Goal: Task Accomplishment & Management: Manage account settings

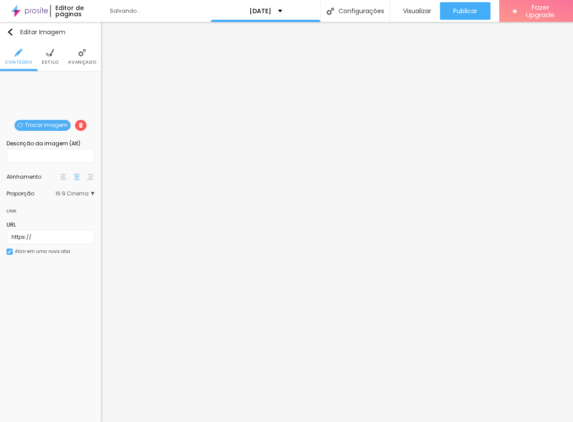
click at [33, 121] on span "Trocar imagem" at bounding box center [42, 125] width 56 height 11
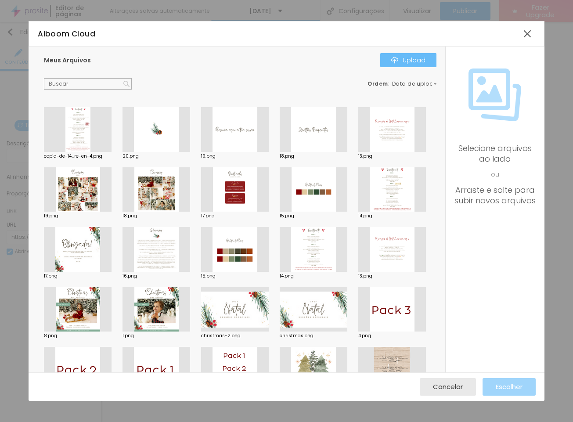
click at [417, 61] on div "Upload" at bounding box center [408, 60] width 34 height 7
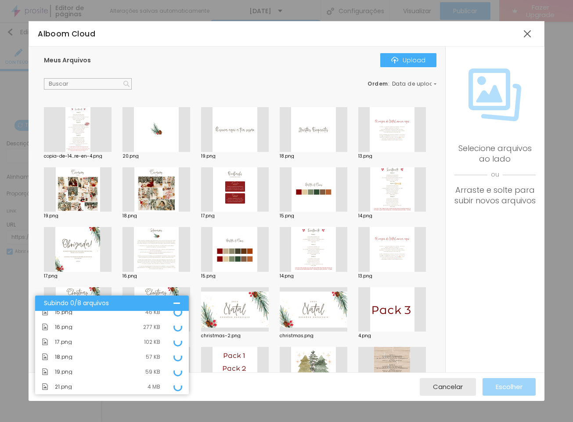
scroll to position [36, 0]
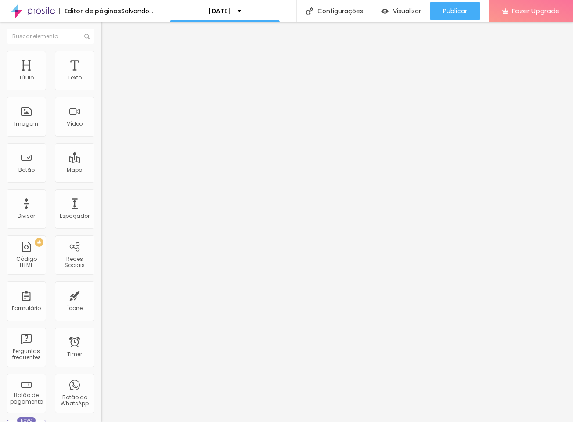
click at [101, 76] on span "Trocar imagem" at bounding box center [125, 71] width 48 height 7
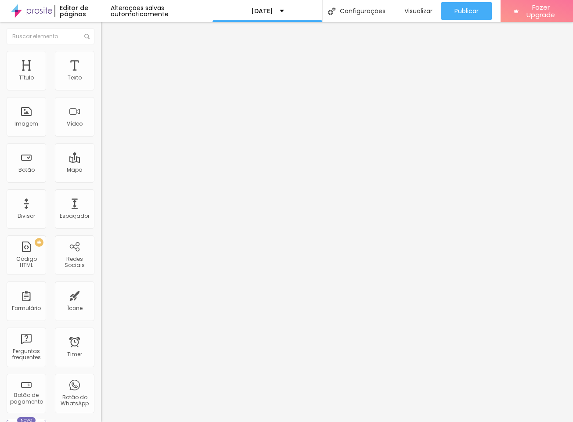
click at [101, 137] on span "16:9 Cinema" at bounding box center [117, 133] width 33 height 7
click at [101, 162] on span "Original" at bounding box center [111, 157] width 21 height 7
click at [101, 153] on span "Quadrado" at bounding box center [115, 149] width 29 height 7
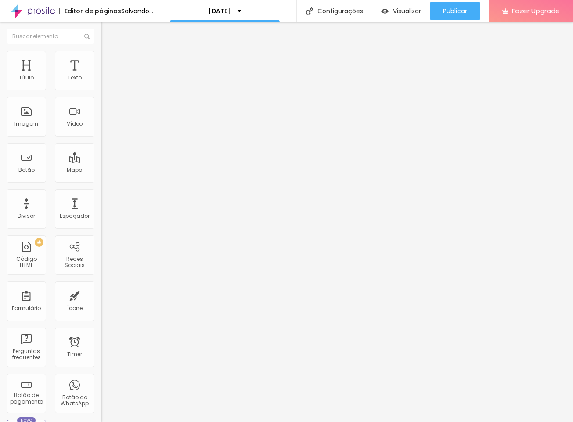
click at [101, 147] on div "Padrão 4:3" at bounding box center [151, 144] width 101 height 5
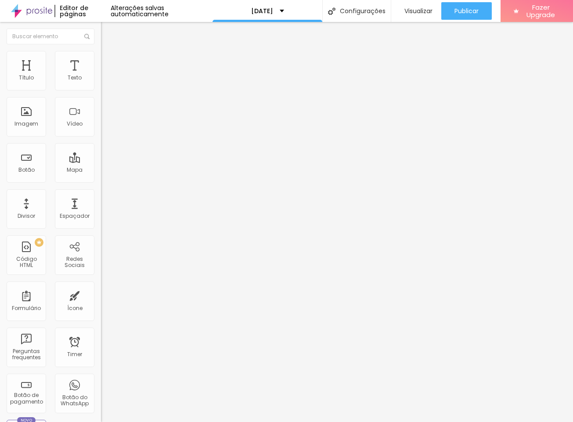
click at [101, 143] on span "Cinema" at bounding box center [112, 138] width 22 height 7
click at [101, 161] on div "Original" at bounding box center [151, 157] width 101 height 5
click at [109, 63] on span "Avançado" at bounding box center [123, 65] width 29 height 7
type input "1"
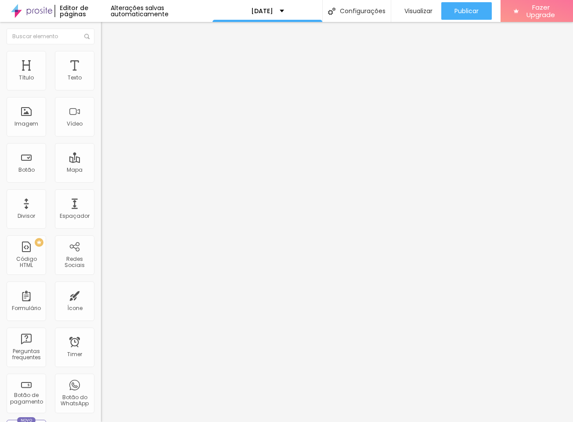
type input "0"
drag, startPoint x: 21, startPoint y: 106, endPoint x: 10, endPoint y: 101, distance: 12.6
click at [101, 193] on div "0 Espaço de baixo" at bounding box center [151, 255] width 101 height 124
type input "1"
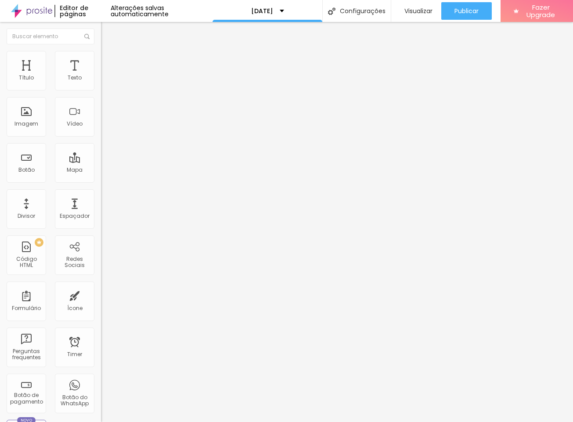
type input "1"
type input "0"
drag, startPoint x: 20, startPoint y: 87, endPoint x: 3, endPoint y: 83, distance: 17.9
click at [101, 83] on div "0 Espaço de cima 0 Espaço de baixo ID Html Classes Html Visível nos dispositivo…" at bounding box center [151, 253] width 101 height 369
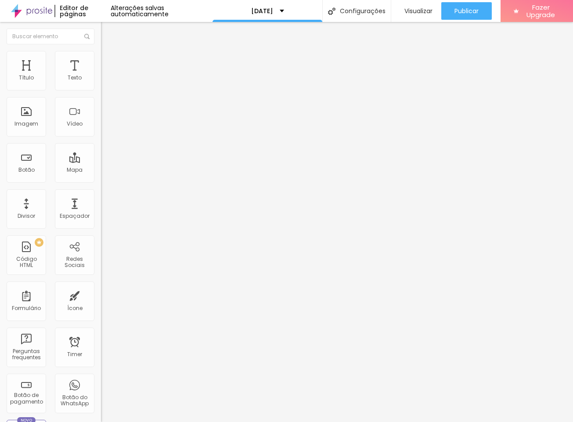
click at [101, 86] on img at bounding box center [104, 84] width 6 height 6
click at [109, 65] on span "Avançado" at bounding box center [123, 65] width 29 height 7
drag, startPoint x: 22, startPoint y: 87, endPoint x: 4, endPoint y: 85, distance: 17.6
click at [101, 85] on div "0 px Espaçamento Interno" at bounding box center [151, 131] width 101 height 124
click at [101, 82] on div "Modo Completo Encaixotado Completo" at bounding box center [151, 81] width 101 height 24
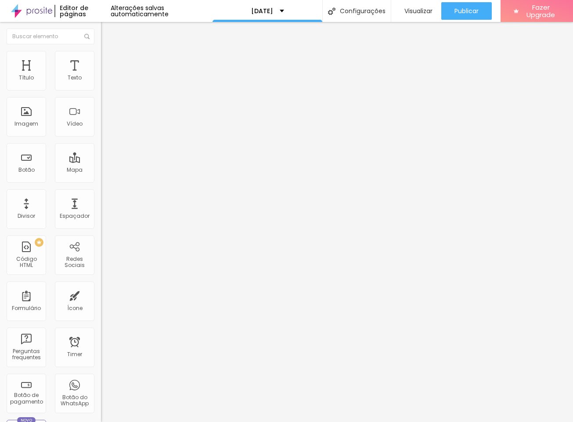
click at [101, 80] on span "Completo" at bounding box center [114, 75] width 27 height 7
click at [101, 85] on span "Encaixotado" at bounding box center [118, 81] width 34 height 7
click at [101, 94] on span "Completo" at bounding box center [114, 89] width 27 height 7
click at [109, 64] on span "Avançado" at bounding box center [123, 65] width 29 height 7
drag, startPoint x: 17, startPoint y: 106, endPoint x: 11, endPoint y: 103, distance: 7.3
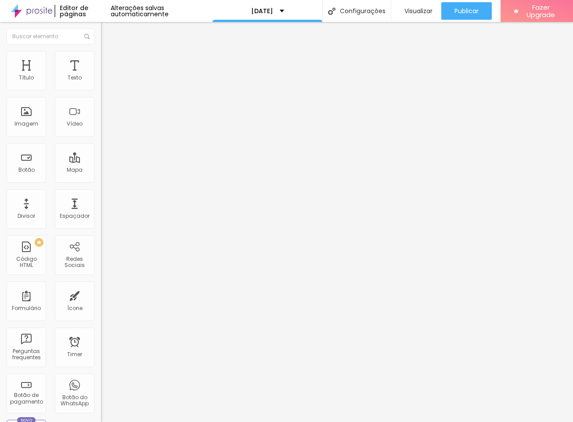
click at [101, 193] on div "0 px Espaçamento vertical" at bounding box center [151, 255] width 101 height 124
type input "5"
type input "10"
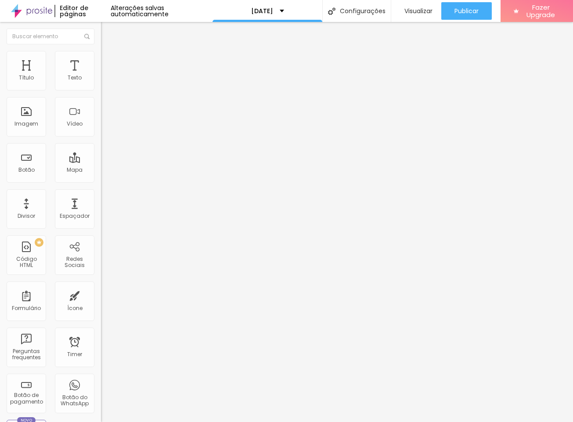
type input "15"
type input "20"
type input "25"
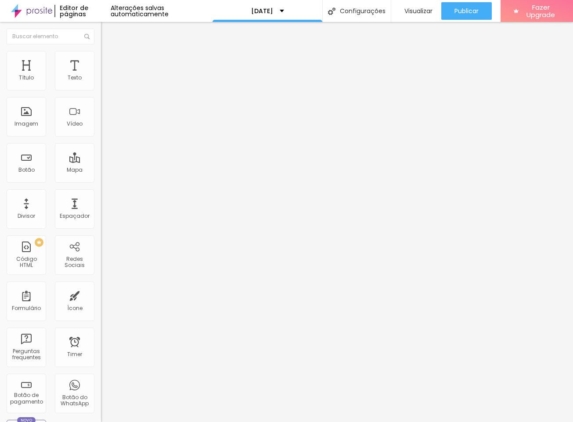
type input "25"
type input "30"
type input "25"
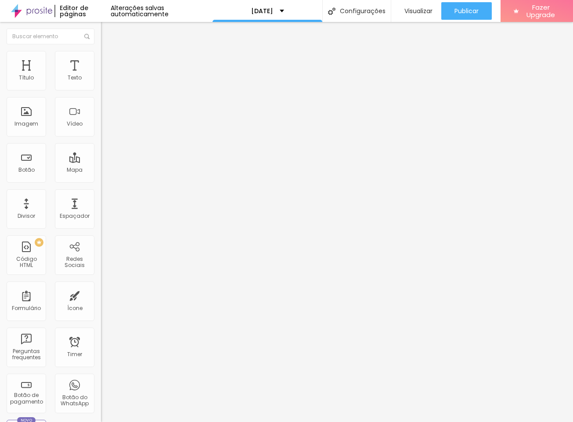
type input "20"
type input "15"
type input "5"
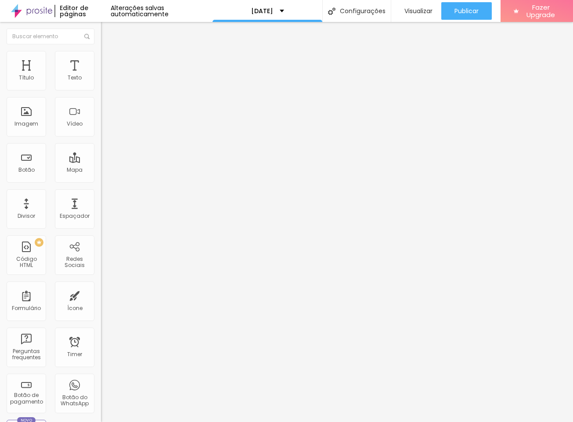
type input "5"
type input "0"
drag, startPoint x: 19, startPoint y: 87, endPoint x: -101, endPoint y: 79, distance: 121.0
click at [0, 79] on html "Editor de páginas Alterações salvas automaticamente Natal 2025 Configurações Co…" at bounding box center [286, 211] width 573 height 422
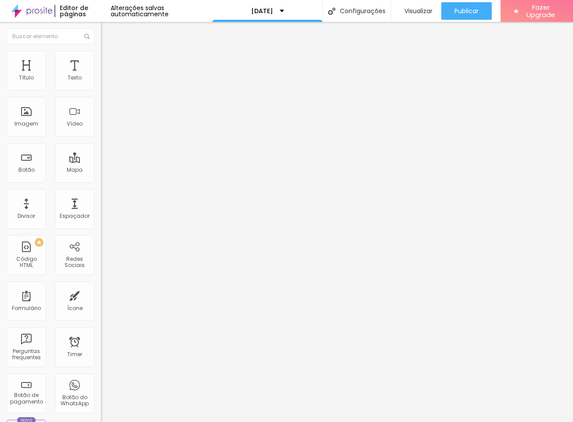
type input "13"
type input "39"
type input "81"
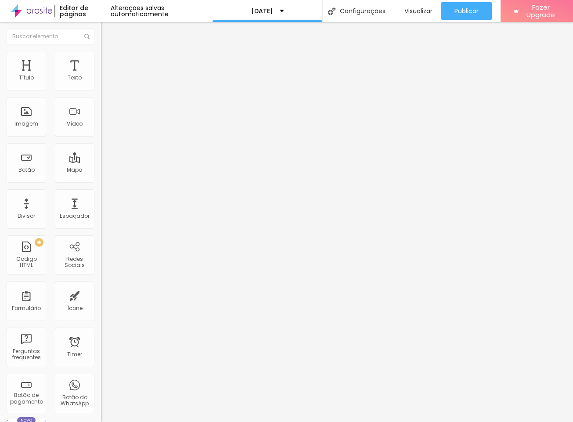
type input "81"
type input "218"
type input "302"
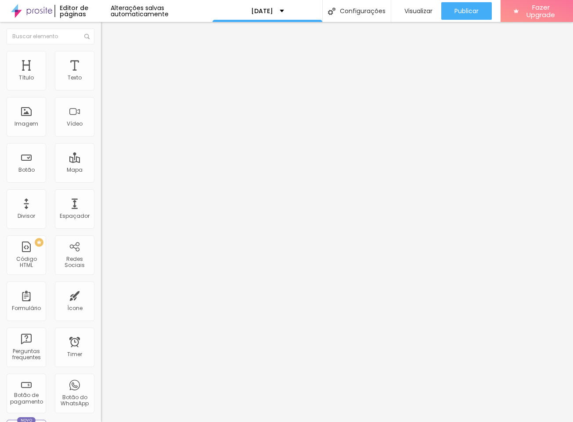
type input "391"
type input "474"
type input "500"
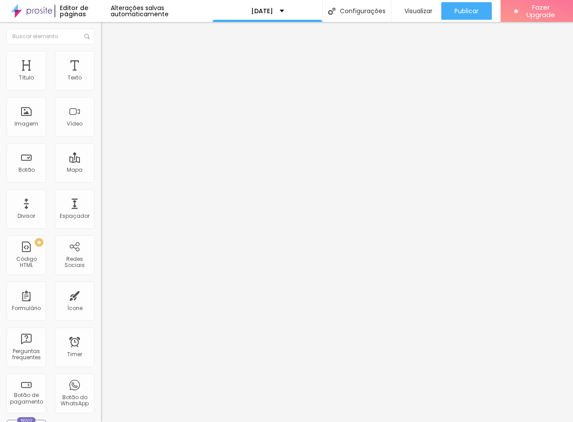
type input "500"
type input "377"
type input "224"
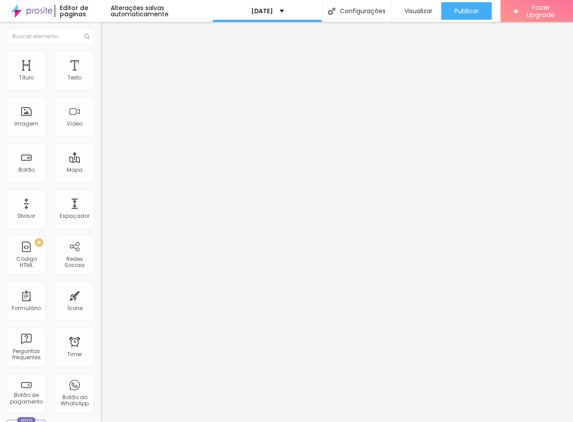
type input "71"
type input "0"
drag, startPoint x: 19, startPoint y: 108, endPoint x: 23, endPoint y: 122, distance: 13.8
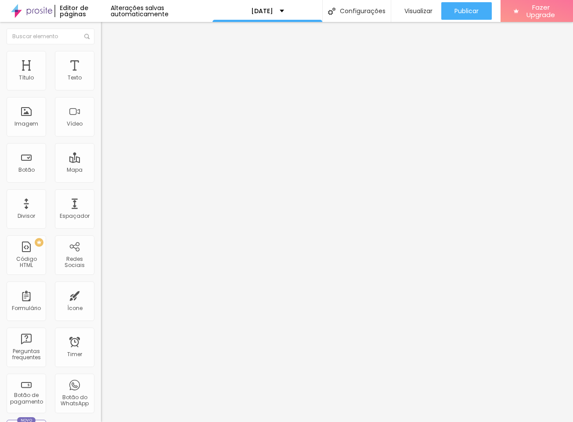
click at [0, 109] on html "Editor de páginas Alterações salvas automaticamente Natal 2025 Configurações Co…" at bounding box center [286, 211] width 573 height 422
click at [101, 76] on span "Trocar imagem" at bounding box center [125, 71] width 48 height 7
drag, startPoint x: 82, startPoint y: 135, endPoint x: 161, endPoint y: 175, distance: 89.2
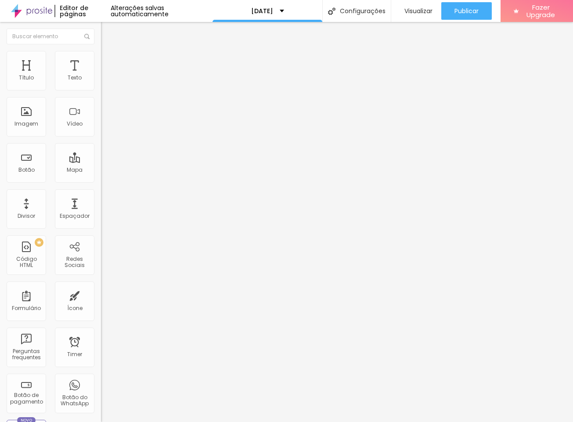
click at [101, 60] on li "Avançado" at bounding box center [151, 64] width 101 height 9
drag, startPoint x: 51, startPoint y: 63, endPoint x: 73, endPoint y: 63, distance: 22.0
click at [109, 61] on span "Estilo" at bounding box center [116, 56] width 14 height 7
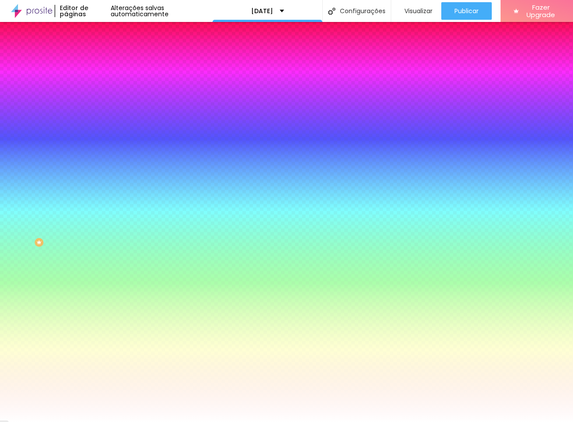
click at [109, 62] on span "Avançado" at bounding box center [123, 65] width 29 height 7
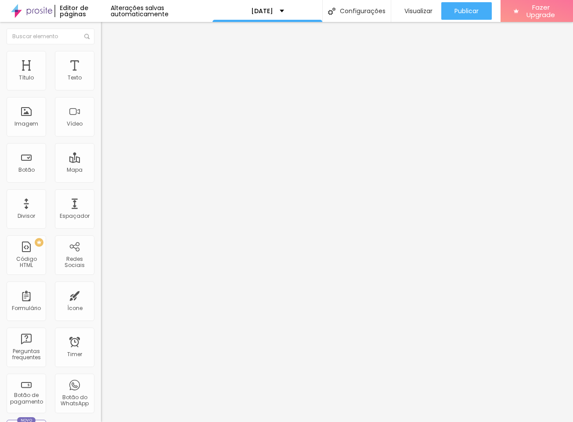
click at [101, 60] on li "Avançado" at bounding box center [151, 64] width 101 height 9
click at [101, 76] on span "Trocar imagem" at bounding box center [125, 71] width 48 height 7
click at [101, 60] on li "Avançado" at bounding box center [151, 64] width 101 height 9
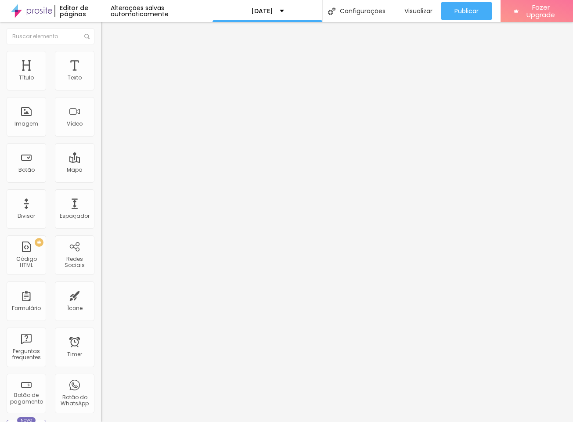
click at [101, 60] on li "Avançado" at bounding box center [151, 64] width 101 height 9
type input "15"
type input "10"
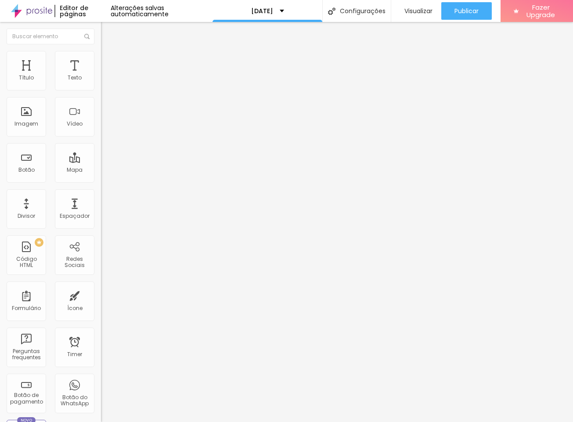
type input "5"
type input "0"
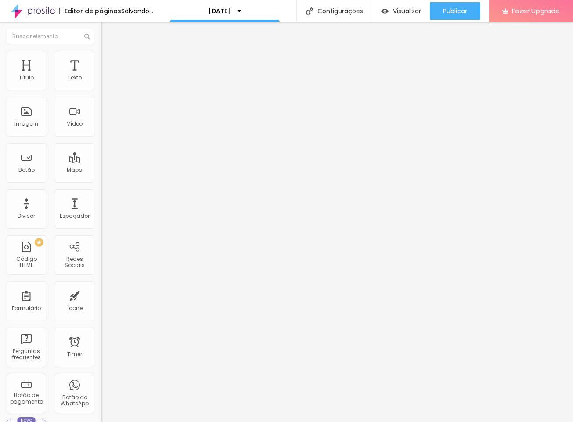
drag, startPoint x: 57, startPoint y: 89, endPoint x: -33, endPoint y: 90, distance: 90.0
type input "0"
click at [0, 90] on html "Editor de páginas Salvando... Natal 2025 Configurações Configurações da página …" at bounding box center [286, 211] width 573 height 422
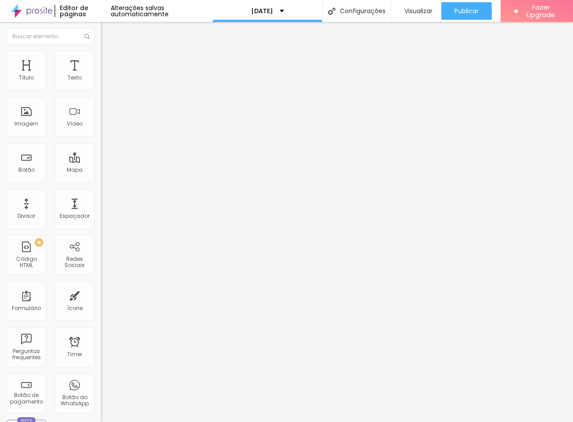
type input "71"
type input "61"
type input "40"
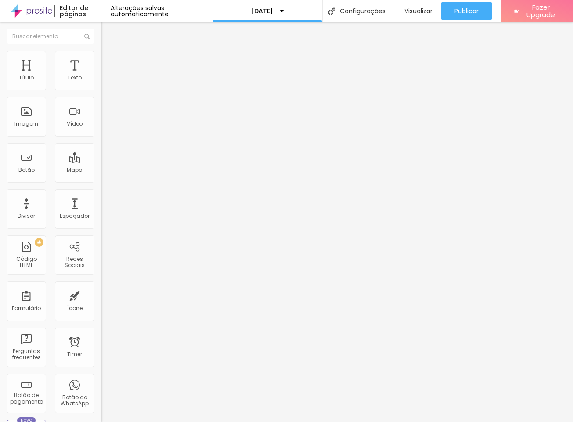
type input "40"
type input "5"
type input "0"
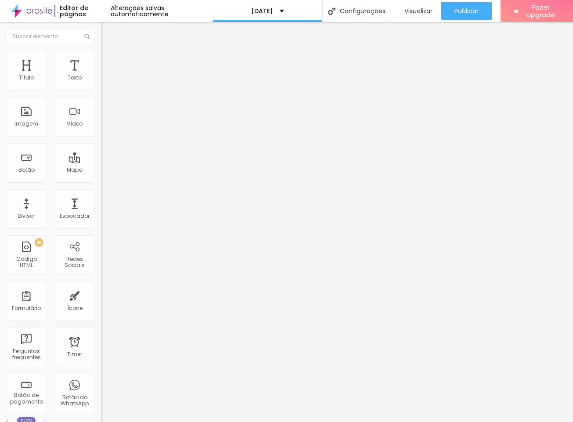
drag, startPoint x: 25, startPoint y: 107, endPoint x: 90, endPoint y: 119, distance: 66.1
type input "0"
click at [0, 105] on html "Editor de páginas Alterações salvas automaticamente Natal 2025 Configurações Co…" at bounding box center [286, 211] width 573 height 422
click at [101, 60] on img at bounding box center [105, 64] width 8 height 8
click at [101, 76] on span "Trocar imagem" at bounding box center [125, 71] width 48 height 7
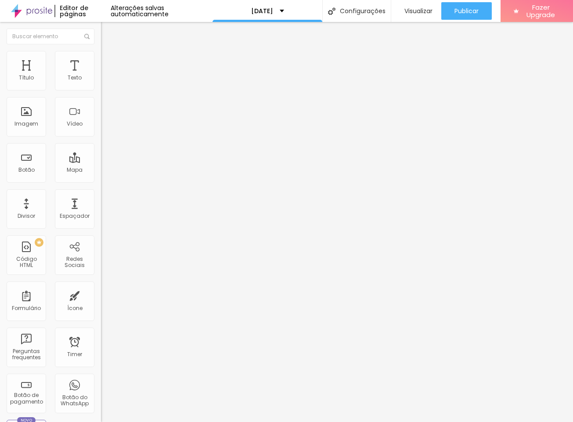
click at [101, 137] on span "16:9 Cinema" at bounding box center [117, 133] width 33 height 7
click at [101, 150] on div "Padrão 4:3" at bounding box center [151, 147] width 101 height 5
click at [101, 156] on span "Quadrado" at bounding box center [115, 152] width 29 height 7
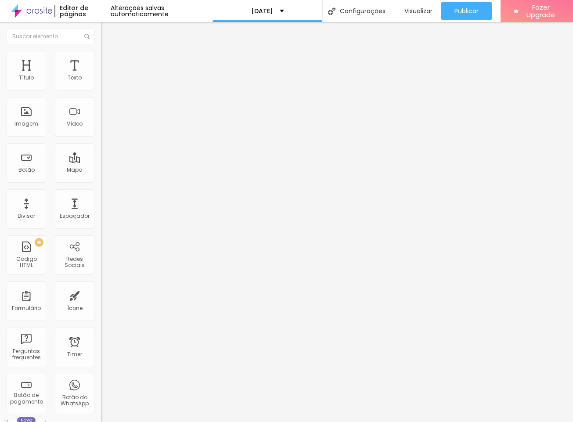
click at [101, 155] on div "Quadrado 1:1" at bounding box center [151, 151] width 101 height 8
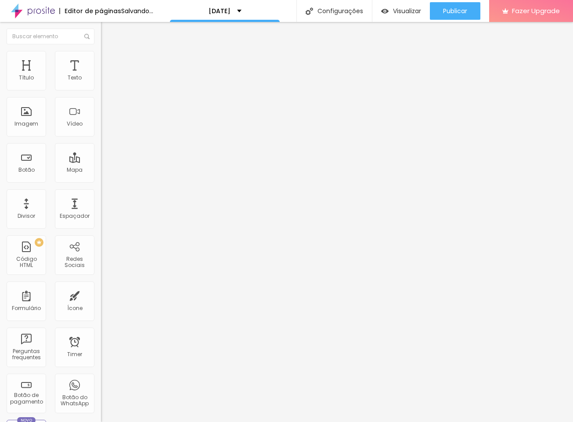
click at [101, 162] on span "Original" at bounding box center [111, 157] width 21 height 7
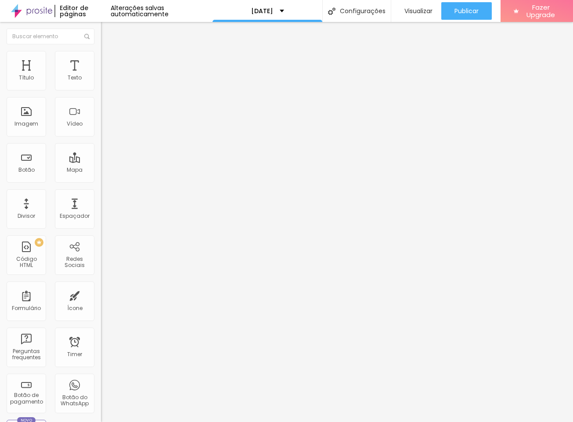
click at [109, 62] on span "Avançado" at bounding box center [123, 65] width 29 height 7
click at [101, 76] on span "Trocar imagem" at bounding box center [125, 71] width 48 height 7
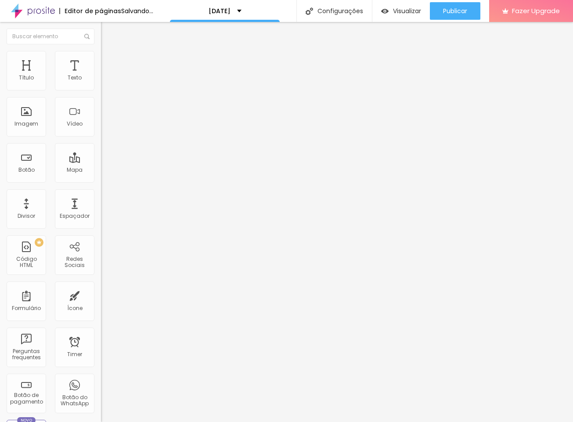
drag, startPoint x: 73, startPoint y: 189, endPoint x: 92, endPoint y: 192, distance: 19.2
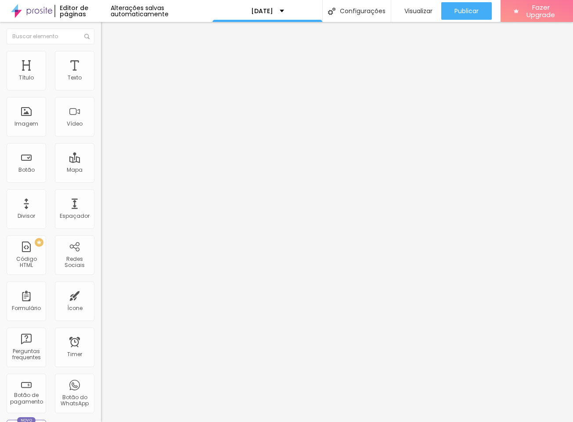
click at [101, 137] on span "16:9 Cinema" at bounding box center [117, 133] width 33 height 7
click at [101, 162] on span "Original" at bounding box center [111, 157] width 21 height 7
click at [101, 60] on img at bounding box center [105, 64] width 8 height 8
click at [101, 69] on li "Avançado" at bounding box center [151, 64] width 101 height 9
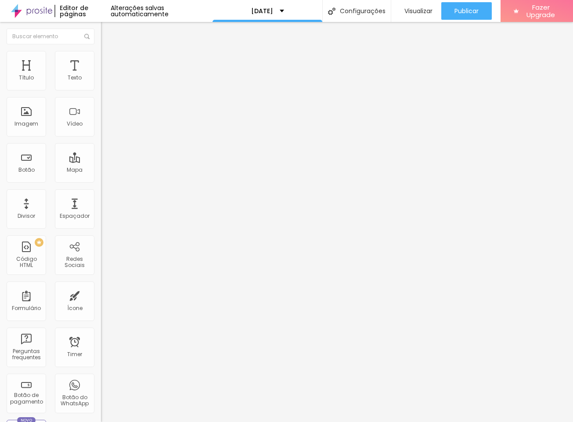
type input "2"
type input "9"
type input "15"
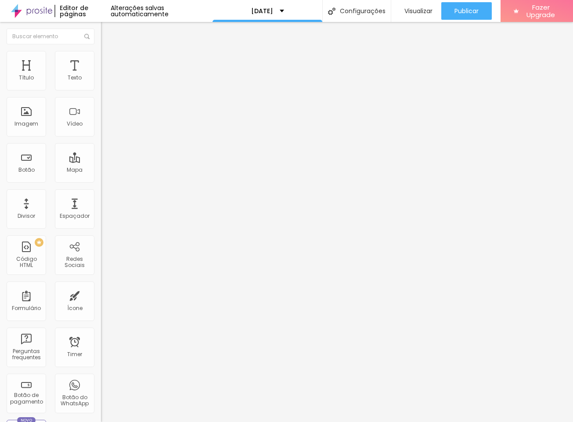
type input "15"
type input "20"
type input "23"
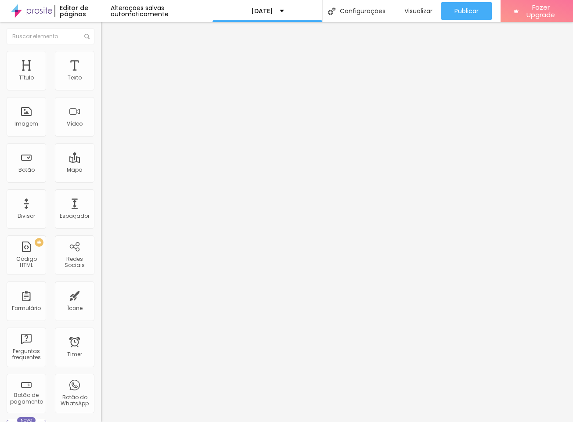
type input "27"
type input "28"
type input "29"
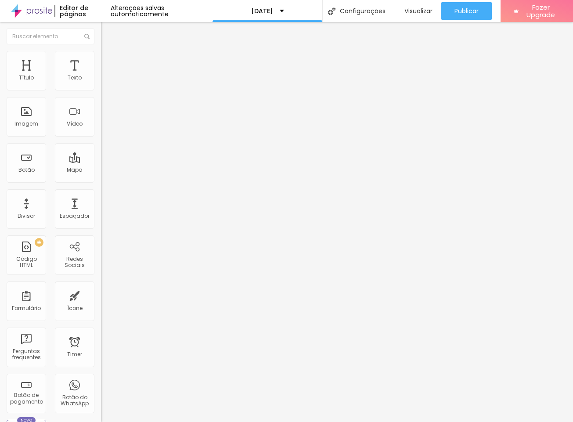
type input "29"
type input "30"
type input "32"
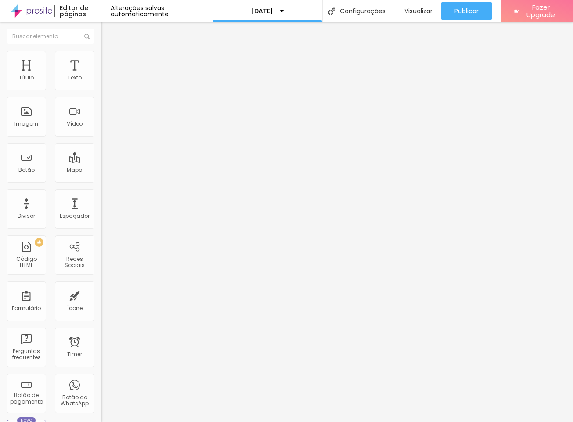
type input "34"
type input "35"
type input "36"
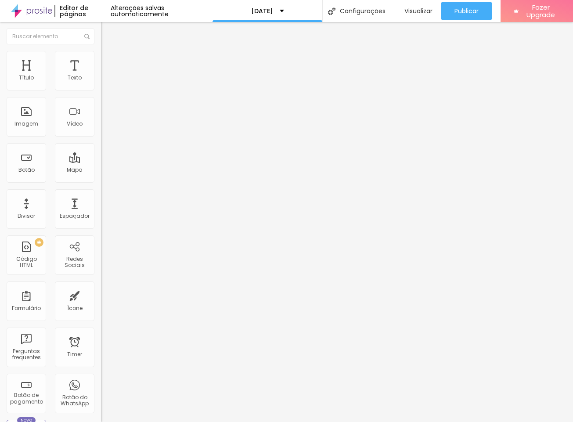
type input "36"
type input "37"
type input "38"
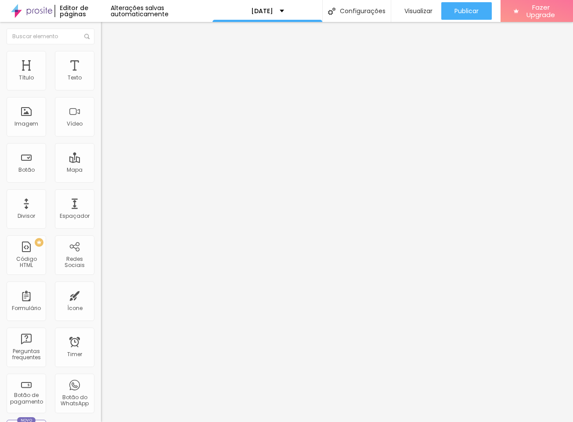
type input "39"
type input "40"
type input "41"
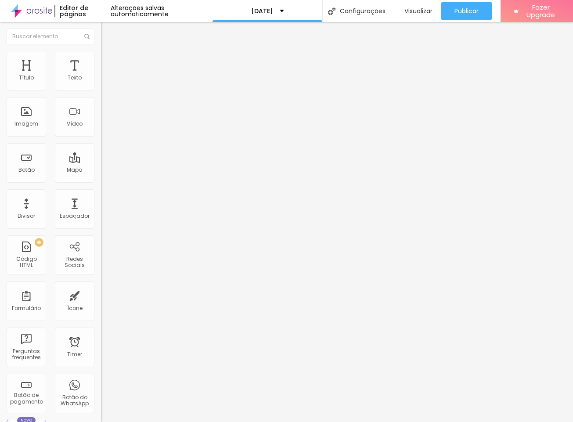
type input "41"
type input "44"
type input "46"
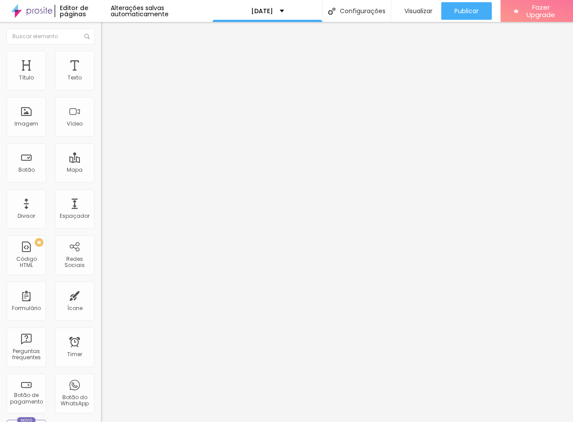
type input "49"
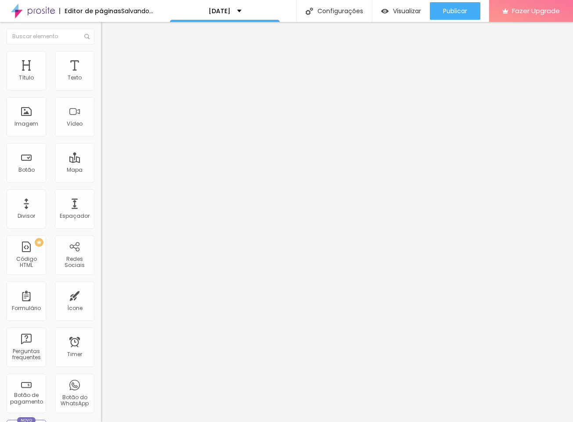
drag, startPoint x: 22, startPoint y: 106, endPoint x: 47, endPoint y: 107, distance: 25.1
click at [101, 295] on input "range" at bounding box center [129, 298] width 57 height 7
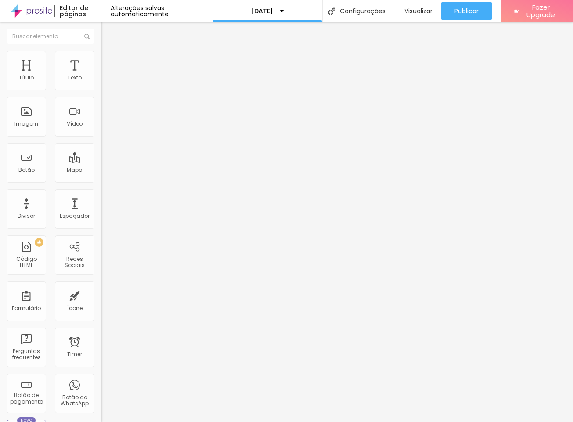
type input "48"
type input "49"
type input "50"
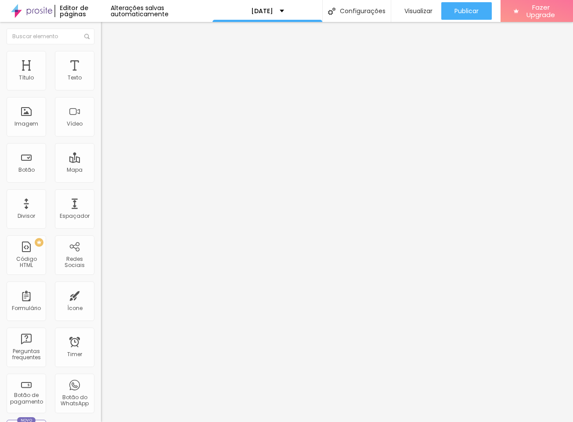
type input "50"
type input "51"
type input "52"
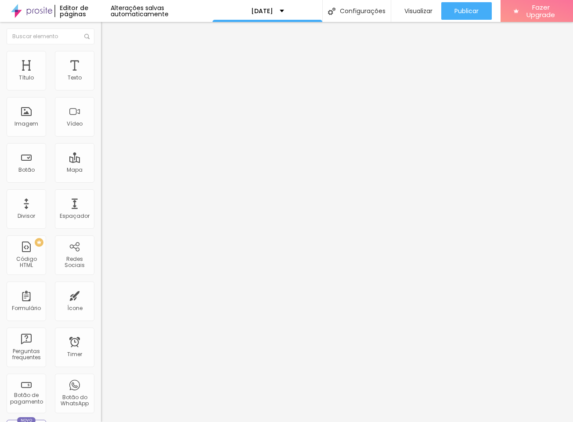
type input "53"
type input "54"
type input "55"
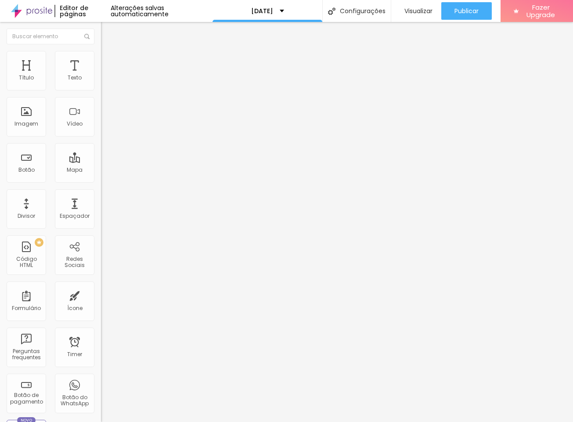
type input "55"
type input "56"
type input "57"
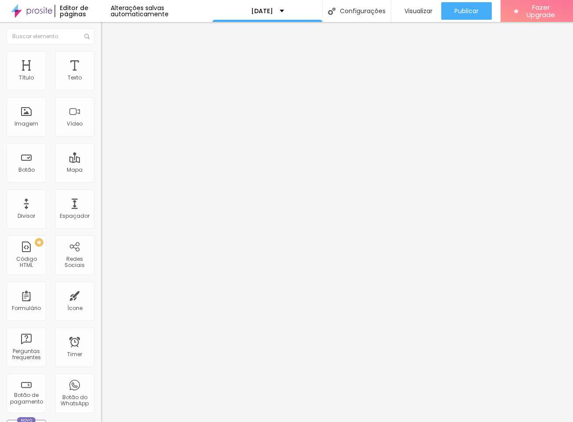
type input "58"
type input "59"
type input "60"
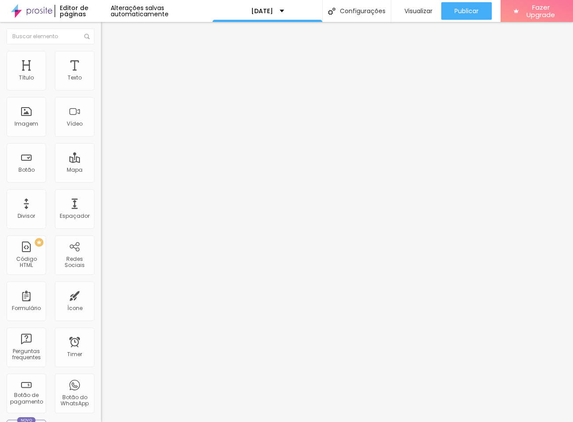
type input "60"
type input "70"
type input "84"
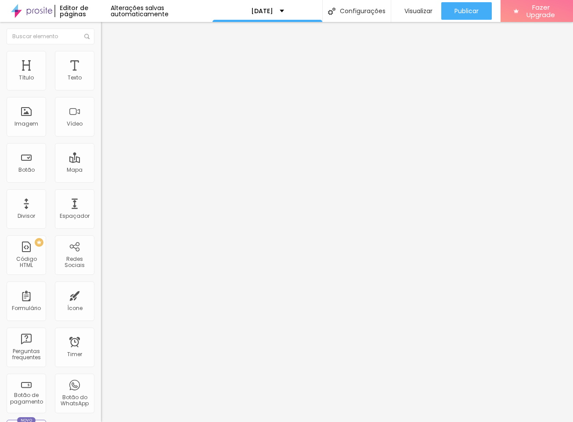
type input "100"
type input "96"
type input "81"
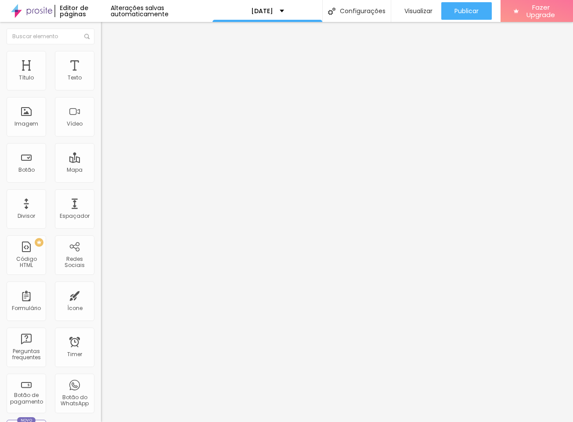
type input "81"
type input "80"
type input "79"
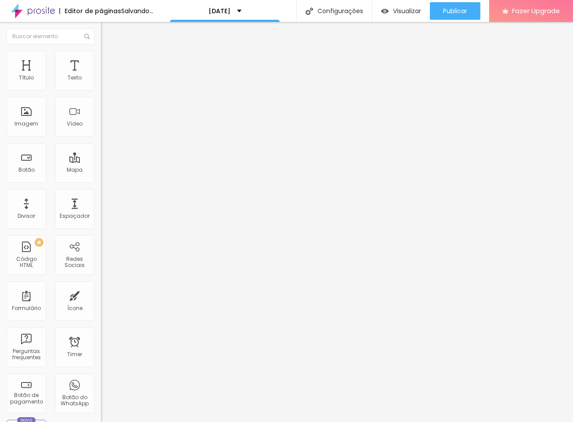
type input "80"
type input "81"
type input "82"
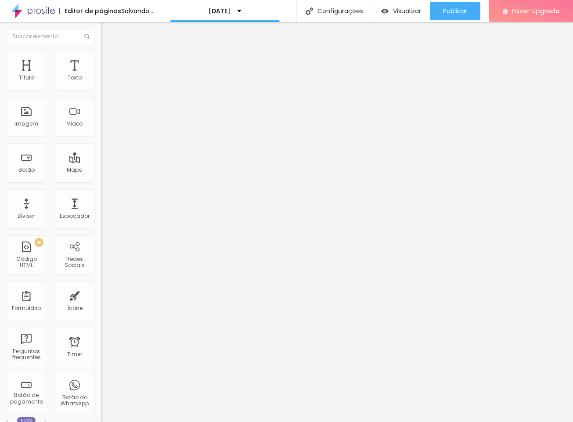
type input "82"
type input "84"
type input "91"
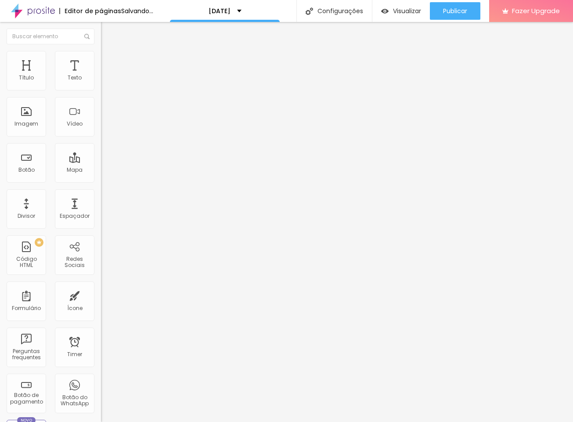
type input "100"
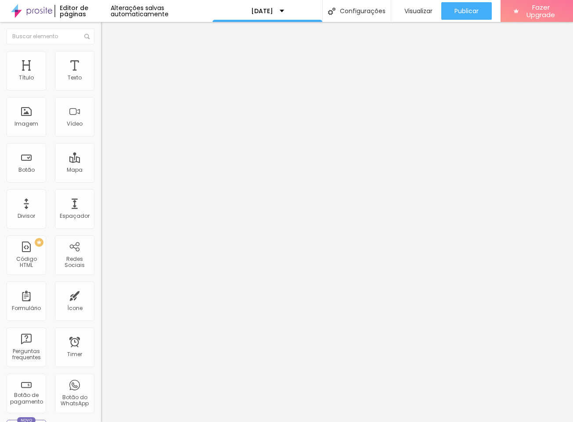
drag, startPoint x: 46, startPoint y: 105, endPoint x: 101, endPoint y: 109, distance: 54.6
type input "100"
click at [101, 109] on div "30 Espaço de cima 100 Espaço de baixo ID Html Classes Html Visível nos disposit…" at bounding box center [151, 253] width 101 height 369
click at [101, 60] on img at bounding box center [105, 64] width 8 height 8
type input "1"
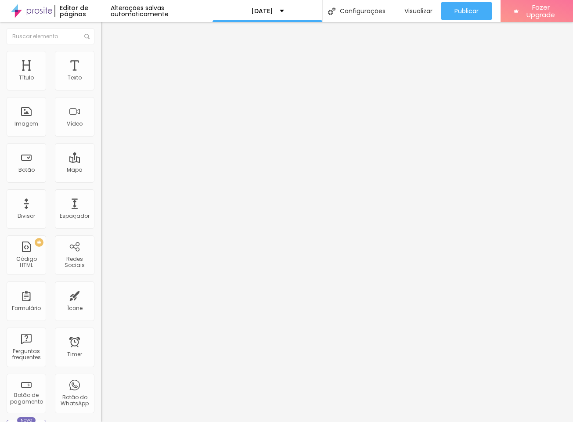
type input "1"
type input "2"
type input "4"
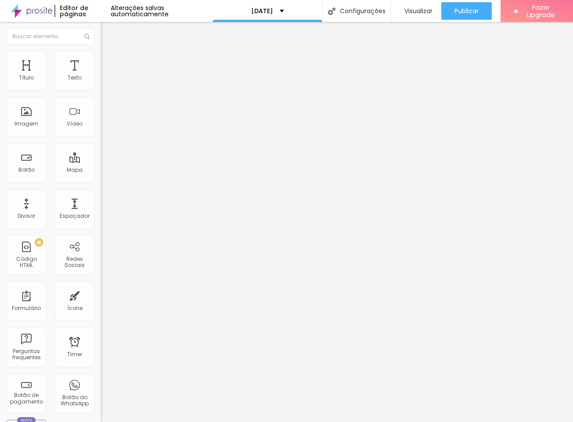
type input "5"
type input "6"
type input "7"
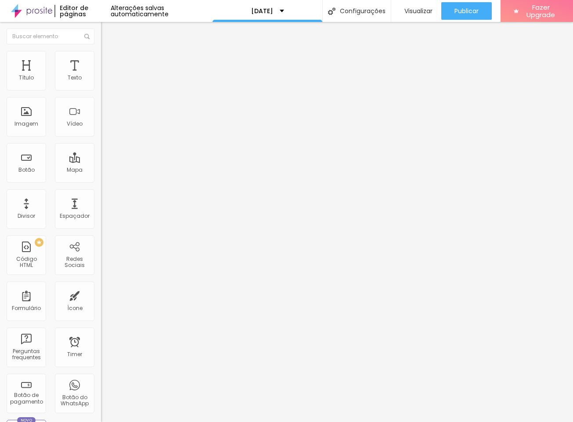
type input "7"
type input "8"
type input "9"
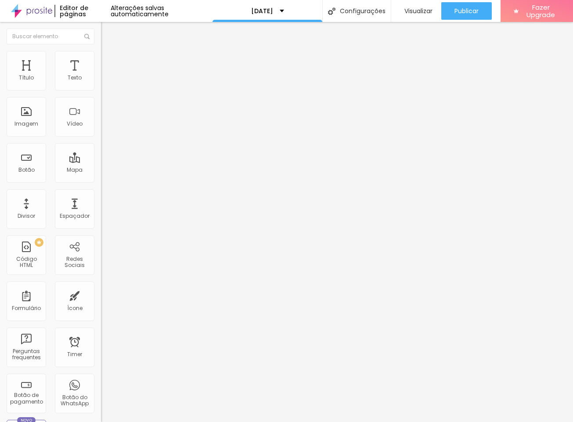
type input "10"
type input "11"
type input "13"
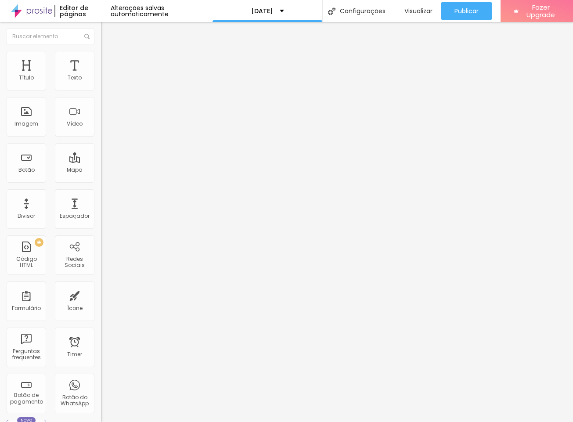
type input "13"
type input "14"
type input "15"
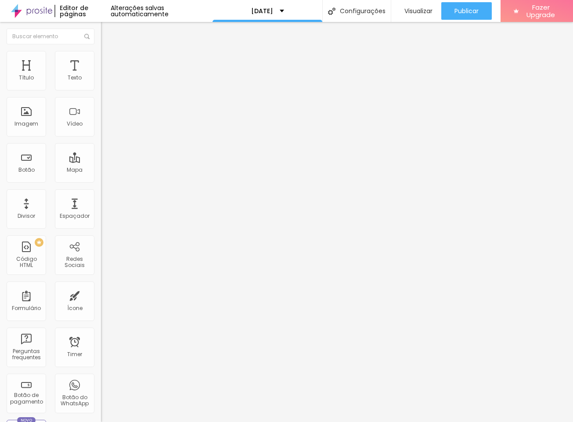
type input "16"
type input "17"
type input "19"
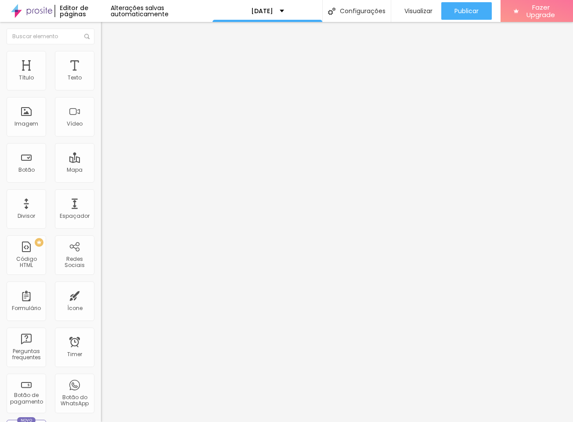
drag, startPoint x: 19, startPoint y: 105, endPoint x: 39, endPoint y: 105, distance: 19.3
click at [101, 295] on input "range" at bounding box center [129, 298] width 57 height 7
click at [306, 18] on div "[DATE]" at bounding box center [268, 11] width 110 height 22
click at [109, 62] on span "Avançado" at bounding box center [123, 65] width 29 height 7
click at [101, 295] on input "range" at bounding box center [129, 298] width 57 height 7
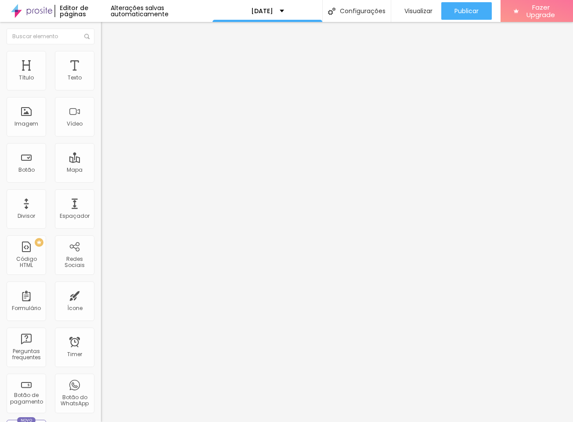
click at [101, 76] on span "Trocar imagem" at bounding box center [125, 71] width 48 height 7
click at [101, 137] on span "16:9 Cinema" at bounding box center [117, 133] width 33 height 7
click at [101, 162] on span "Original" at bounding box center [111, 157] width 21 height 7
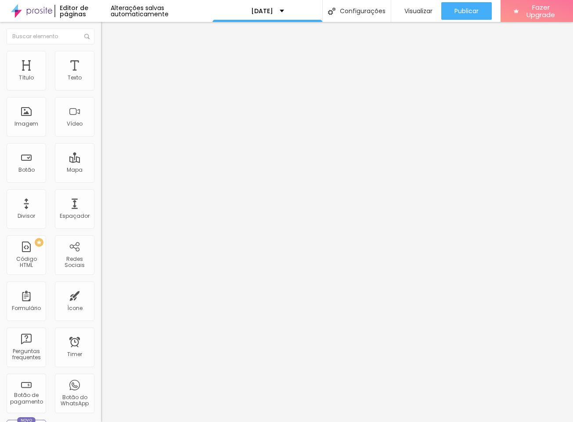
click at [101, 60] on li "Avançado" at bounding box center [151, 64] width 101 height 9
drag, startPoint x: 19, startPoint y: 86, endPoint x: -3, endPoint y: 86, distance: 22.0
click at [0, 86] on html "Editor de páginas Alterações salvas automaticamente Natal 2025 Configurações Co…" at bounding box center [286, 211] width 573 height 422
click at [101, 76] on span "Trocar imagem" at bounding box center [125, 71] width 48 height 7
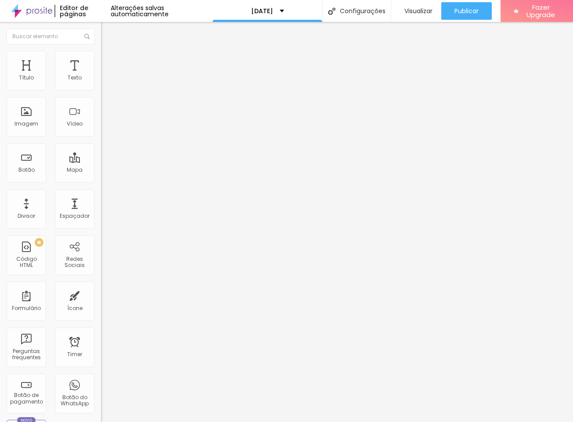
drag, startPoint x: 83, startPoint y: 54, endPoint x: 83, endPoint y: 70, distance: 15.4
click at [101, 60] on img at bounding box center [105, 64] width 8 height 8
drag, startPoint x: 26, startPoint y: 87, endPoint x: 90, endPoint y: 109, distance: 68.3
click at [101, 87] on div "0 Espaço de cima" at bounding box center [151, 131] width 101 height 124
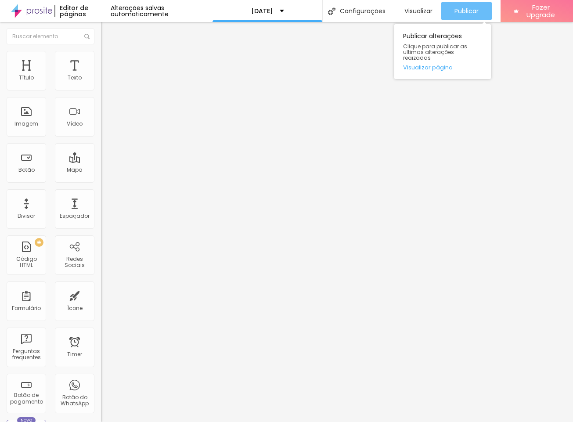
click at [458, 12] on span "Publicar" at bounding box center [467, 10] width 24 height 7
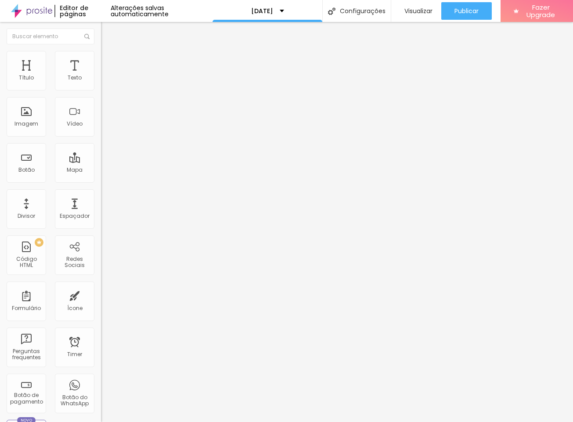
click at [101, 66] on li "Avançado" at bounding box center [151, 64] width 101 height 9
drag, startPoint x: 18, startPoint y: 88, endPoint x: 54, endPoint y: 102, distance: 38.4
click at [101, 87] on div "0 Espaço de cima" at bounding box center [151, 131] width 101 height 124
click at [101, 76] on span "Trocar imagem" at bounding box center [125, 71] width 48 height 7
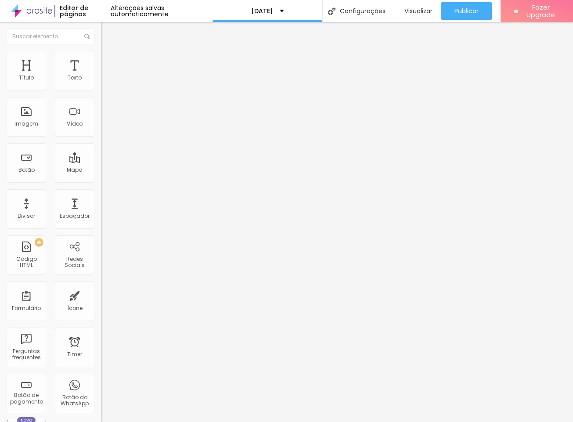
click at [101, 76] on span "Trocar imagem" at bounding box center [125, 71] width 48 height 7
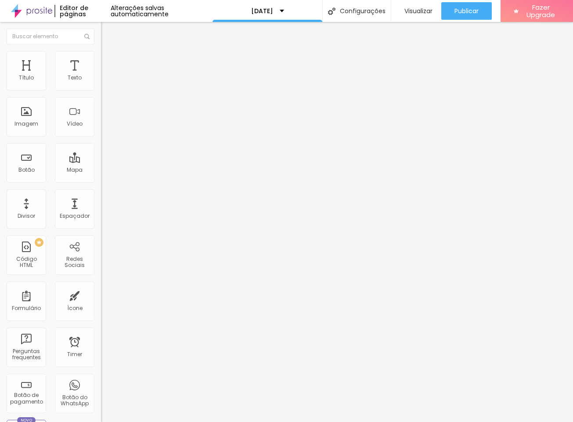
click at [101, 76] on span "Trocar imagem" at bounding box center [125, 71] width 48 height 7
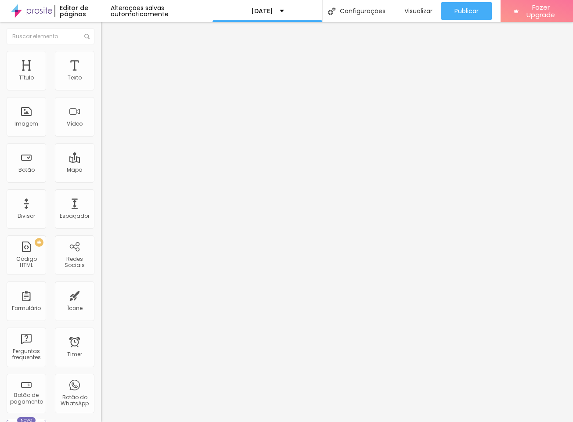
click at [101, 76] on span "Trocar imagem" at bounding box center [125, 71] width 48 height 7
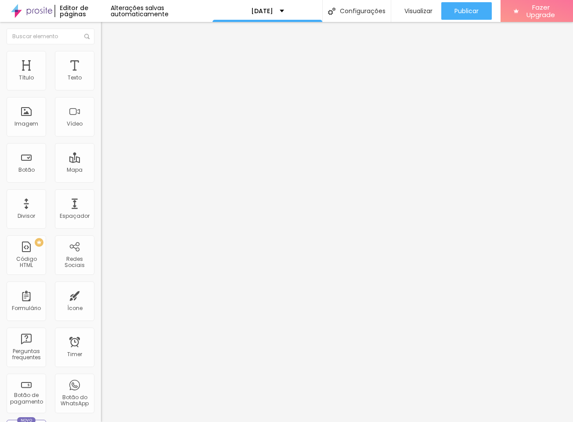
click at [101, 76] on span "Adicionar imagem" at bounding box center [129, 71] width 57 height 7
click at [101, 76] on span "Trocar imagem" at bounding box center [125, 71] width 48 height 7
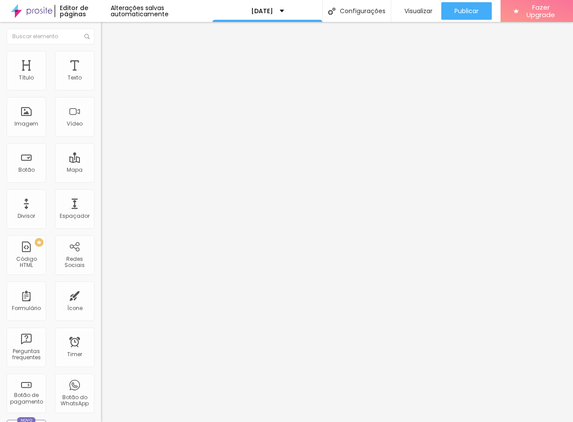
click at [101, 137] on span "Original" at bounding box center [111, 133] width 21 height 7
click at [101, 143] on span "Cinema" at bounding box center [112, 138] width 22 height 7
click at [101, 76] on span "Trocar imagem" at bounding box center [125, 71] width 48 height 7
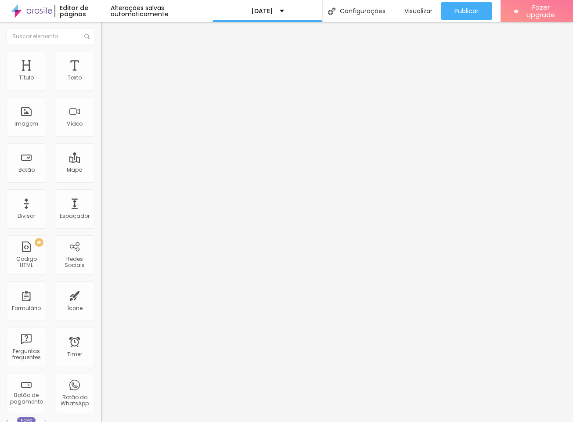
click at [101, 76] on span "Trocar imagem" at bounding box center [125, 71] width 48 height 7
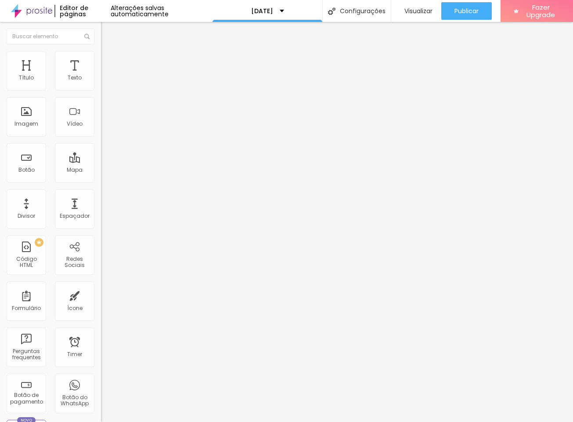
click at [101, 76] on span "Trocar imagem" at bounding box center [125, 71] width 48 height 7
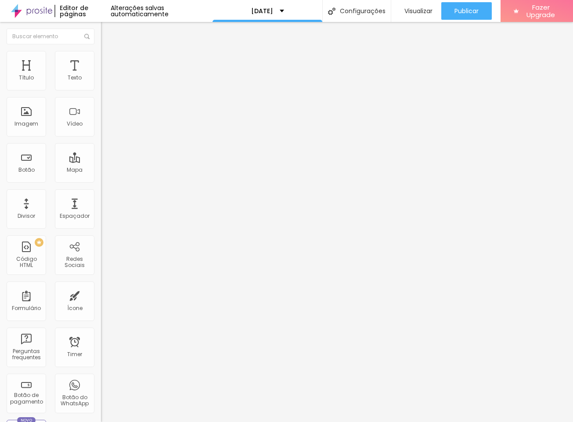
click at [101, 76] on span "Trocar imagem" at bounding box center [125, 71] width 48 height 7
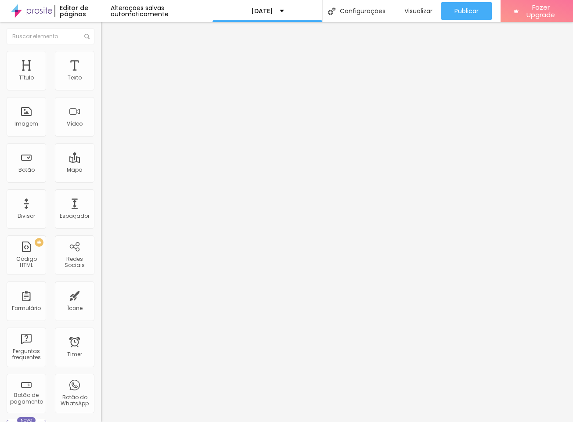
click at [101, 76] on span "Trocar imagem" at bounding box center [125, 71] width 48 height 7
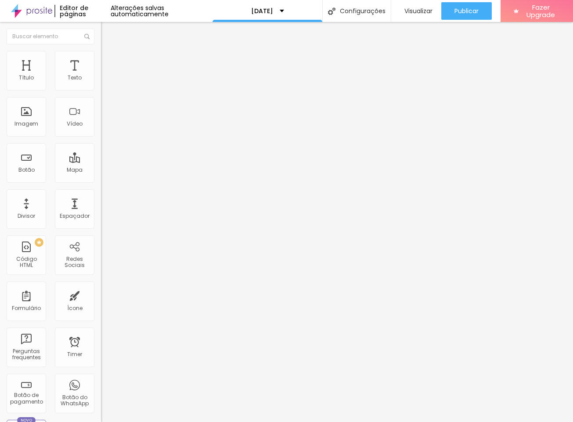
click at [101, 65] on li "Avançado" at bounding box center [151, 64] width 101 height 9
type input "15"
type input "0"
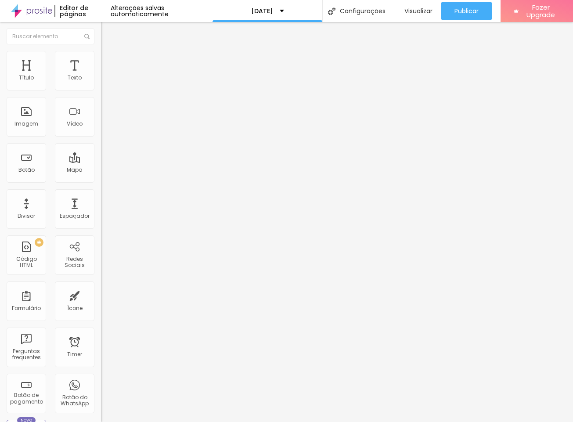
drag, startPoint x: 28, startPoint y: 86, endPoint x: 77, endPoint y: 101, distance: 51.5
type input "0"
click at [0, 87] on html "Editor de páginas Alterações salvas automaticamente Natal 2025 Configurações Co…" at bounding box center [286, 211] width 573 height 422
click at [101, 80] on span "Encaixotado" at bounding box center [118, 75] width 34 height 7
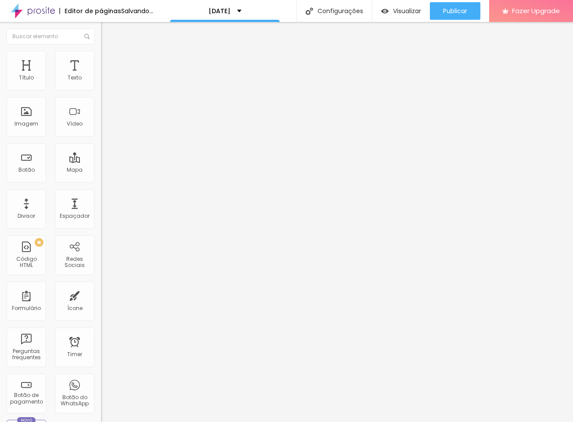
click at [101, 94] on span "Completo" at bounding box center [114, 89] width 27 height 7
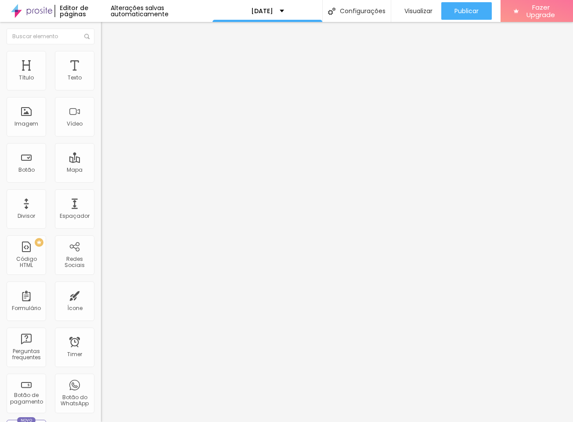
drag, startPoint x: 78, startPoint y: 74, endPoint x: 82, endPoint y: 66, distance: 8.7
click at [101, 73] on div "Modo Completo Encaixotado Completo" at bounding box center [151, 81] width 101 height 24
click at [101, 66] on li "Avançado" at bounding box center [151, 64] width 101 height 9
type input "34"
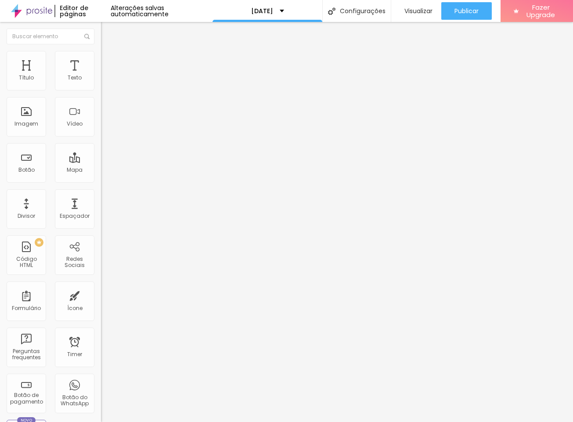
type input "28"
type input "23"
type input "7"
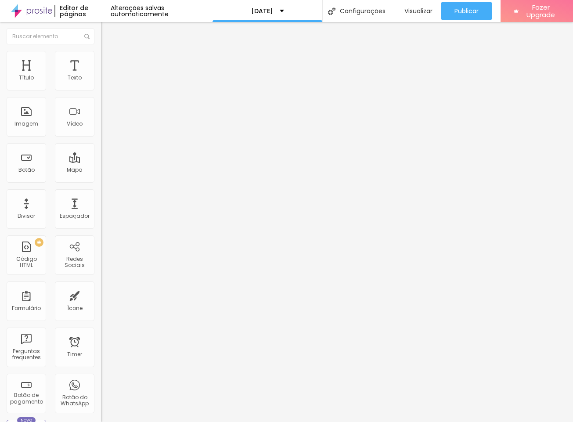
type input "7"
type input "0"
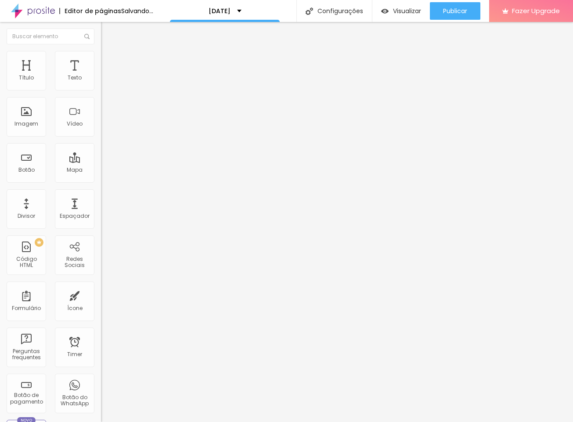
drag, startPoint x: 22, startPoint y: 107, endPoint x: 11, endPoint y: 105, distance: 12.0
type input "0"
click at [101, 193] on div "0 px Espaçamento vertical" at bounding box center [151, 255] width 101 height 124
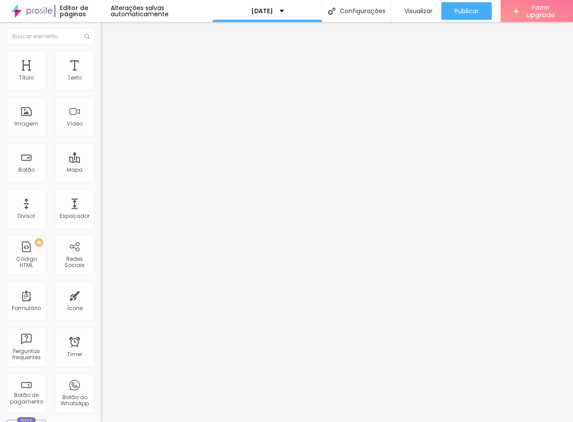
drag, startPoint x: 54, startPoint y: 85, endPoint x: 0, endPoint y: 87, distance: 54.0
click at [0, 86] on html "Editor de páginas Alterações salvas automaticamente Natal 2025 Configurações Co…" at bounding box center [286, 211] width 573 height 422
type input "15"
type input "10"
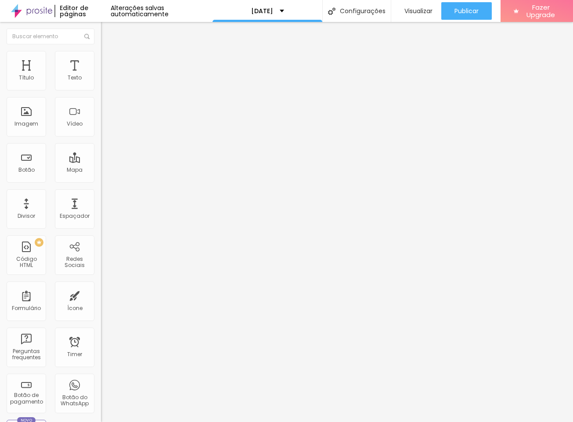
type input "10"
type input "5"
type input "0"
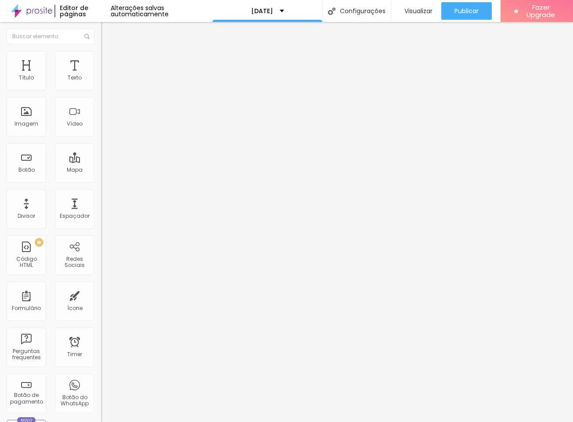
type input "5"
type input "15"
type input "30"
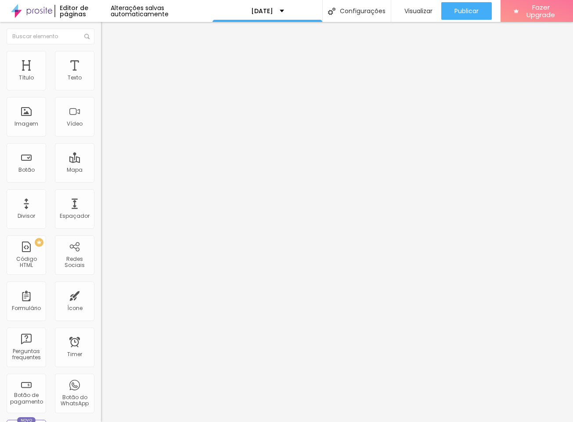
type input "30"
drag, startPoint x: 50, startPoint y: 88, endPoint x: 199, endPoint y: 110, distance: 150.9
type input "30"
click at [199, 110] on div "Título Texto Imagem Vídeo Botão Mapa Divisor Espaçador PREMIUM Código HTML Rede…" at bounding box center [286, 222] width 573 height 400
click at [109, 64] on span "Avançado" at bounding box center [123, 65] width 29 height 7
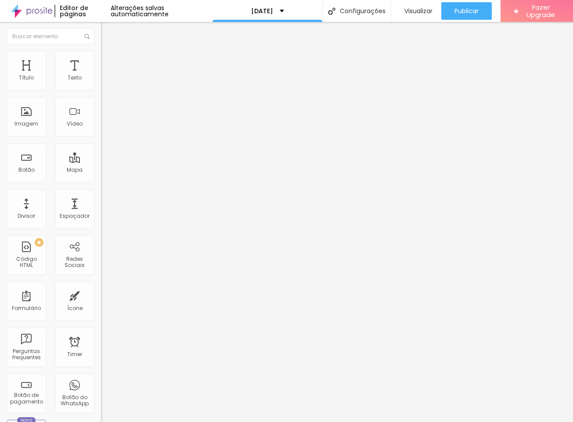
click at [101, 60] on li "Avançado" at bounding box center [151, 64] width 101 height 9
type input "7"
type input "6"
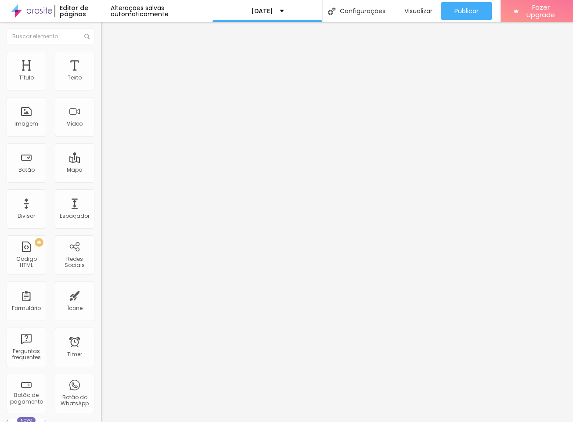
type input "4"
type input "2"
type input "0"
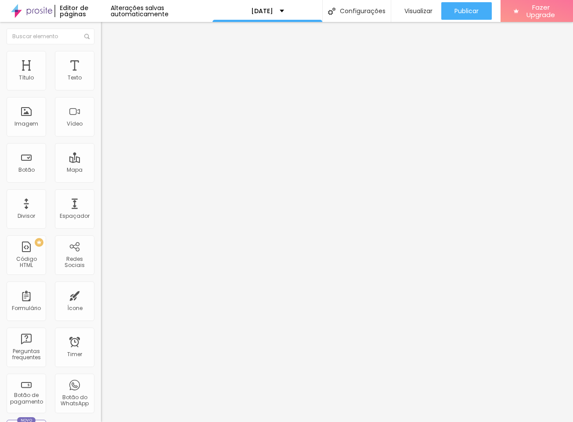
type input "0"
drag, startPoint x: 24, startPoint y: 107, endPoint x: -24, endPoint y: 104, distance: 48.0
type input "0"
click at [0, 104] on html "Editor de páginas Alterações salvas automaticamente Natal 2025 Configurações Co…" at bounding box center [286, 211] width 573 height 422
type input "8"
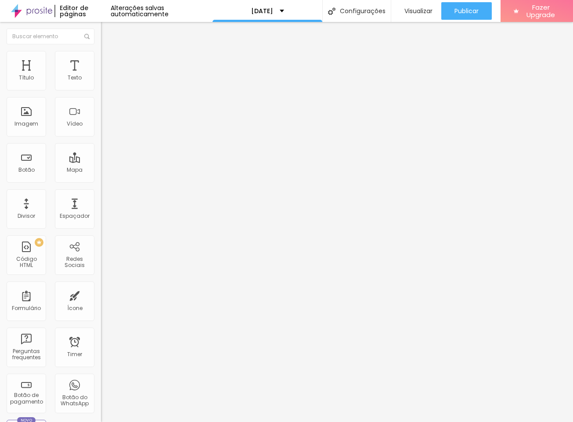
type input "8"
type input "7"
type input "2"
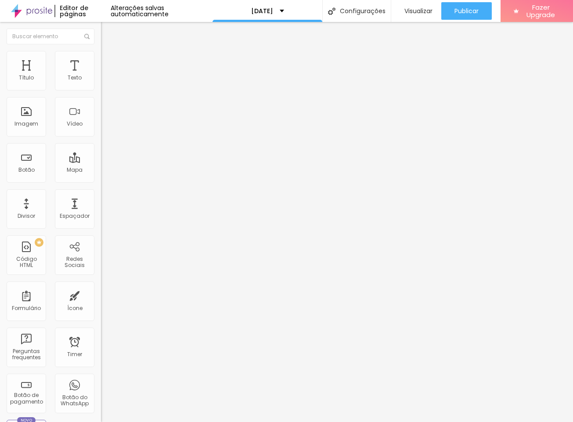
type input "0"
drag, startPoint x: 25, startPoint y: 86, endPoint x: -18, endPoint y: 86, distance: 42.6
type input "0"
click at [0, 86] on html "Editor de páginas Alterações salvas automaticamente Natal 2025 Configurações Co…" at bounding box center [286, 211] width 573 height 422
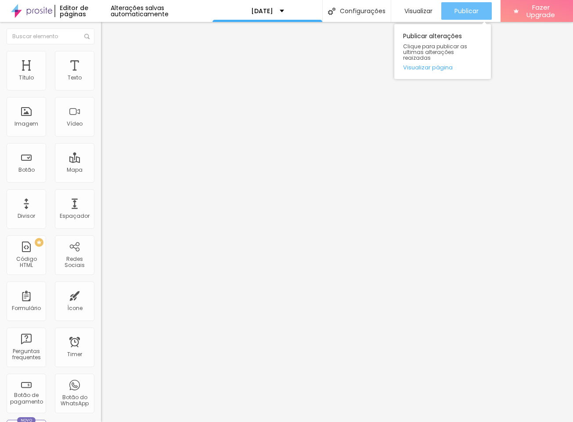
click at [472, 10] on span "Publicar" at bounding box center [467, 10] width 24 height 7
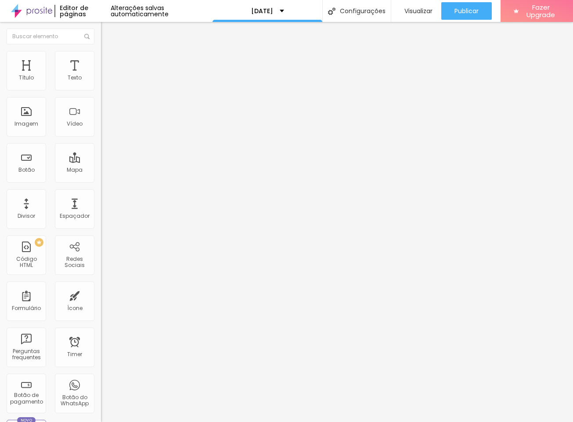
click at [101, 60] on li "Avançado" at bounding box center [151, 64] width 101 height 9
click at [101, 88] on div "0 Espaço de cima" at bounding box center [151, 131] width 101 height 124
click at [101, 60] on li "Avançado" at bounding box center [151, 64] width 101 height 9
type input "78"
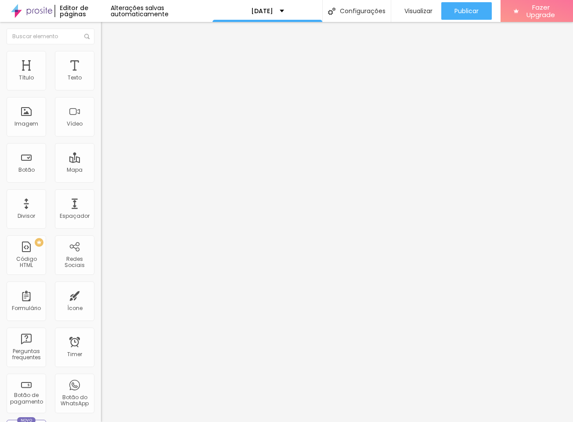
type input "46"
type input "25"
type input "0"
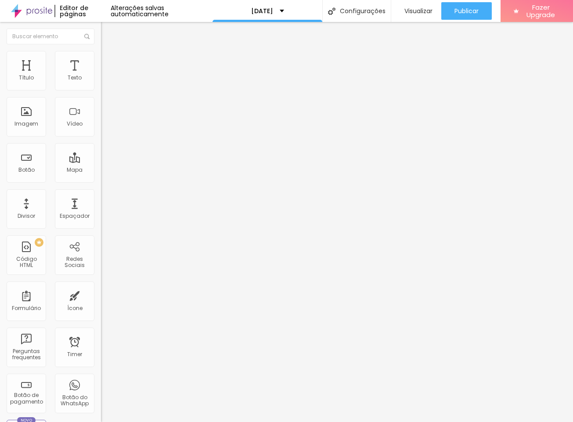
type input "0"
drag, startPoint x: 61, startPoint y: 105, endPoint x: -33, endPoint y: 108, distance: 93.6
type input "0"
click at [0, 108] on html "Editor de páginas Alterações salvas automaticamente Natal 2025 Configurações Co…" at bounding box center [286, 211] width 573 height 422
click at [109, 64] on span "Avançado" at bounding box center [123, 65] width 29 height 7
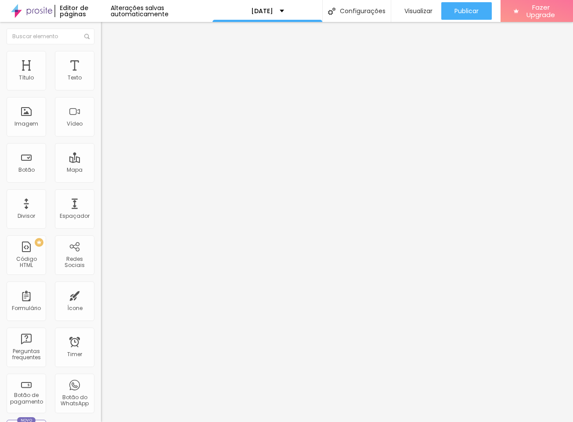
type input "29"
type input "27"
type input "24"
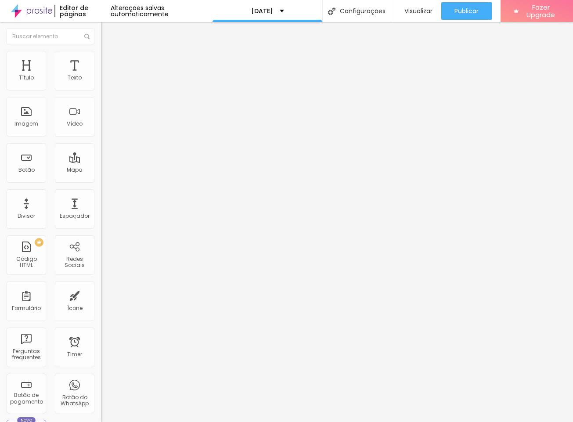
type input "24"
type input "19"
type input "13"
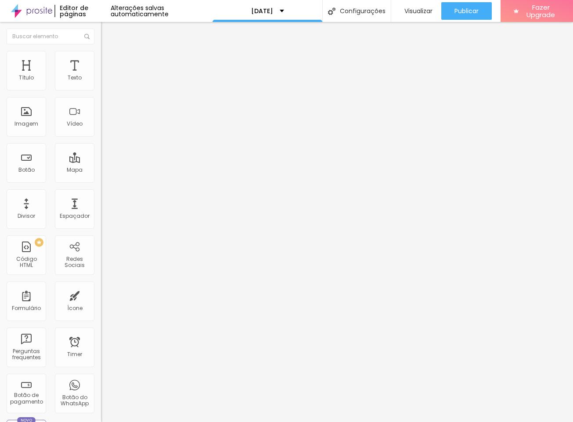
type input "7"
type input "1"
type input "0"
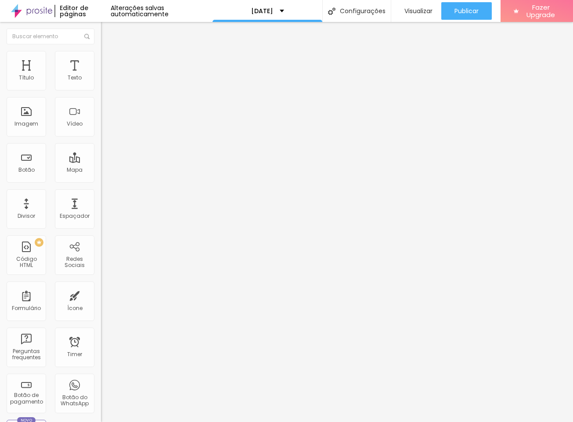
type input "0"
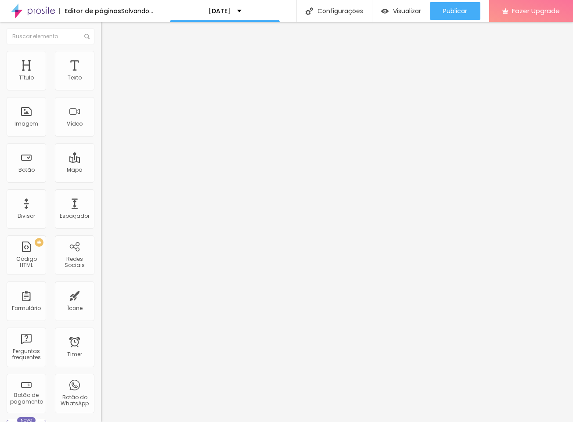
drag, startPoint x: 35, startPoint y: 107, endPoint x: -29, endPoint y: 105, distance: 64.1
type input "0"
click at [0, 105] on html "Editor de páginas Salvando... Natal 2025 Configurações Configurações da página …" at bounding box center [286, 211] width 573 height 422
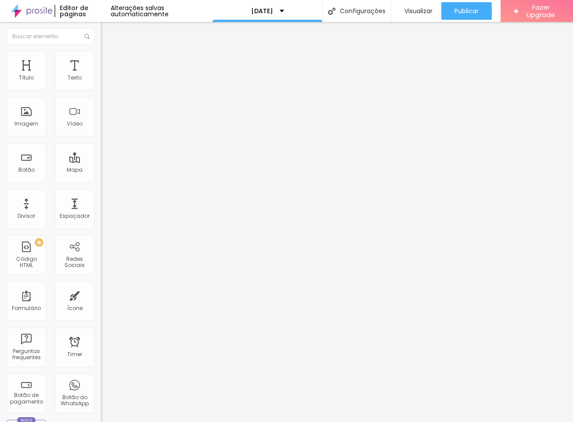
click at [101, 60] on li "Avançado" at bounding box center [151, 64] width 101 height 9
click at [109, 62] on span "Avançado" at bounding box center [123, 65] width 29 height 7
drag, startPoint x: 7, startPoint y: 104, endPoint x: 83, endPoint y: 102, distance: 75.6
click at [101, 193] on div "0 Espaço de baixo" at bounding box center [151, 255] width 101 height 124
click at [109, 62] on span "Avançado" at bounding box center [123, 65] width 29 height 7
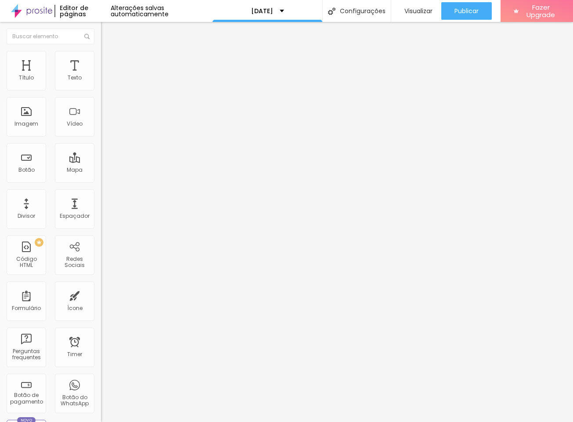
click at [101, 60] on li "Avançado" at bounding box center [151, 64] width 101 height 9
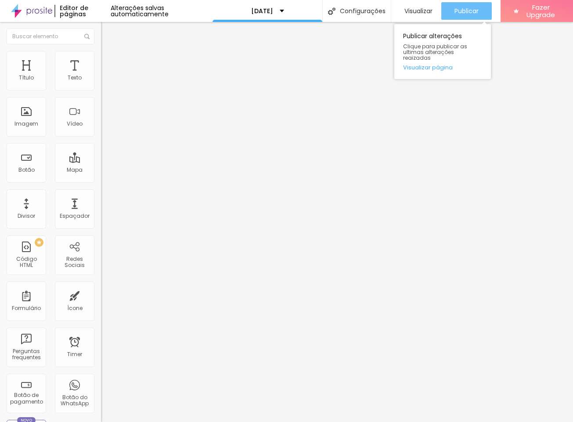
click at [469, 14] on span "Publicar" at bounding box center [467, 10] width 24 height 7
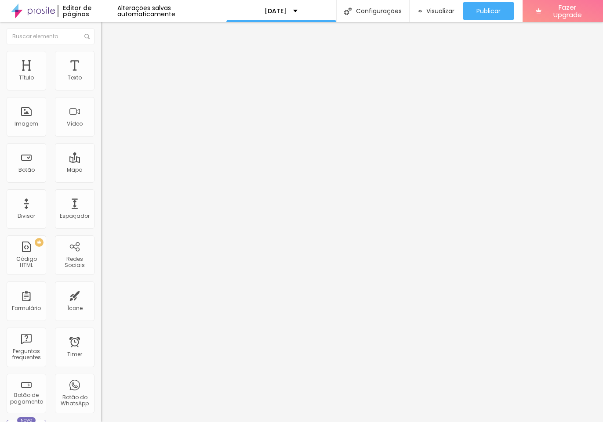
click at [101, 76] on span "Trocar imagem" at bounding box center [125, 71] width 48 height 7
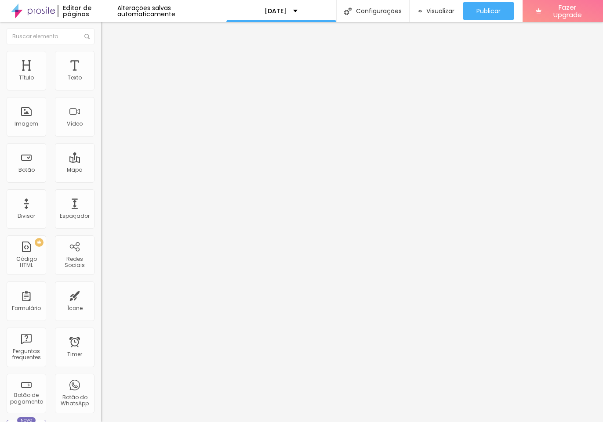
click at [101, 76] on span "Trocar imagem" at bounding box center [125, 71] width 48 height 7
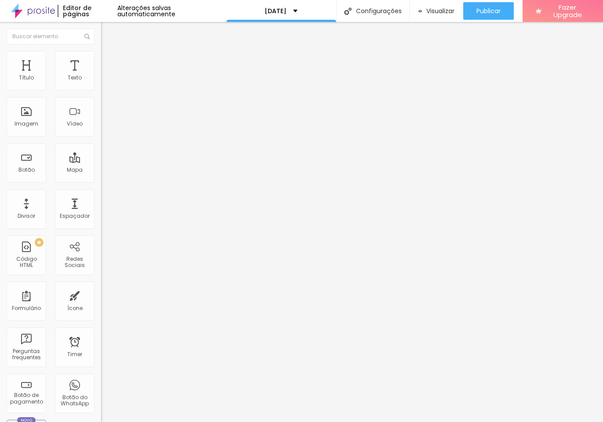
click at [101, 76] on span "Trocar imagem" at bounding box center [125, 71] width 48 height 7
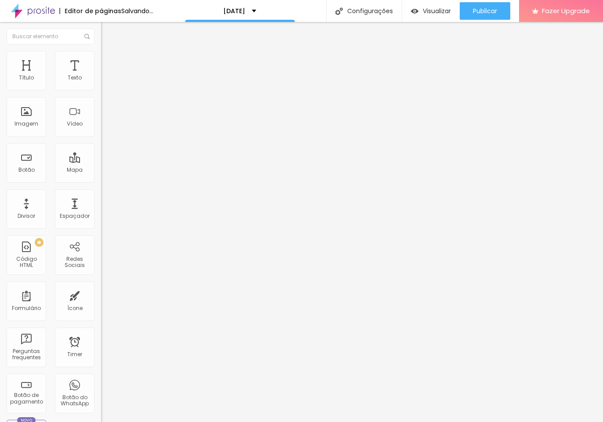
click at [101, 76] on span "Trocar imagem" at bounding box center [125, 71] width 48 height 7
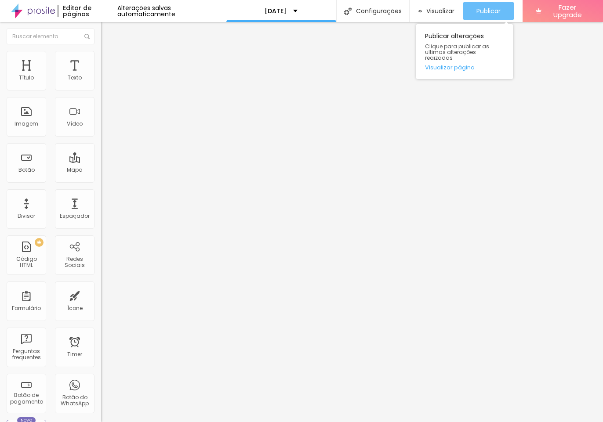
click at [484, 10] on span "Publicar" at bounding box center [488, 10] width 24 height 7
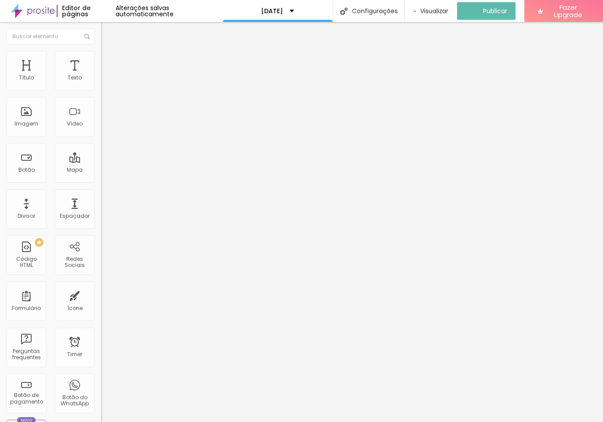
click at [101, 137] on span "Original" at bounding box center [111, 133] width 21 height 7
click at [101, 142] on div "Cinema 16:9" at bounding box center [151, 139] width 101 height 5
click at [101, 151] on span "Padrão" at bounding box center [111, 147] width 20 height 7
click at [101, 156] on span "Quadrado" at bounding box center [115, 152] width 29 height 7
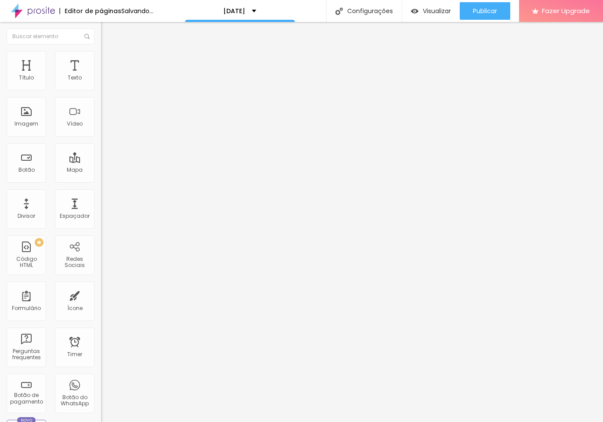
click at [101, 162] on span "Original" at bounding box center [111, 157] width 21 height 7
click at [101, 60] on li "Avançado" at bounding box center [151, 64] width 101 height 9
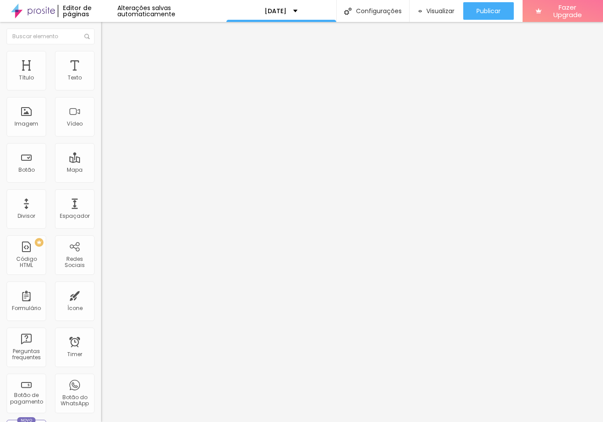
click at [101, 87] on img at bounding box center [104, 84] width 6 height 6
click at [101, 60] on li "Avançado" at bounding box center [151, 64] width 101 height 9
click at [101, 89] on div "0 px Espaçamento Interno" at bounding box center [151, 131] width 101 height 124
type input "5"
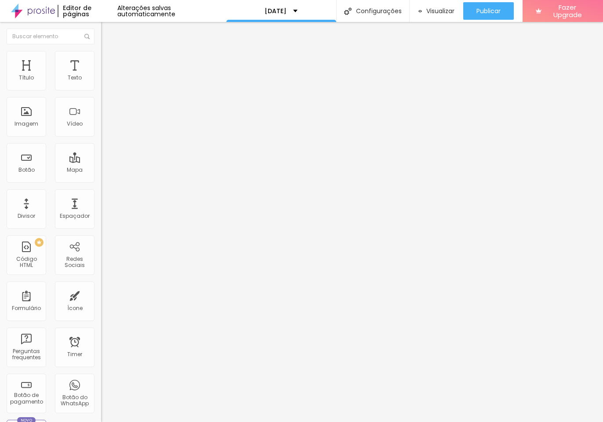
type input "50"
type input "30"
type input "0"
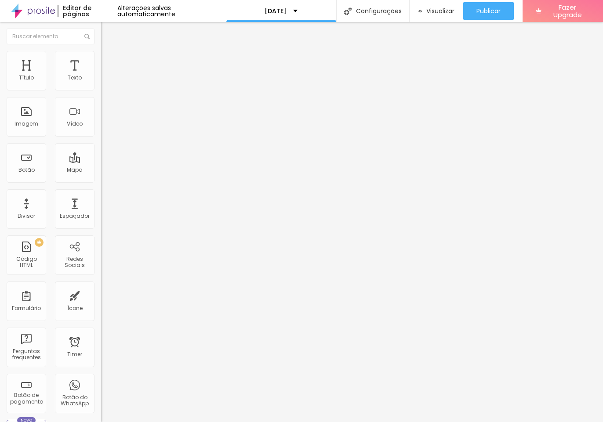
type input "0"
drag, startPoint x: 18, startPoint y: 87, endPoint x: 51, endPoint y: 133, distance: 57.3
click at [0, 99] on html "Editor de páginas Alterações salvas automaticamente Natal 2025 Configurações Co…" at bounding box center [301, 211] width 603 height 422
click at [101, 60] on li "Avançado" at bounding box center [151, 64] width 101 height 9
type input "5"
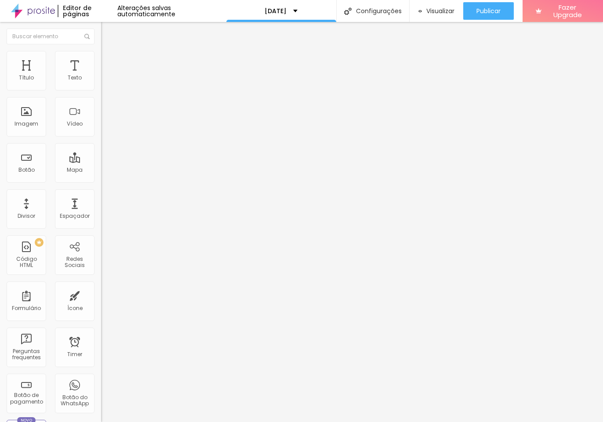
type input "5"
type input "10"
type input "15"
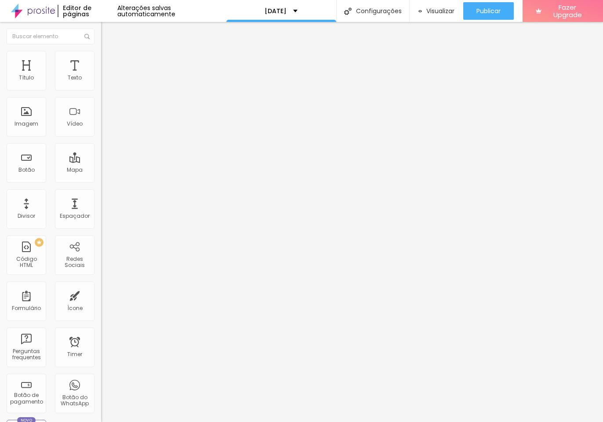
type input "20"
type input "25"
type input "20"
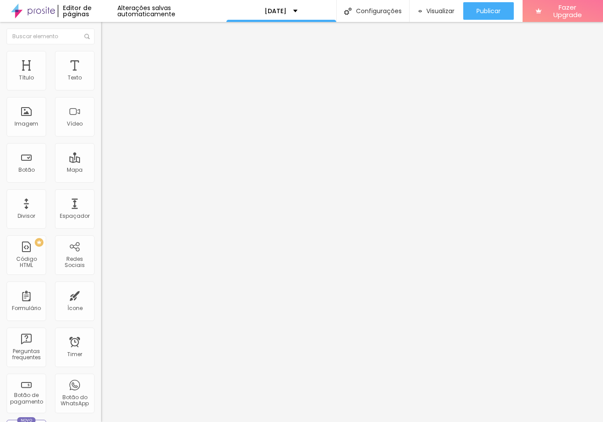
type input "20"
type input "15"
type input "10"
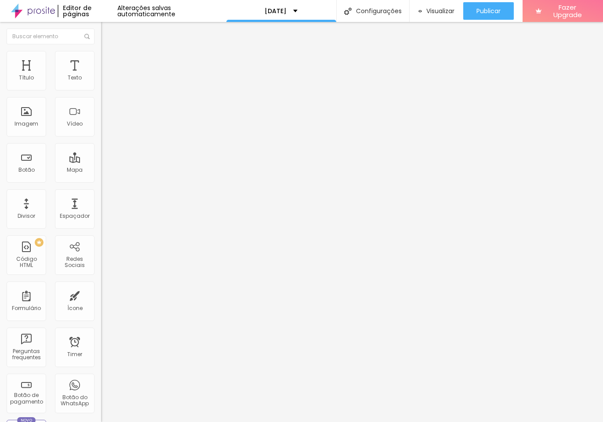
type input "0"
drag, startPoint x: 18, startPoint y: 86, endPoint x: -82, endPoint y: 97, distance: 101.2
click at [0, 97] on html "Editor de páginas Alterações salvas automaticamente Natal 2025 Configurações Co…" at bounding box center [301, 211] width 603 height 422
click at [101, 54] on img at bounding box center [105, 55] width 8 height 8
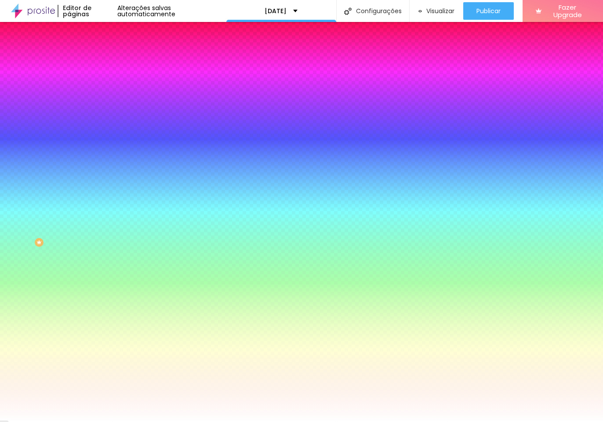
click at [101, 50] on img at bounding box center [105, 46] width 8 height 8
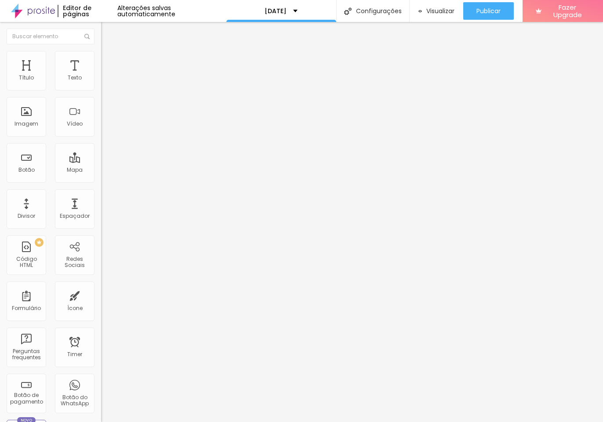
click at [101, 80] on span "Completo" at bounding box center [114, 75] width 27 height 7
click at [101, 85] on span "Encaixotado" at bounding box center [118, 81] width 34 height 7
click at [101, 93] on div "Completo" at bounding box center [151, 89] width 101 height 5
click at [101, 81] on div "Modo Encaixotado Encaixotado Completo" at bounding box center [151, 81] width 101 height 24
drag, startPoint x: 71, startPoint y: 86, endPoint x: 65, endPoint y: 92, distance: 8.4
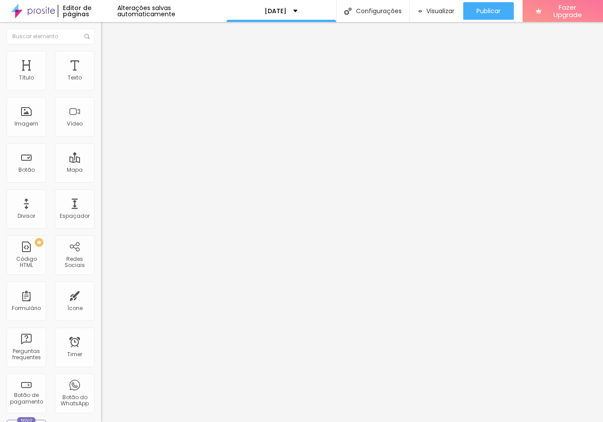
click at [101, 80] on span "Encaixotado" at bounding box center [118, 75] width 34 height 7
click at [101, 94] on span "Completo" at bounding box center [114, 89] width 27 height 7
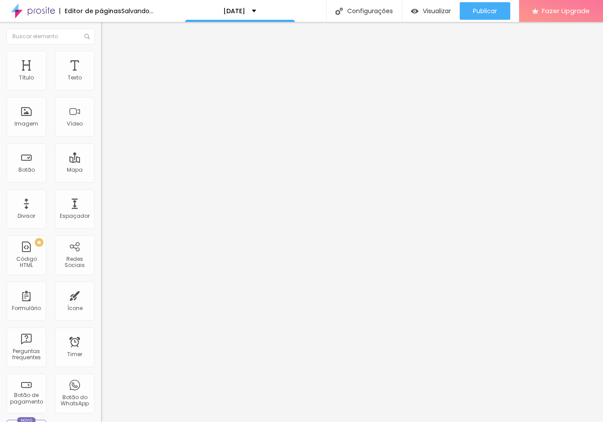
click at [101, 60] on li "Avançado" at bounding box center [151, 64] width 101 height 9
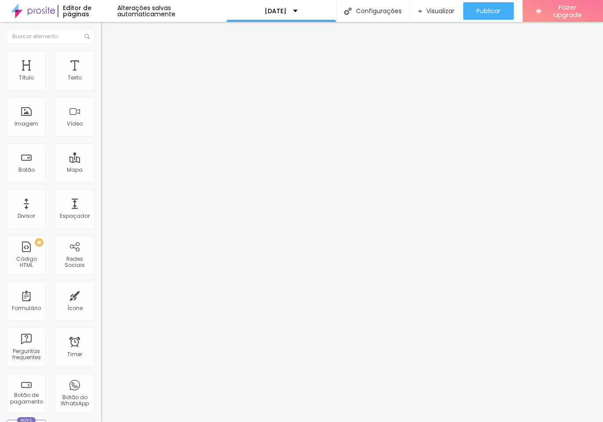
type input "13"
type input "7"
type input "0"
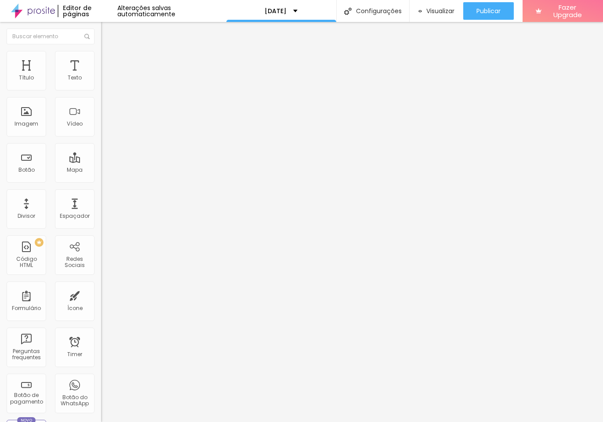
type input "0"
drag, startPoint x: 21, startPoint y: 105, endPoint x: -5, endPoint y: 106, distance: 25.5
type input "0"
click at [0, 106] on html "Editor de páginas Alterações salvas automaticamente Natal 2025 Configurações Co…" at bounding box center [301, 211] width 603 height 422
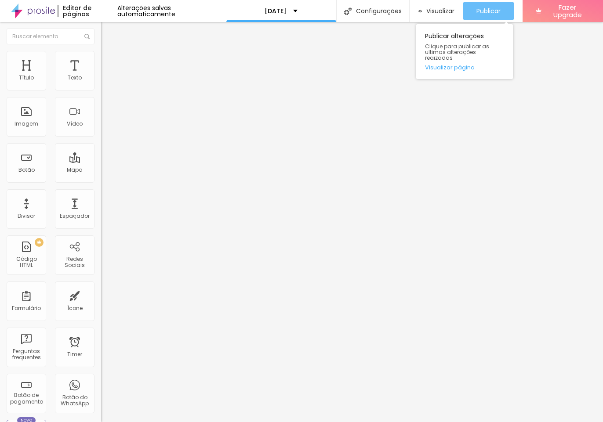
click at [496, 12] on span "Publicar" at bounding box center [488, 10] width 24 height 7
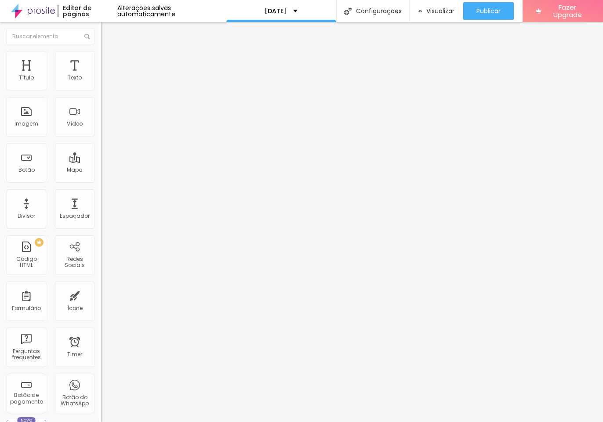
click at [101, 60] on li "Avançado" at bounding box center [151, 64] width 101 height 9
type input "15"
type input "2"
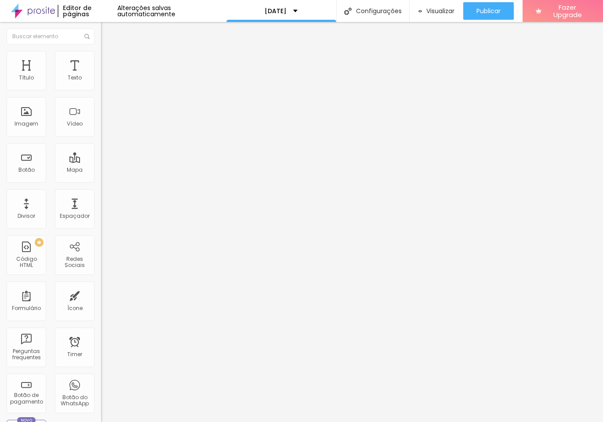
type input "0"
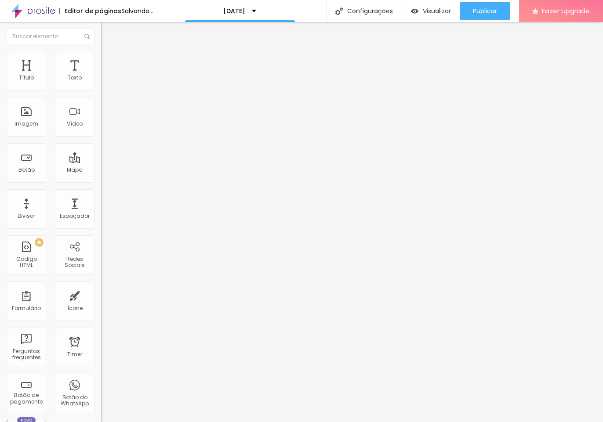
drag, startPoint x: 29, startPoint y: 88, endPoint x: -19, endPoint y: 89, distance: 47.9
type input "0"
click at [0, 89] on html "Editor de páginas Salvando... Natal 2025 Configurações Configurações da página …" at bounding box center [301, 211] width 603 height 422
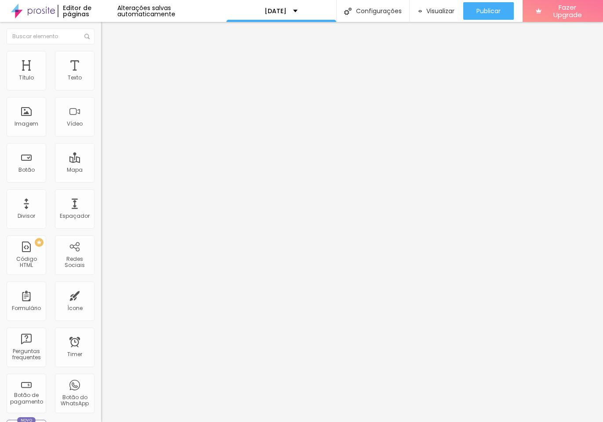
type input "17"
type input "11"
type input "0"
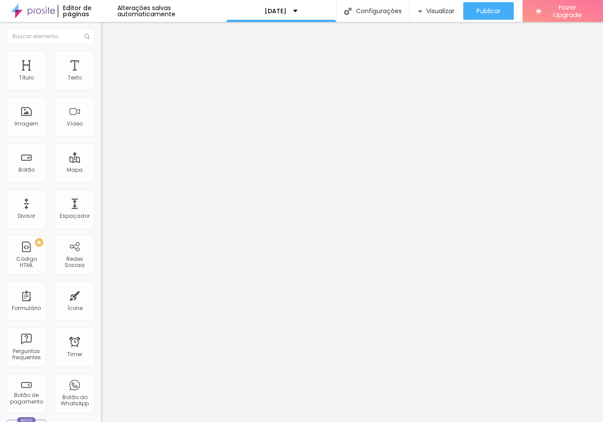
type input "0"
drag, startPoint x: 26, startPoint y: 106, endPoint x: 72, endPoint y: 131, distance: 52.1
type input "0"
click at [0, 105] on html "Editor de páginas Alterações salvas automaticamente Natal 2025 Configurações Co…" at bounding box center [301, 211] width 603 height 422
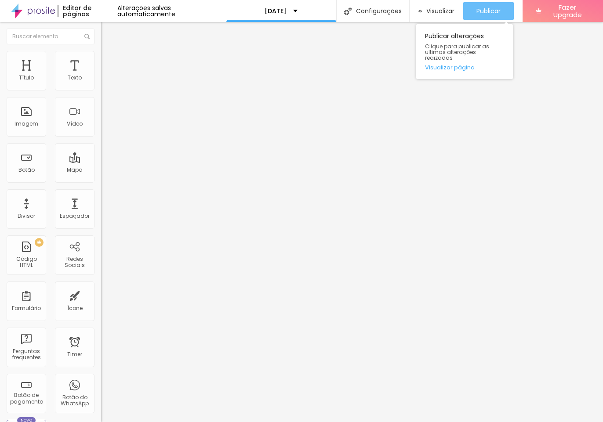
click at [504, 14] on button "Publicar" at bounding box center [488, 11] width 51 height 18
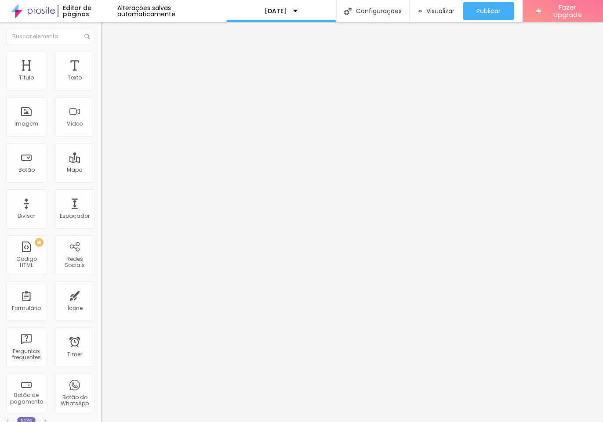
click at [101, 76] on span "Trocar imagem" at bounding box center [125, 71] width 48 height 7
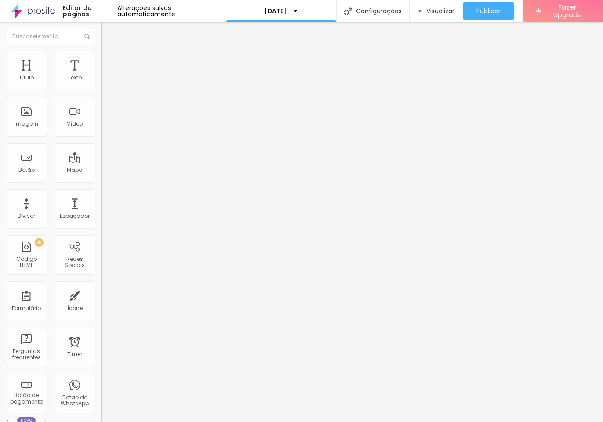
click at [101, 137] on span "Original" at bounding box center [111, 133] width 21 height 7
click at [101, 142] on div "Cinema 16:9" at bounding box center [151, 139] width 101 height 5
click at [109, 62] on span "Avançado" at bounding box center [123, 65] width 29 height 7
click at [101, 56] on li "Estilo" at bounding box center [151, 55] width 101 height 9
type input "80"
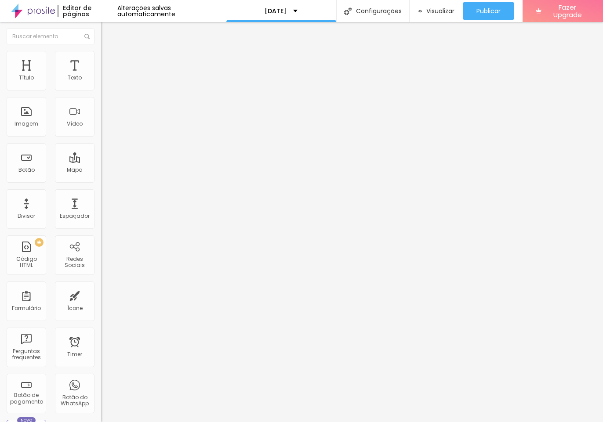
type input "80"
type input "85"
type input "100"
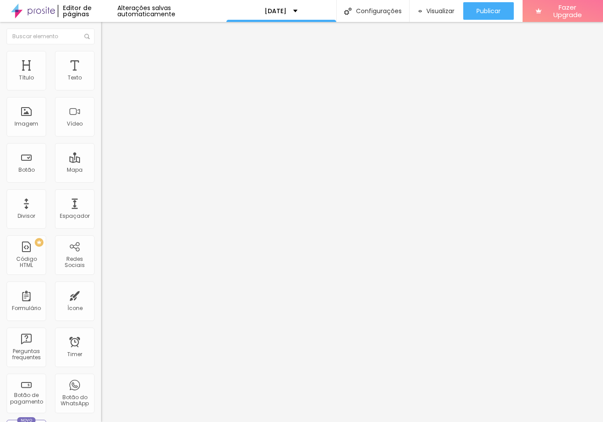
type input "90"
type input "80"
type input "70"
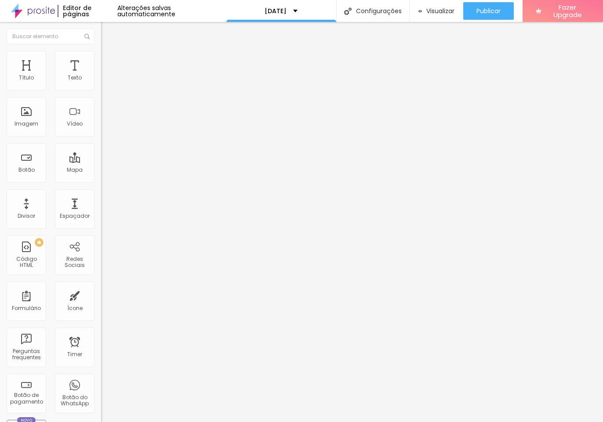
type input "70"
type input "55"
type input "50"
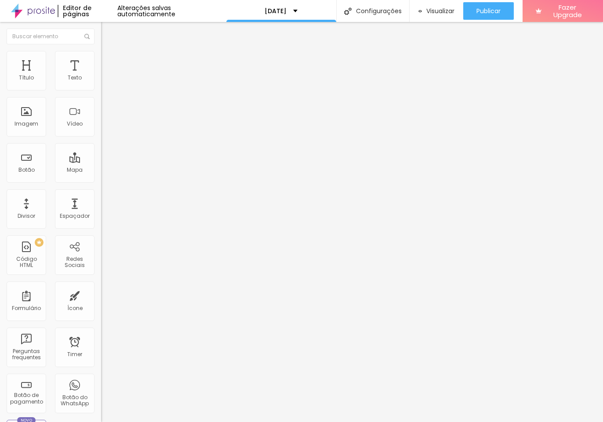
type input "55"
type input "65"
type input "80"
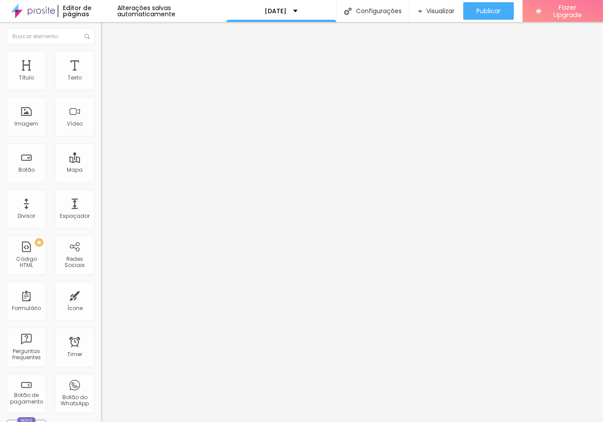
type input "80"
type input "85"
type input "90"
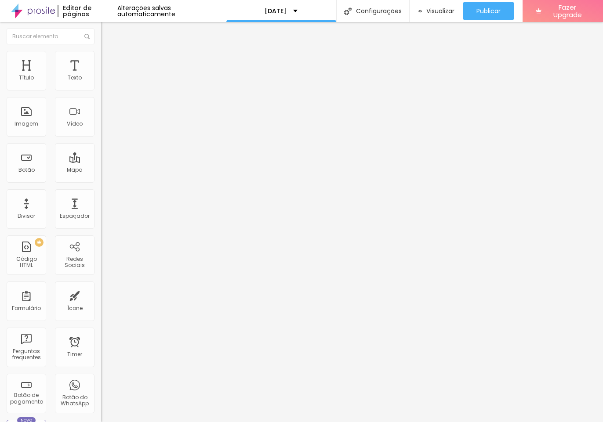
type input "100"
drag, startPoint x: 71, startPoint y: 94, endPoint x: 119, endPoint y: 103, distance: 49.5
type input "100"
click at [119, 103] on div "Título Texto Imagem Vídeo Botão Mapa Divisor Espaçador PREMIUM Código HTML Rede…" at bounding box center [301, 222] width 603 height 400
click at [109, 62] on span "Avançado" at bounding box center [123, 65] width 29 height 7
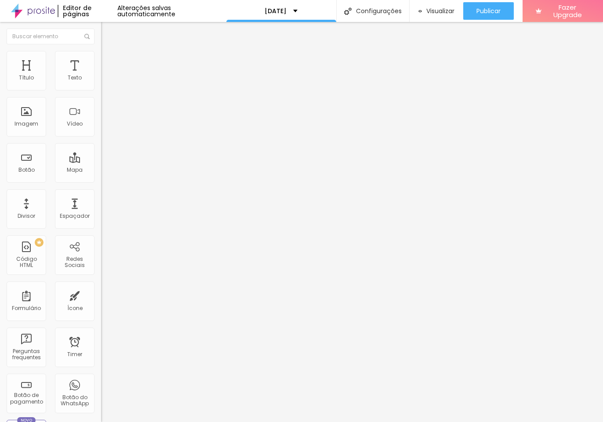
click at [101, 57] on li "Estilo" at bounding box center [151, 55] width 101 height 9
type input "70"
click at [101, 90] on input "range" at bounding box center [129, 86] width 57 height 7
click at [109, 65] on span "Avançado" at bounding box center [123, 65] width 29 height 7
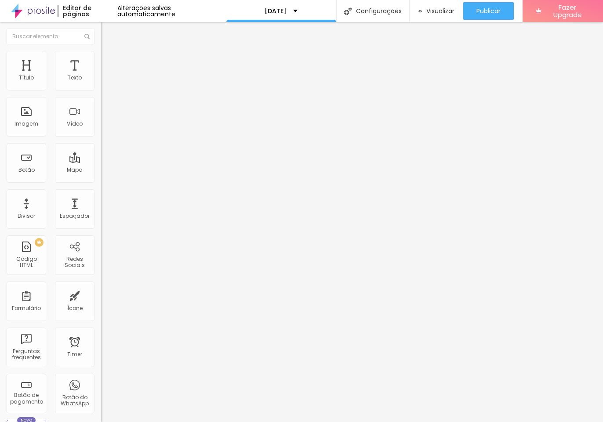
click at [109, 52] on span "Conteúdo" at bounding box center [122, 47] width 27 height 7
click at [101, 60] on li "Avançado" at bounding box center [151, 64] width 101 height 9
click at [101, 54] on ul "Conteúdo Estilo Avançado" at bounding box center [151, 55] width 101 height 26
click at [109, 60] on span "Estilo" at bounding box center [116, 56] width 14 height 7
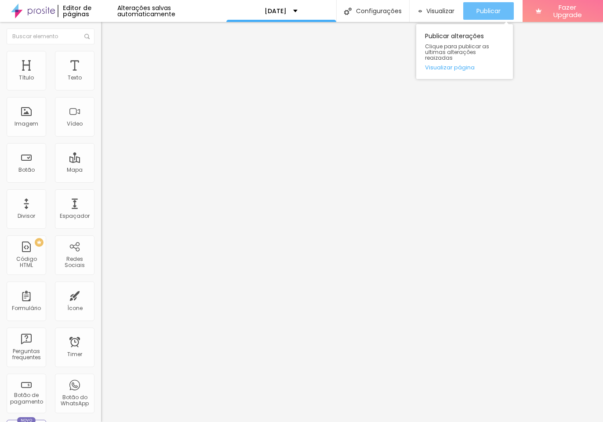
click at [490, 17] on div "Publicar" at bounding box center [488, 11] width 24 height 18
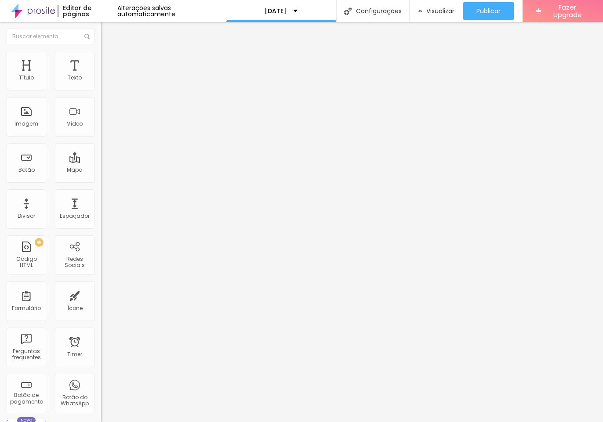
click at [109, 59] on span "Estilo" at bounding box center [116, 56] width 14 height 7
type input "75"
type input "80"
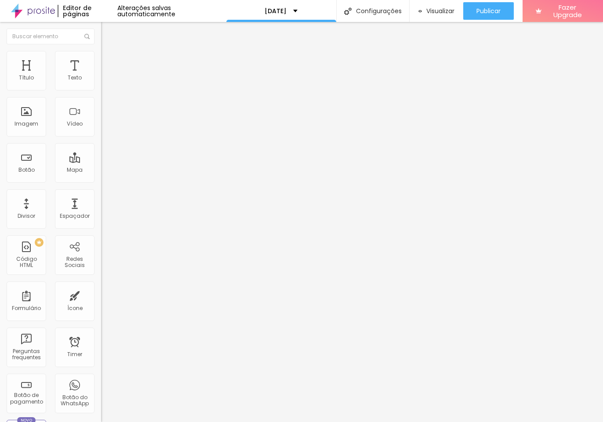
type input "85"
type input "90"
type input "100"
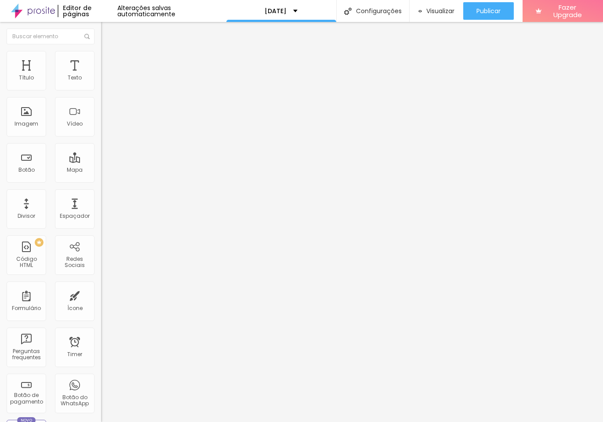
drag, startPoint x: 67, startPoint y: 96, endPoint x: 202, endPoint y: 108, distance: 135.3
type input "100"
click at [202, 108] on div "Título Texto Imagem Vídeo Botão Mapa Divisor Espaçador PREMIUM Código HTML Rede…" at bounding box center [301, 222] width 603 height 400
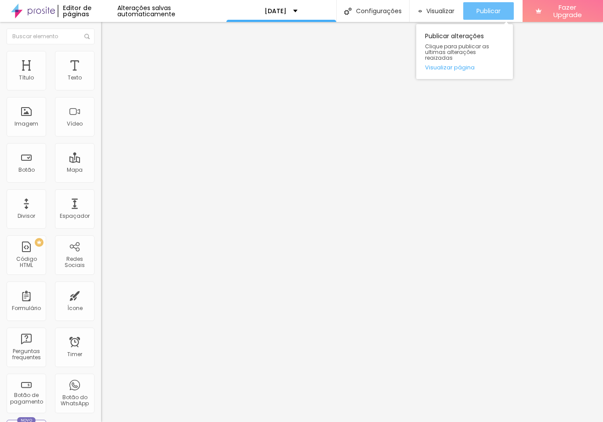
click at [481, 16] on div "Publicar" at bounding box center [488, 11] width 24 height 18
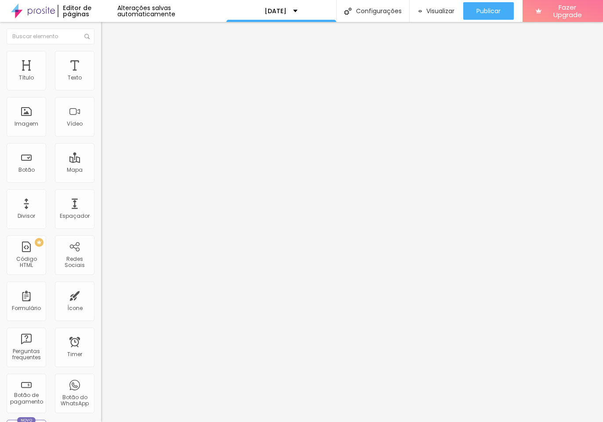
click at [101, 76] on span "Trocar imagem" at bounding box center [125, 71] width 48 height 7
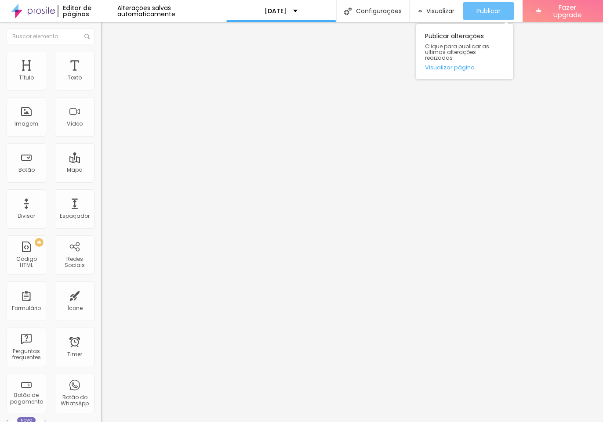
click at [500, 11] on button "Publicar" at bounding box center [488, 11] width 51 height 18
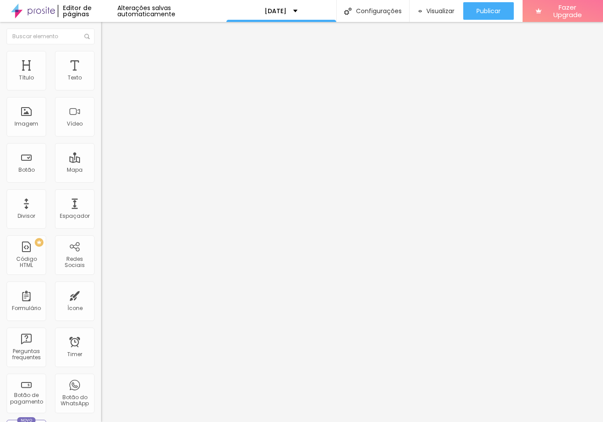
click at [101, 76] on span "Trocar imagem" at bounding box center [125, 71] width 48 height 7
click at [101, 58] on li "Estilo" at bounding box center [151, 55] width 101 height 9
click at [101, 39] on button "Editar Imagem" at bounding box center [151, 32] width 101 height 20
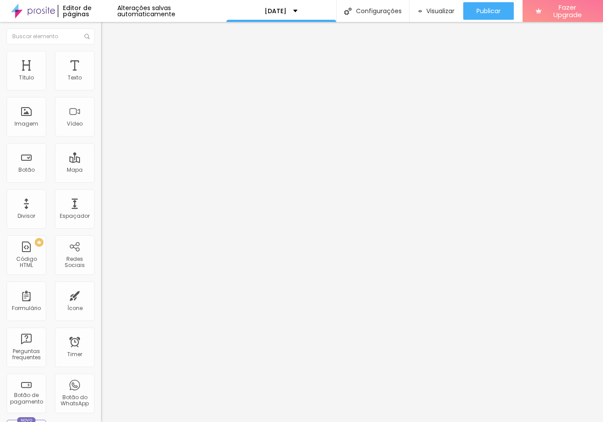
click at [101, 137] on span "16:9 Cinema" at bounding box center [117, 133] width 33 height 7
click at [101, 162] on span "Original" at bounding box center [111, 157] width 21 height 7
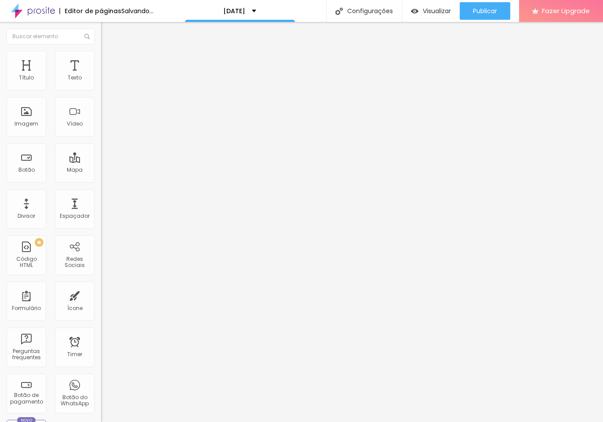
click at [101, 55] on li "Estilo" at bounding box center [151, 55] width 101 height 9
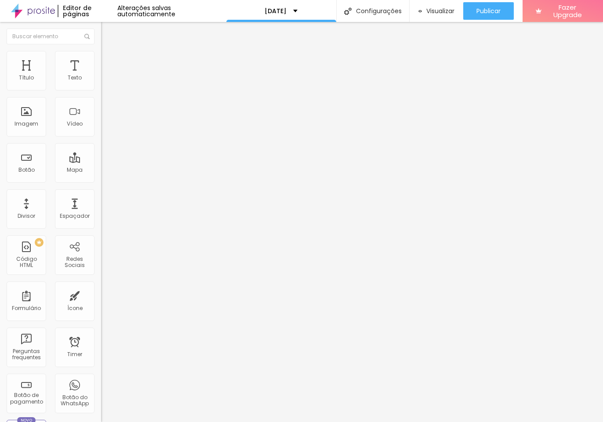
drag, startPoint x: 90, startPoint y: 93, endPoint x: 78, endPoint y: 95, distance: 12.9
click at [101, 91] on div at bounding box center [151, 87] width 101 height 8
type input "85"
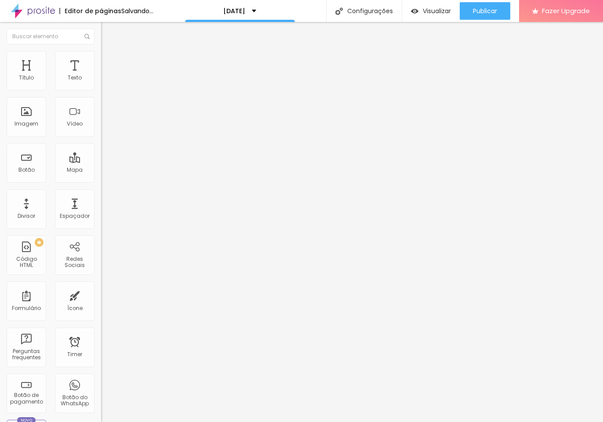
type input "90"
type input "100"
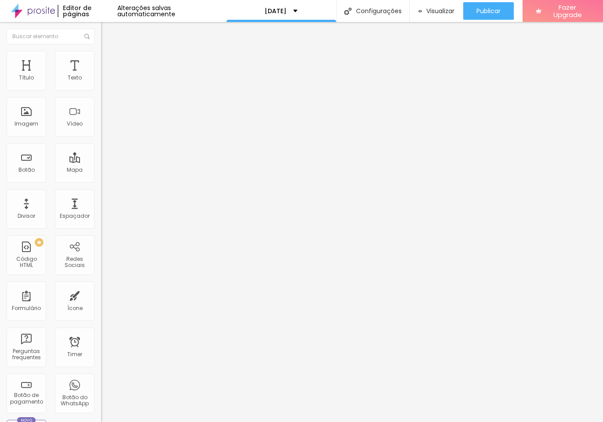
drag, startPoint x: 78, startPoint y: 96, endPoint x: 162, endPoint y: 106, distance: 85.4
click at [162, 106] on div "Título Texto Imagem Vídeo Botão Mapa Divisor Espaçador PREMIUM Código HTML Rede…" at bounding box center [301, 222] width 603 height 400
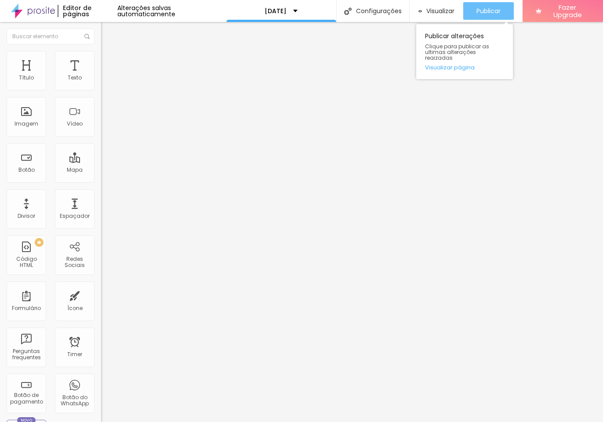
click at [494, 7] on span "Publicar" at bounding box center [488, 10] width 24 height 7
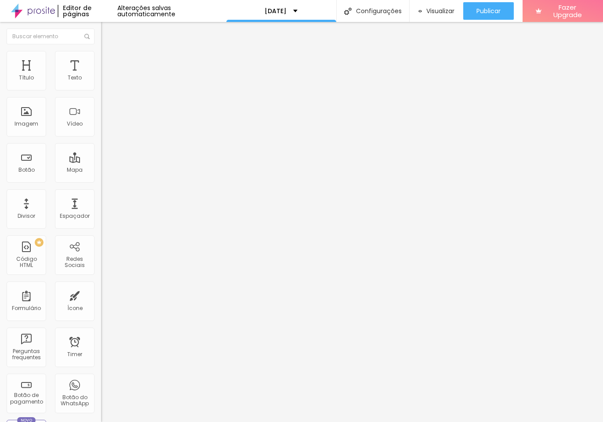
type input "90"
click at [101, 90] on input "range" at bounding box center [129, 86] width 57 height 7
click at [101, 76] on span "Adicionar imagem" at bounding box center [129, 71] width 57 height 7
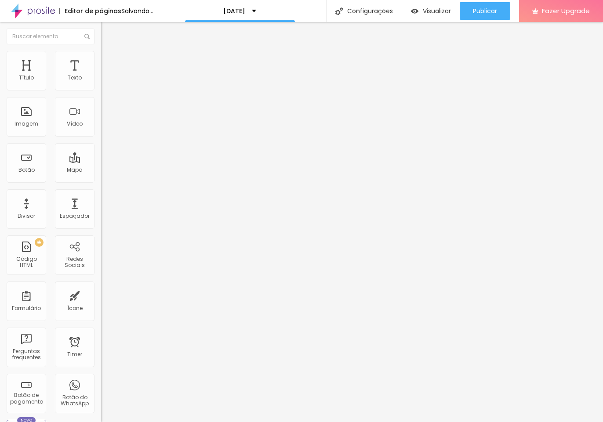
click at [101, 137] on span "Original" at bounding box center [111, 133] width 21 height 7
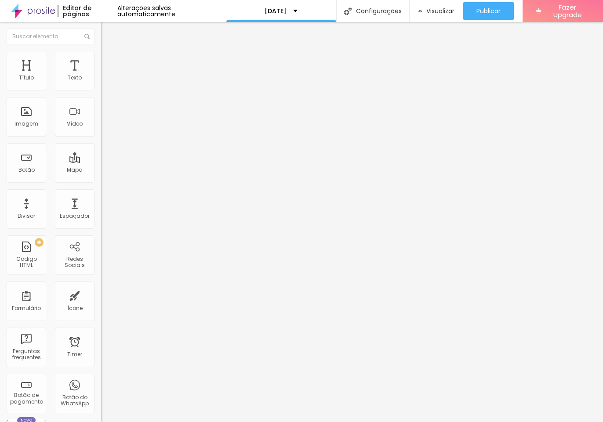
click at [101, 143] on span "Cinema" at bounding box center [112, 138] width 22 height 7
click at [101, 60] on ul "Conteúdo Estilo Avançado" at bounding box center [151, 55] width 101 height 26
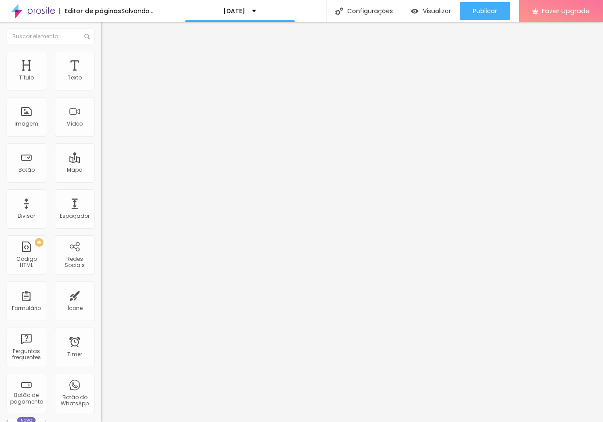
click at [101, 60] on li "Estilo" at bounding box center [151, 55] width 101 height 9
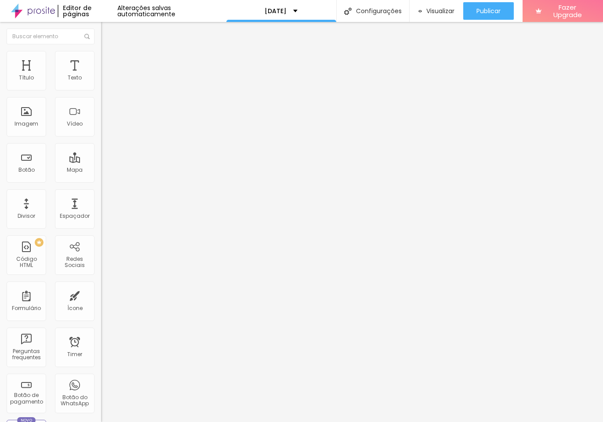
type input "115"
type input "118"
type input "144"
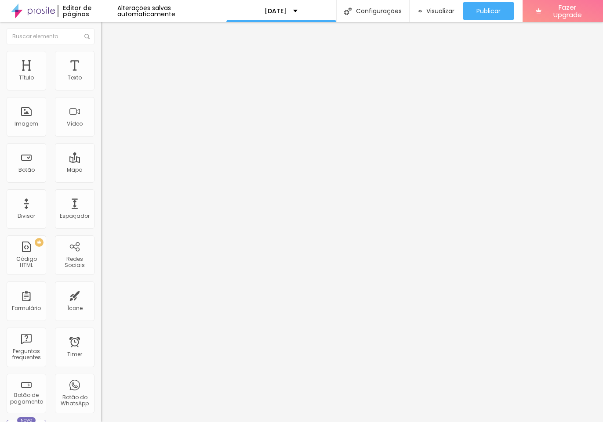
type input "144"
type input "179"
type input "200"
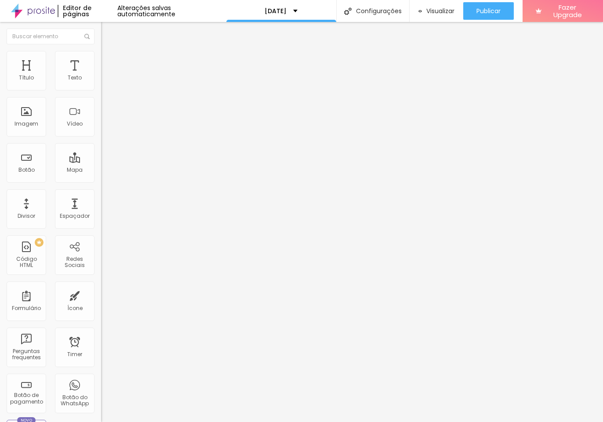
drag, startPoint x: 51, startPoint y: 115, endPoint x: 133, endPoint y: 122, distance: 82.3
type input "200"
click at [133, 122] on div "Título Texto Imagem Vídeo Botão Mapa Divisor Espaçador PREMIUM Código HTML Rede…" at bounding box center [301, 222] width 603 height 400
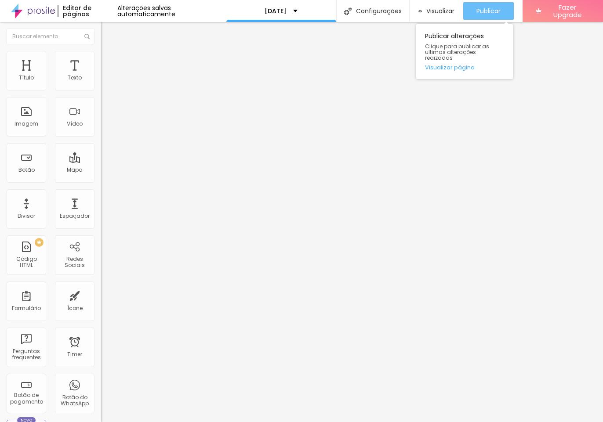
click at [480, 4] on div "Publicar" at bounding box center [488, 11] width 24 height 18
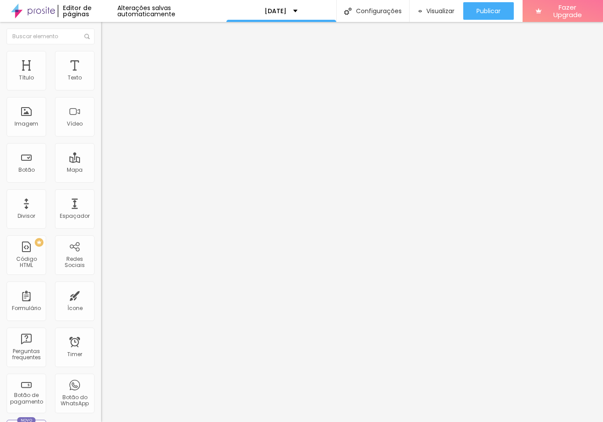
click at [101, 76] on span "Trocar imagem" at bounding box center [125, 71] width 48 height 7
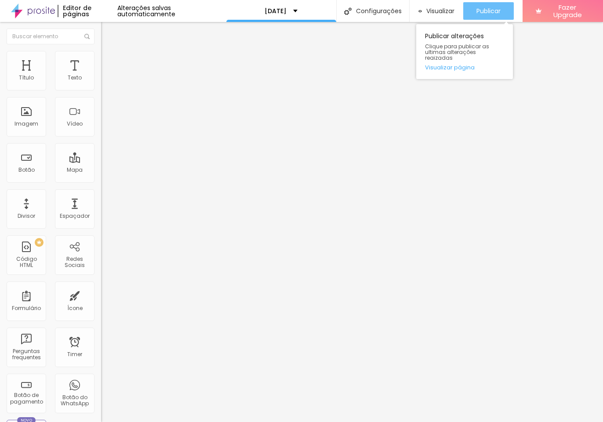
click at [489, 12] on span "Publicar" at bounding box center [488, 10] width 24 height 7
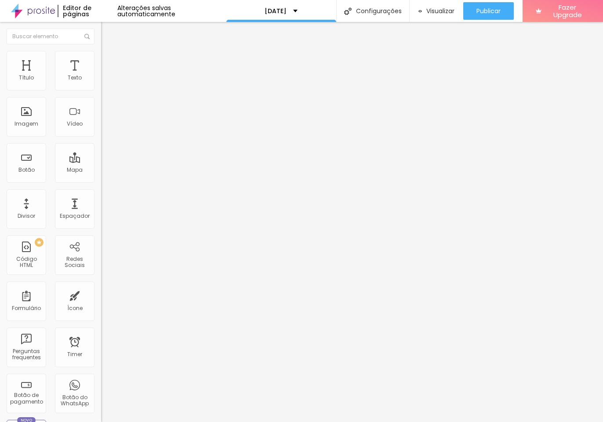
click at [101, 60] on li "Avançado" at bounding box center [151, 64] width 101 height 9
click at [109, 62] on span "Avançado" at bounding box center [123, 65] width 29 height 7
drag, startPoint x: 57, startPoint y: 141, endPoint x: 7, endPoint y: 138, distance: 50.1
click at [101, 322] on input "form-reserva" at bounding box center [153, 326] width 105 height 9
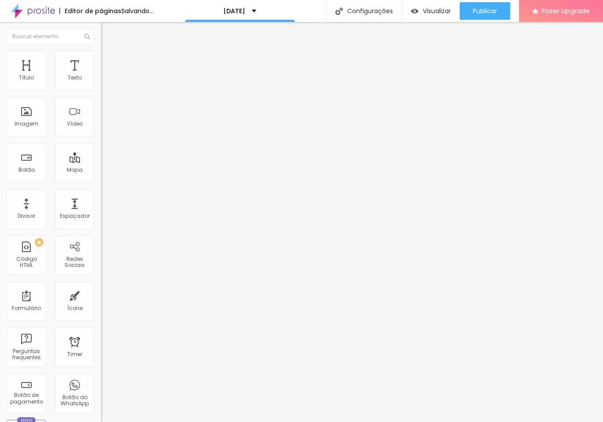
type input "form-reserva"
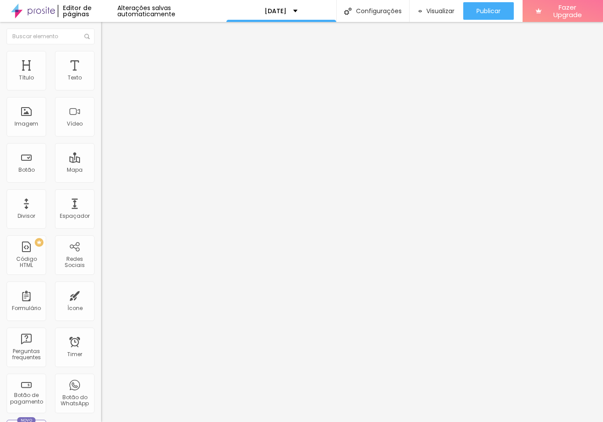
click at [109, 62] on span "Avançado" at bounding box center [123, 65] width 29 height 7
click at [101, 322] on input "text" at bounding box center [153, 326] width 105 height 9
paste input "form-reserva"
type input "form-reserva"
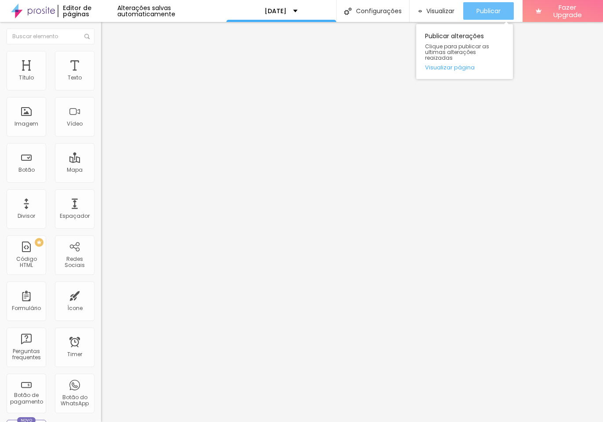
click at [476, 13] on span "Publicar" at bounding box center [488, 10] width 24 height 7
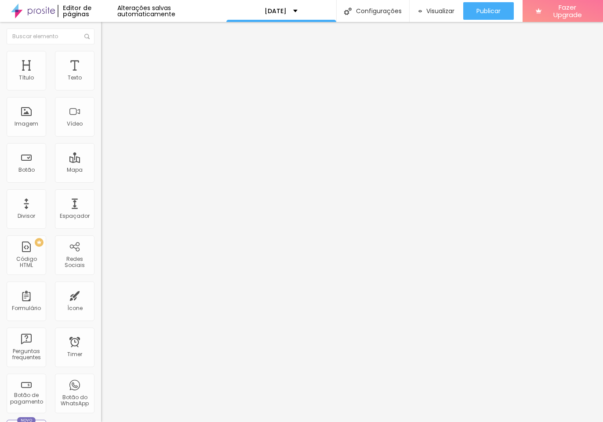
click at [101, 76] on span "Trocar imagem" at bounding box center [125, 71] width 48 height 7
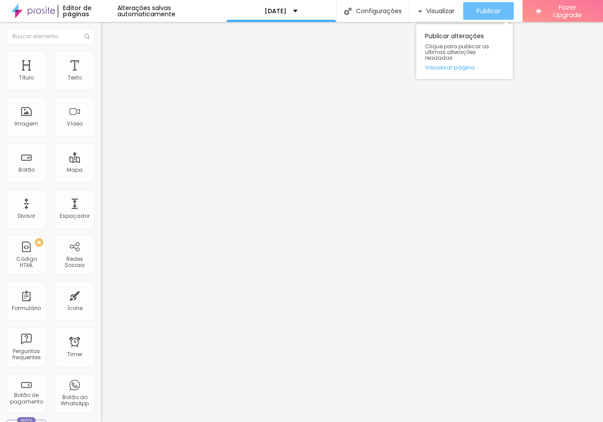
click at [490, 14] on span "Publicar" at bounding box center [488, 10] width 24 height 7
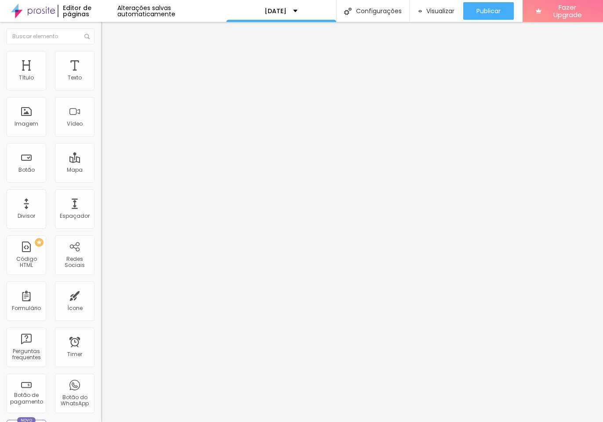
scroll to position [0, 0]
click at [101, 76] on span "Trocar imagem" at bounding box center [125, 71] width 48 height 7
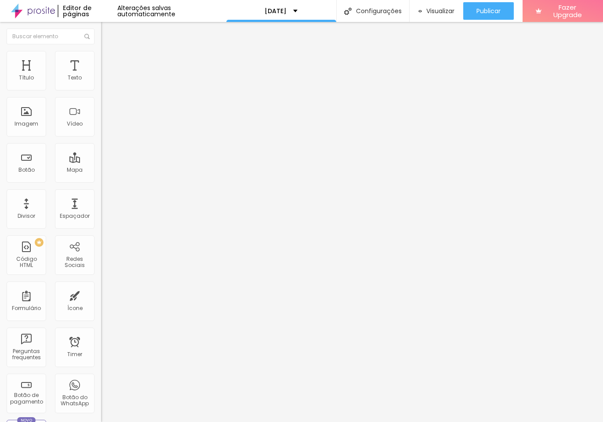
scroll to position [0, 0]
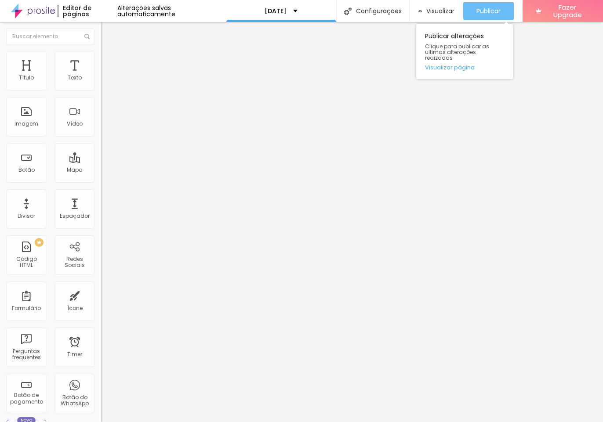
click at [489, 13] on span "Publicar" at bounding box center [488, 10] width 24 height 7
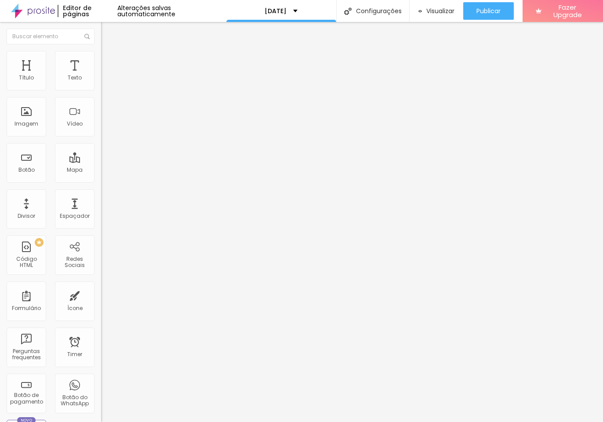
click at [101, 76] on span "Trocar imagem" at bounding box center [125, 71] width 48 height 7
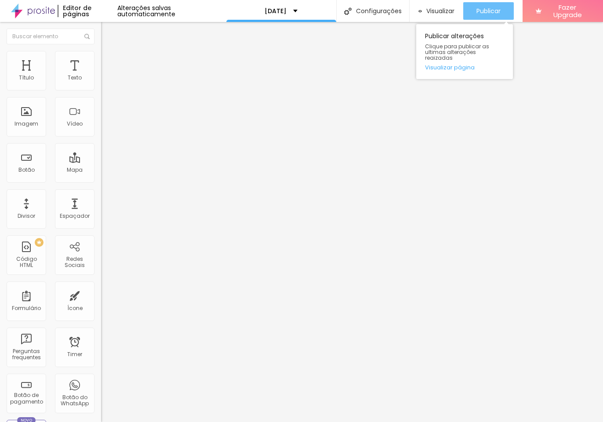
click at [486, 11] on span "Publicar" at bounding box center [488, 10] width 24 height 7
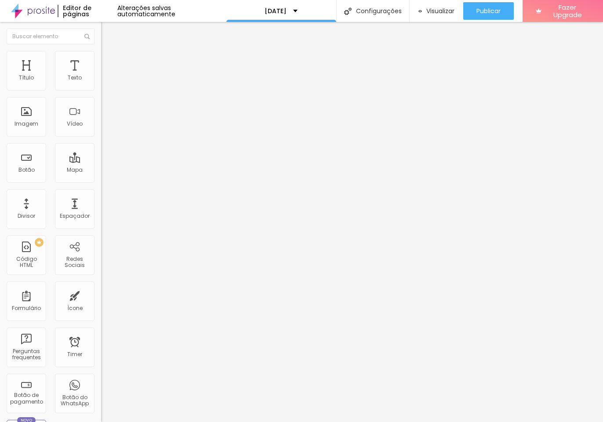
click at [101, 76] on span "Trocar imagem" at bounding box center [125, 71] width 48 height 7
drag, startPoint x: 329, startPoint y: 198, endPoint x: 399, endPoint y: 236, distance: 79.6
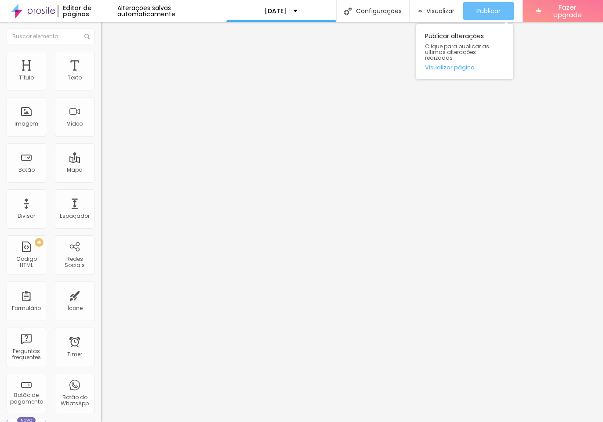
click at [486, 12] on span "Publicar" at bounding box center [488, 10] width 24 height 7
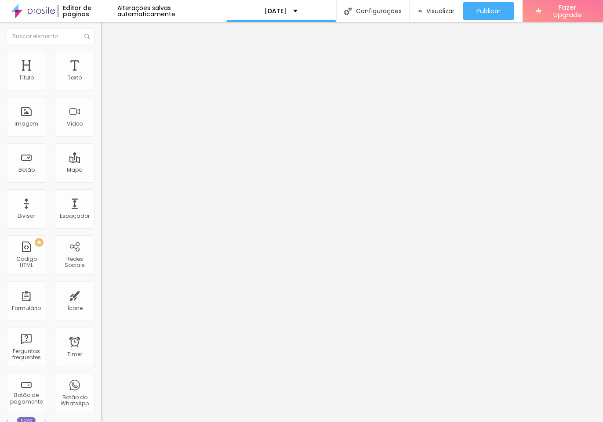
click at [101, 76] on span "Trocar imagem" at bounding box center [125, 71] width 48 height 7
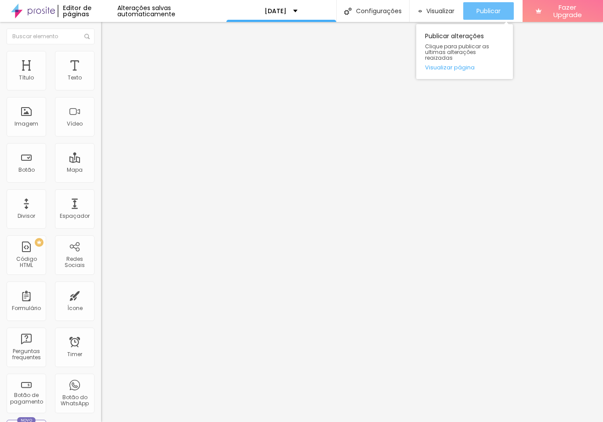
click at [490, 12] on span "Publicar" at bounding box center [488, 10] width 24 height 7
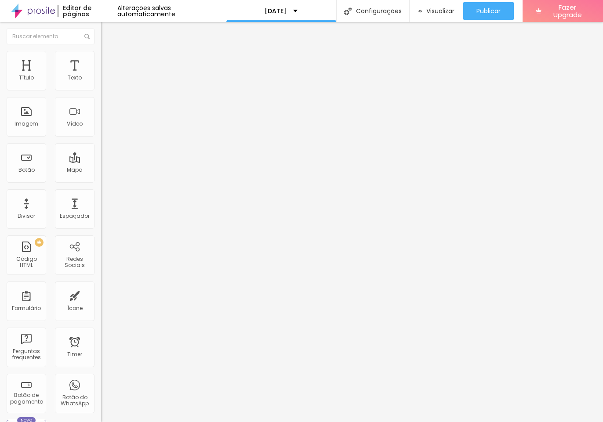
click at [101, 93] on span "Editar perguntas" at bounding box center [126, 89] width 50 height 7
drag, startPoint x: 325, startPoint y: 258, endPoint x: 184, endPoint y: 224, distance: 145.8
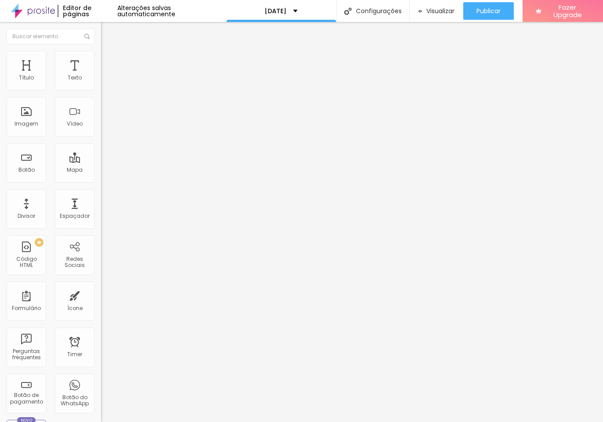
click at [109, 66] on span "Estilo" at bounding box center [116, 63] width 14 height 7
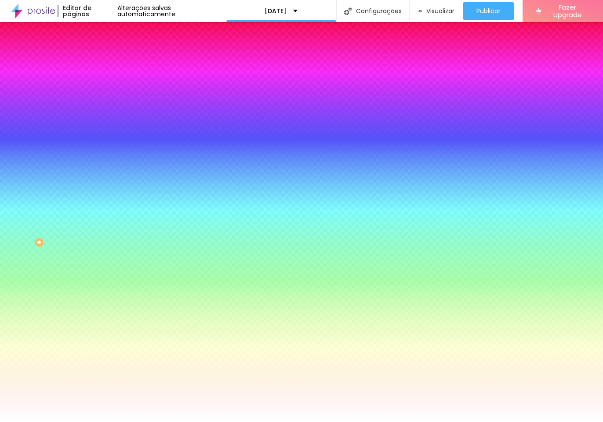
click at [101, 288] on button "button" at bounding box center [107, 282] width 12 height 9
type input "18"
type input "19"
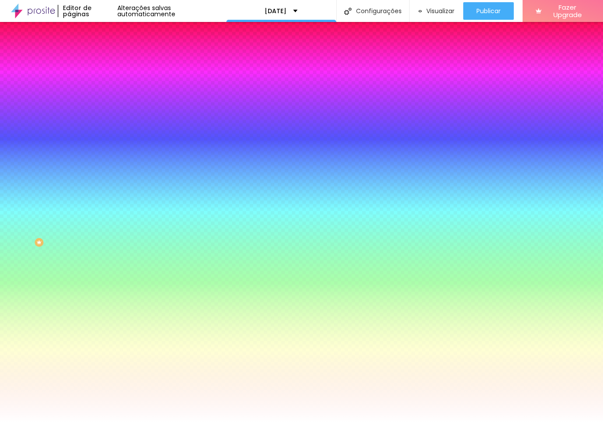
type input "20"
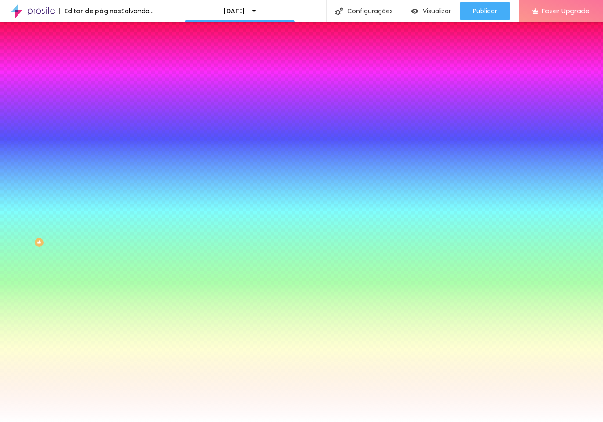
type input "19"
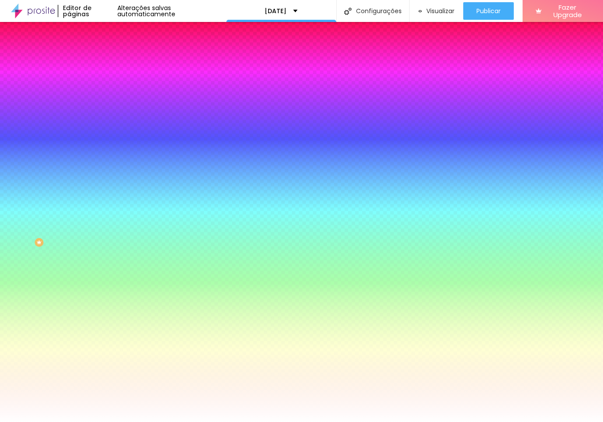
type input "20"
drag, startPoint x: 148, startPoint y: 349, endPoint x: 154, endPoint y: 348, distance: 6.6
type input "20"
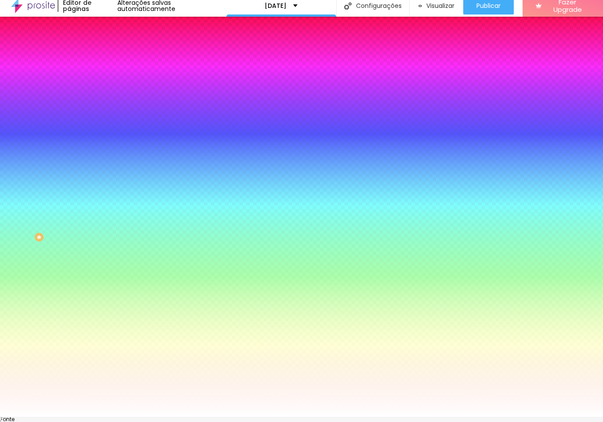
scroll to position [7, 0]
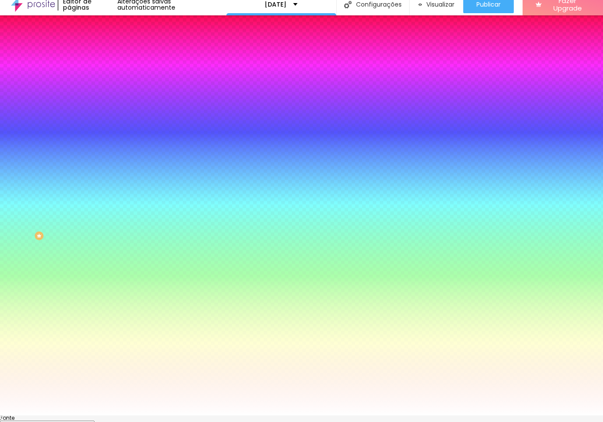
click at [92, 415] on div at bounding box center [301, 415] width 603 height 0
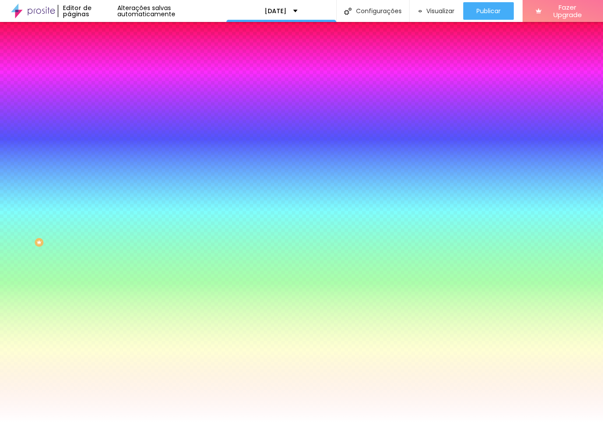
click at [101, 225] on button "button" at bounding box center [107, 229] width 12 height 9
type input "19"
type input "20"
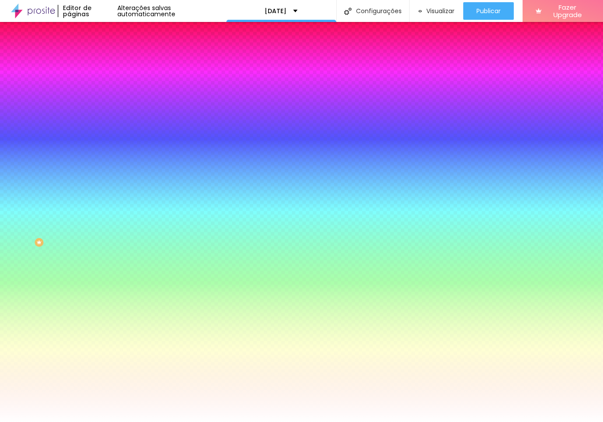
type input "20"
click at [502, 422] on div at bounding box center [301, 422] width 603 height 0
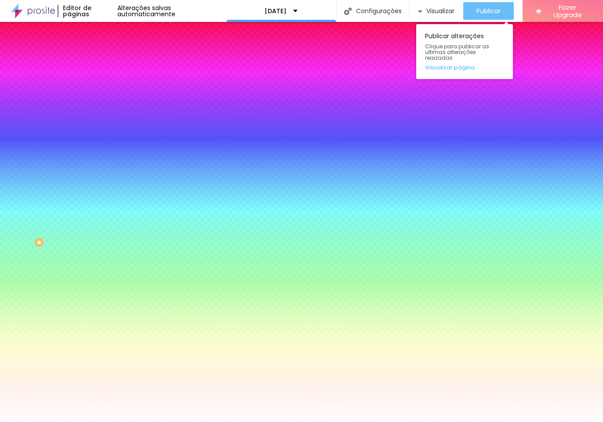
click at [502, 17] on button "Publicar" at bounding box center [488, 11] width 51 height 18
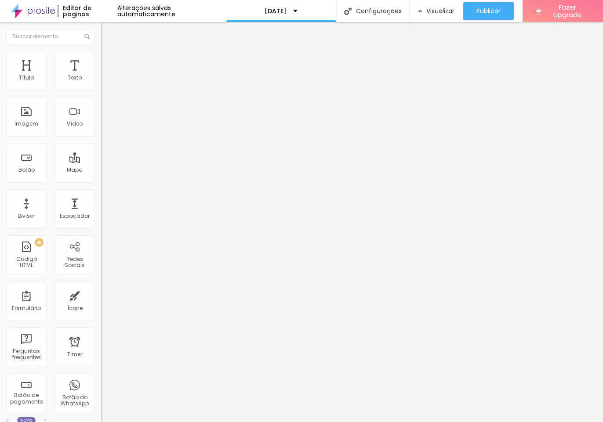
click at [109, 63] on span "Avançado" at bounding box center [123, 65] width 29 height 7
click at [109, 61] on span "Estilo" at bounding box center [116, 56] width 14 height 7
click at [109, 62] on span "Avançado" at bounding box center [123, 65] width 29 height 7
type input "5"
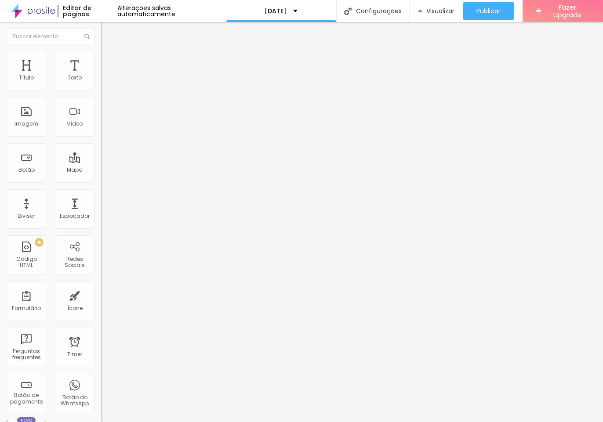
type input "10"
type input "15"
type input "20"
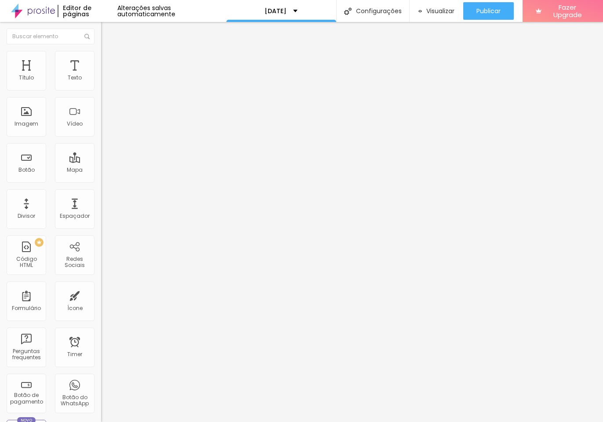
type input "20"
type input "15"
type input "10"
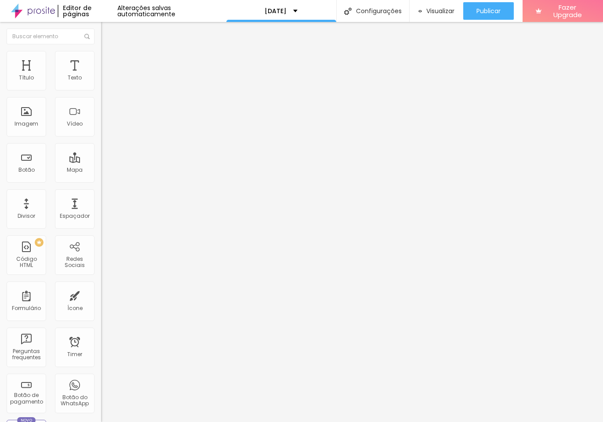
type input "5"
type input "0"
click at [0, 86] on html "Editor de páginas Alterações salvas automaticamente Natal 2025 Configurações Co…" at bounding box center [301, 211] width 603 height 422
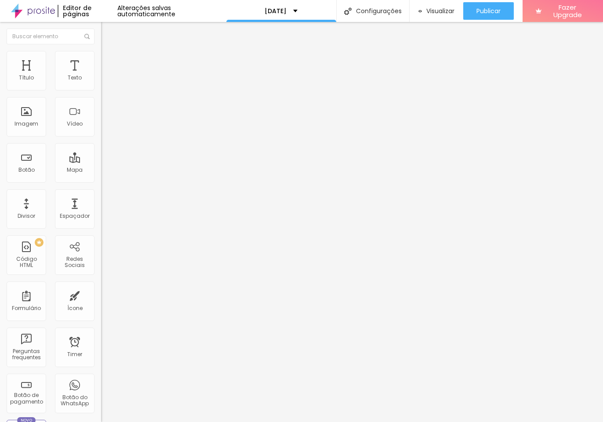
click at [101, 57] on ul "Conteúdo Estilo Avançado" at bounding box center [151, 55] width 101 height 26
click at [101, 58] on li "Estilo" at bounding box center [151, 55] width 101 height 9
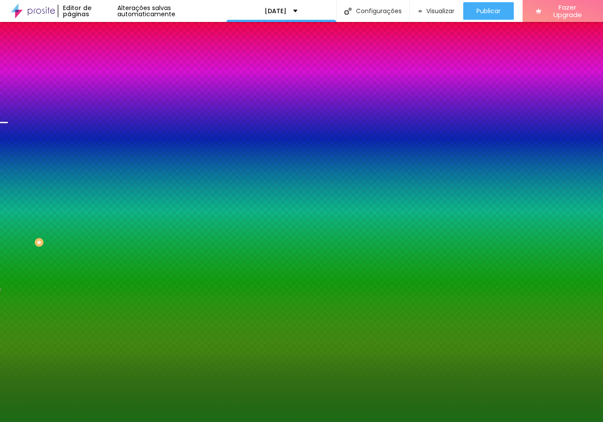
click at [101, 51] on li "Conteúdo" at bounding box center [151, 46] width 101 height 9
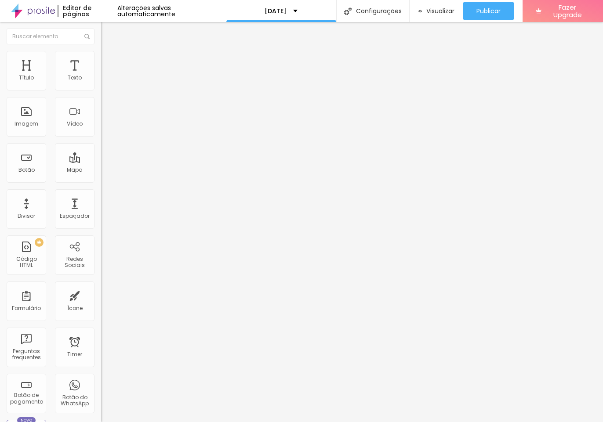
click at [101, 67] on li "Avançado" at bounding box center [151, 71] width 101 height 9
click at [109, 67] on span "Estilo" at bounding box center [116, 63] width 14 height 7
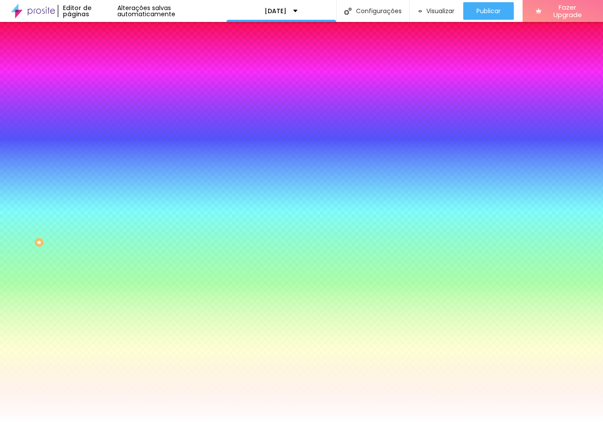
type input "90"
type input "85"
type input "80"
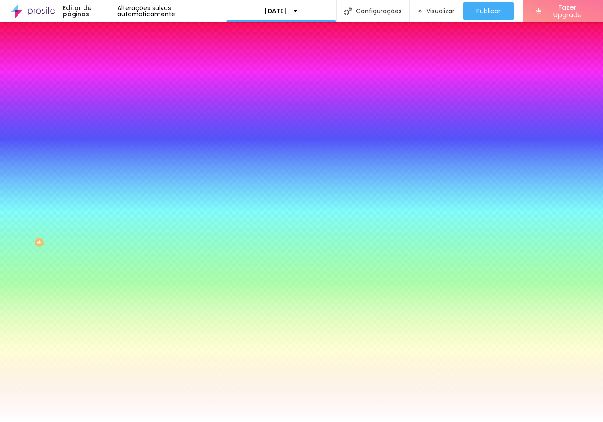
type input "80"
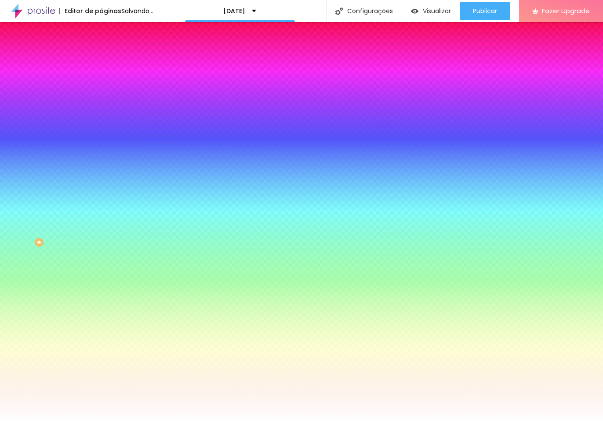
type input "75"
type input "70"
type input "65"
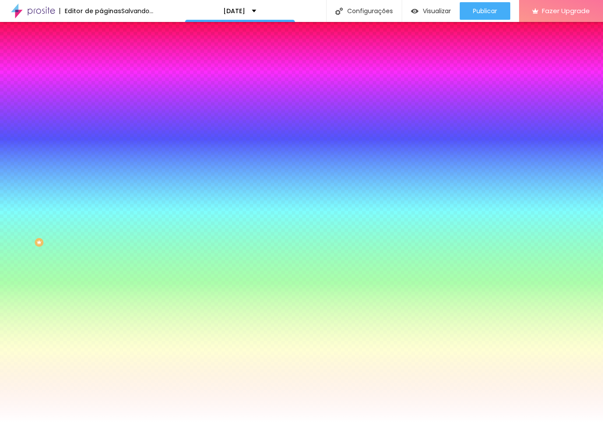
type input "65"
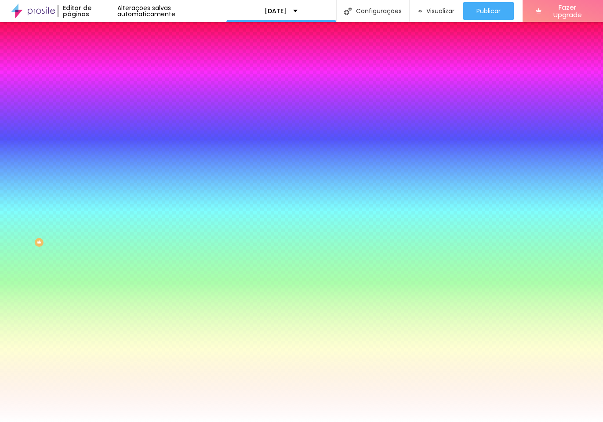
type input "70"
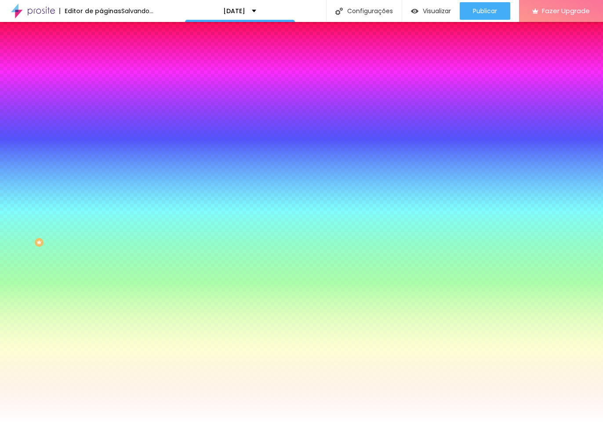
drag, startPoint x: 82, startPoint y: 151, endPoint x: 62, endPoint y: 151, distance: 20.2
type input "70"
click at [101, 149] on input "range" at bounding box center [129, 145] width 57 height 7
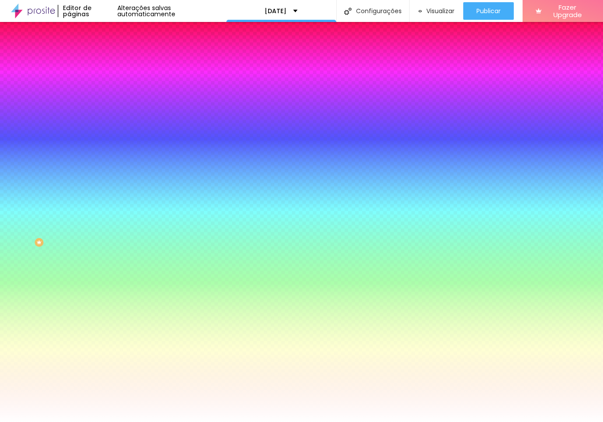
click at [109, 59] on span "Conteúdo" at bounding box center [122, 54] width 27 height 7
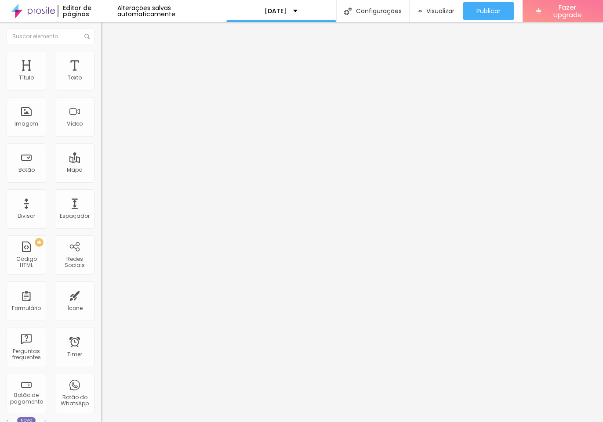
click at [109, 67] on span "Estilo" at bounding box center [116, 63] width 14 height 7
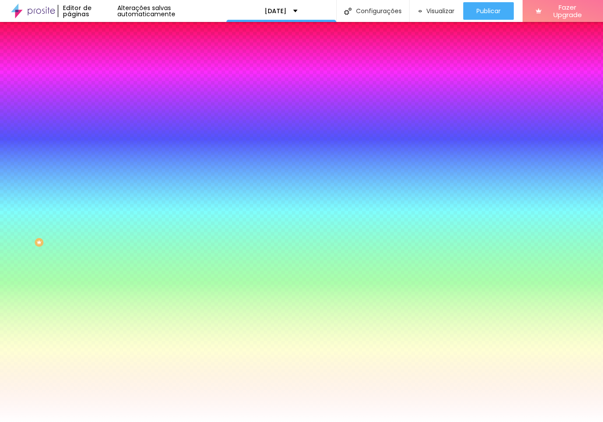
click at [109, 69] on span "Avançado" at bounding box center [123, 72] width 29 height 7
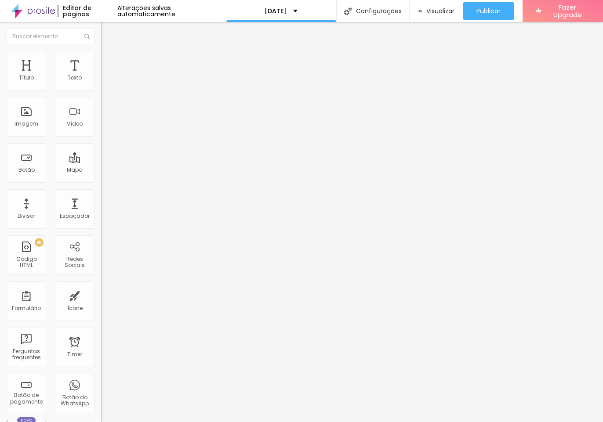
click at [109, 68] on span "Estilo" at bounding box center [116, 63] width 14 height 7
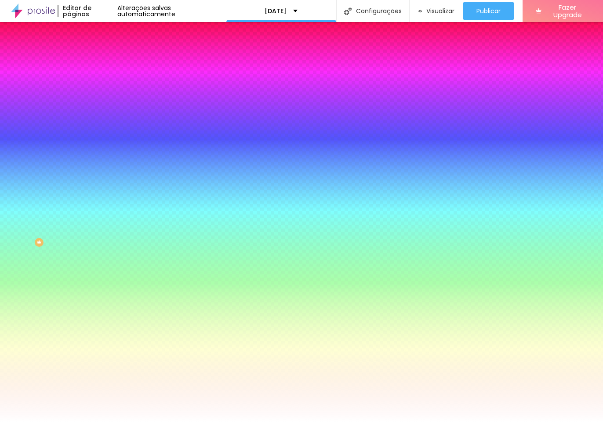
click at [101, 74] on li "Avançado" at bounding box center [151, 71] width 101 height 9
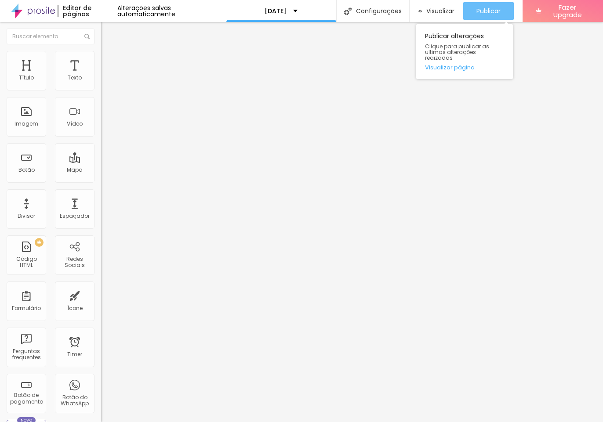
click at [488, 14] on span "Publicar" at bounding box center [488, 10] width 24 height 7
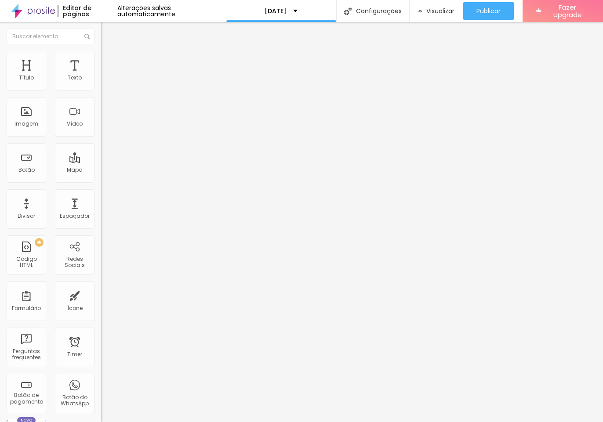
click at [109, 66] on span "Estilo" at bounding box center [116, 63] width 14 height 7
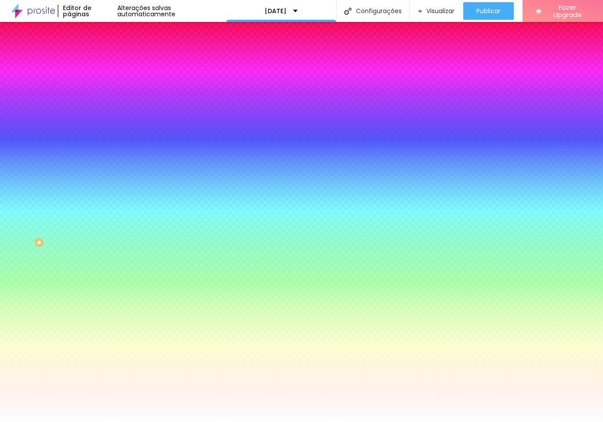
type input "75"
type input "80"
type input "85"
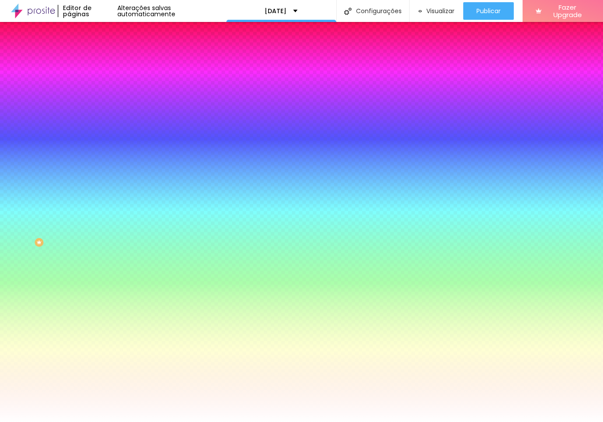
type input "85"
type input "90"
type input "95"
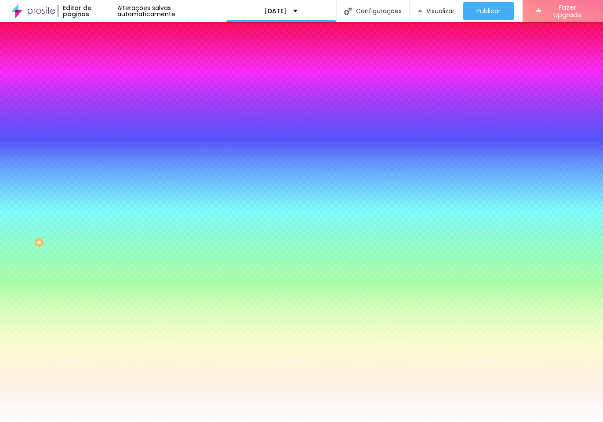
type input "100"
drag, startPoint x: 64, startPoint y: 149, endPoint x: 119, endPoint y: 153, distance: 55.4
type input "100"
click at [119, 153] on div "Título Texto Imagem Vídeo Botão Mapa Divisor Espaçador PREMIUM Código HTML Rede…" at bounding box center [301, 222] width 603 height 400
click at [101, 67] on li "Avançado" at bounding box center [151, 71] width 101 height 9
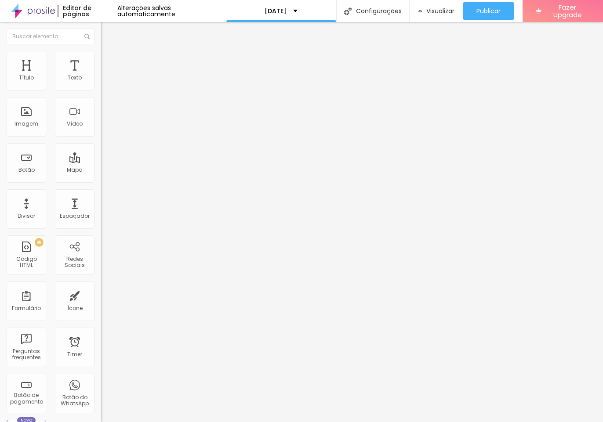
click at [109, 60] on span "Estilo" at bounding box center [116, 56] width 14 height 7
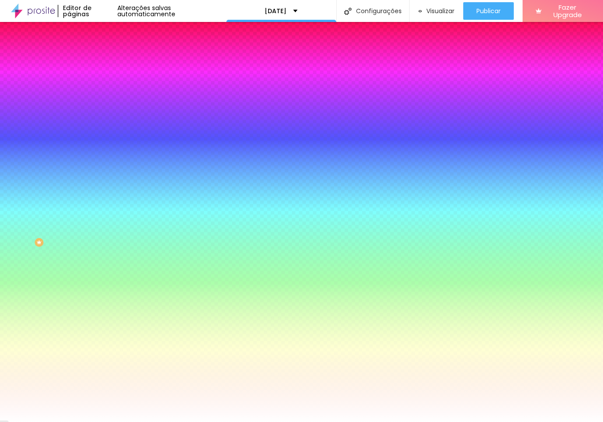
click at [101, 84] on div at bounding box center [151, 84] width 101 height 0
click at [76, 146] on div at bounding box center [301, 211] width 603 height 422
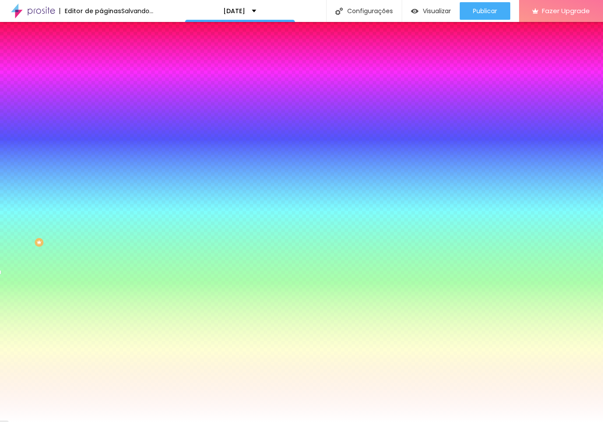
click at [77, 141] on div at bounding box center [301, 211] width 603 height 422
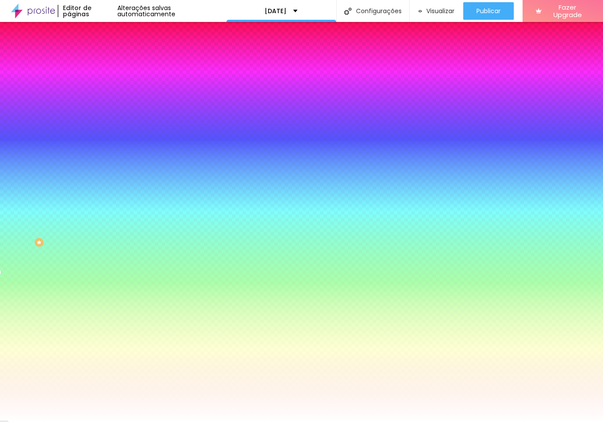
click at [26, 115] on div at bounding box center [301, 211] width 603 height 422
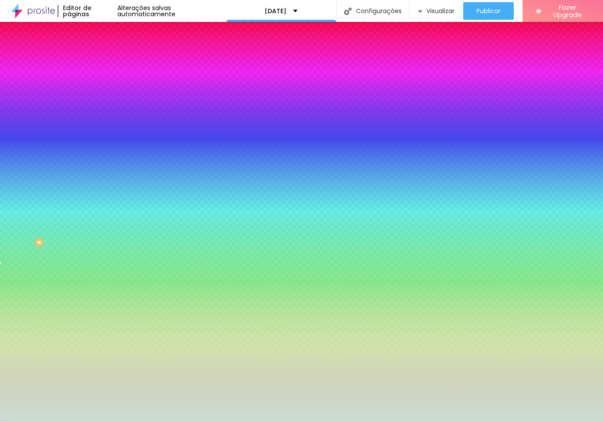
type input "#CCDDD1"
drag, startPoint x: 22, startPoint y: 104, endPoint x: 18, endPoint y: 108, distance: 5.6
click at [18, 108] on div at bounding box center [301, 211] width 603 height 422
drag, startPoint x: 87, startPoint y: 128, endPoint x: 89, endPoint y: 156, distance: 28.7
click at [89, 156] on div at bounding box center [301, 211] width 603 height 422
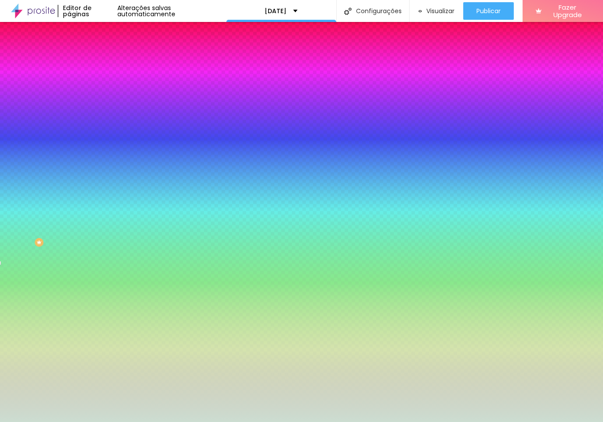
drag, startPoint x: 86, startPoint y: 141, endPoint x: 92, endPoint y: 66, distance: 74.9
click at [101, 66] on div "Conteúdo Estilo Avançado Cor de fundo Voltar ao padrão #CCDDD1 Sombra DESATIVAD…" at bounding box center [151, 94] width 101 height 105
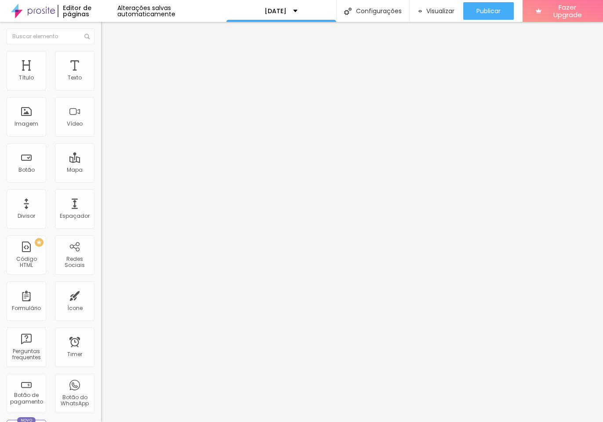
click at [101, 64] on li "Estilo" at bounding box center [151, 62] width 101 height 9
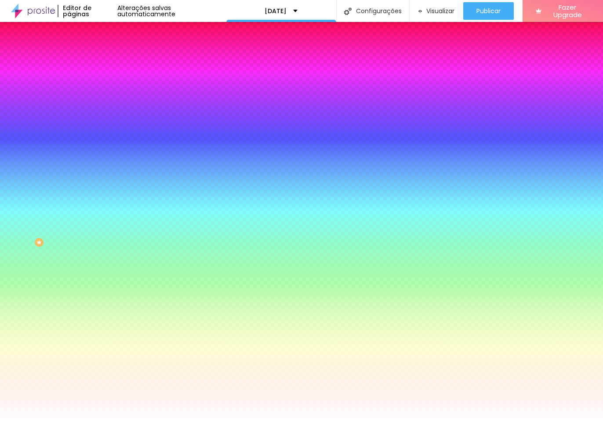
click at [101, 303] on div at bounding box center [151, 303] width 101 height 0
click at [77, 368] on div at bounding box center [301, 211] width 603 height 422
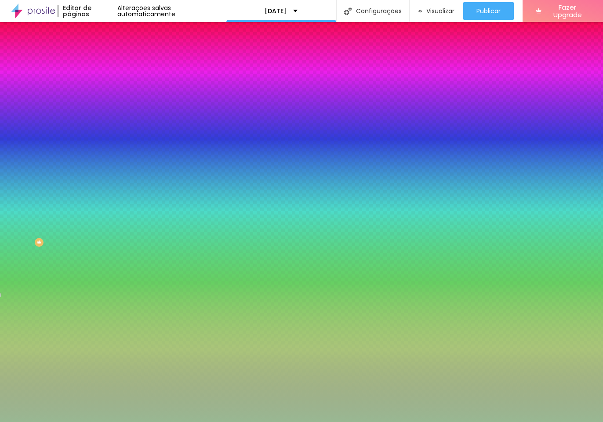
click at [25, 341] on div at bounding box center [301, 211] width 603 height 422
click at [88, 357] on div at bounding box center [301, 211] width 603 height 422
click at [8, 199] on div at bounding box center [3, 198] width 9 height 1
type input "#92B18C"
click at [25, 343] on div at bounding box center [301, 211] width 603 height 422
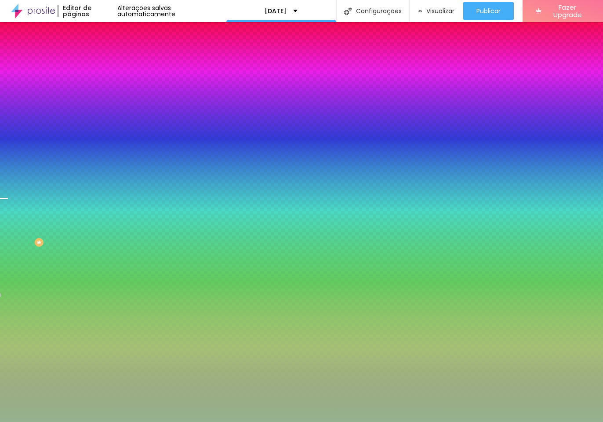
click at [101, 311] on div at bounding box center [151, 311] width 101 height 0
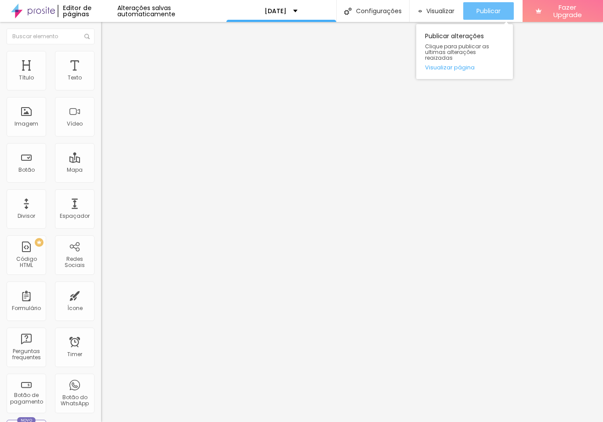
click at [491, 9] on span "Publicar" at bounding box center [488, 10] width 24 height 7
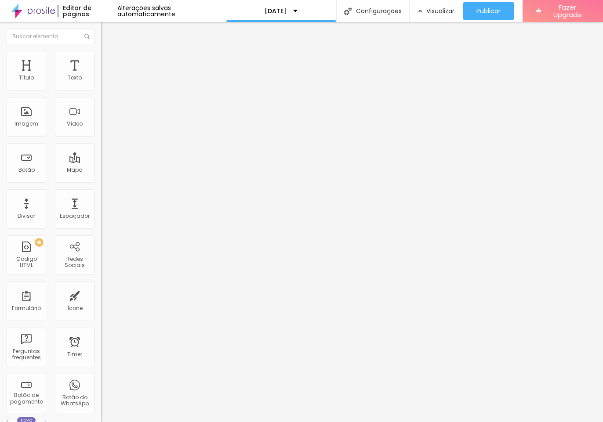
click at [101, 60] on li "Avançado" at bounding box center [151, 64] width 101 height 9
type input "0"
drag, startPoint x: 19, startPoint y: 104, endPoint x: 2, endPoint y: 105, distance: 16.7
type input "0"
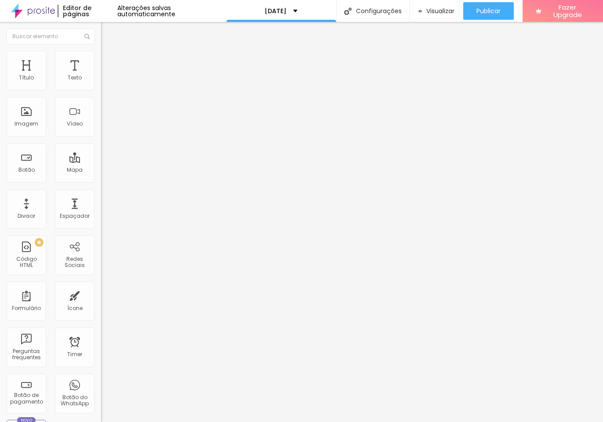
click at [101, 105] on div "20 Espaçamento entre colunas 0 px Espaçamento vertical ID Html Classes Html Vis…" at bounding box center [151, 253] width 101 height 369
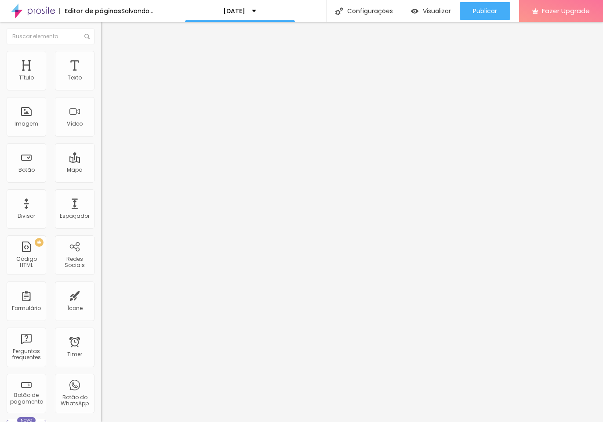
click at [109, 60] on span "Estilo" at bounding box center [116, 56] width 14 height 7
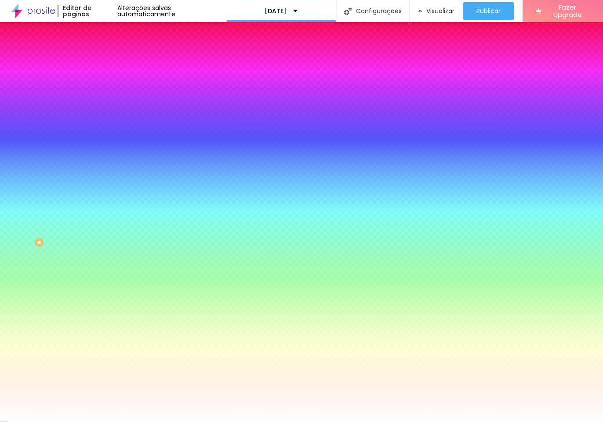
click at [109, 52] on span "Conteúdo" at bounding box center [122, 47] width 27 height 7
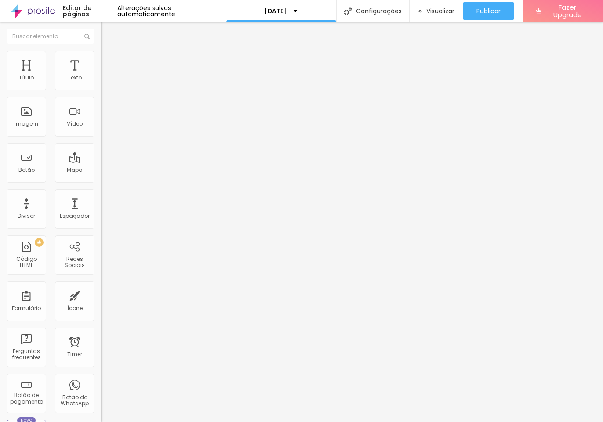
click at [101, 60] on img at bounding box center [105, 64] width 8 height 8
type input "15"
type input "10"
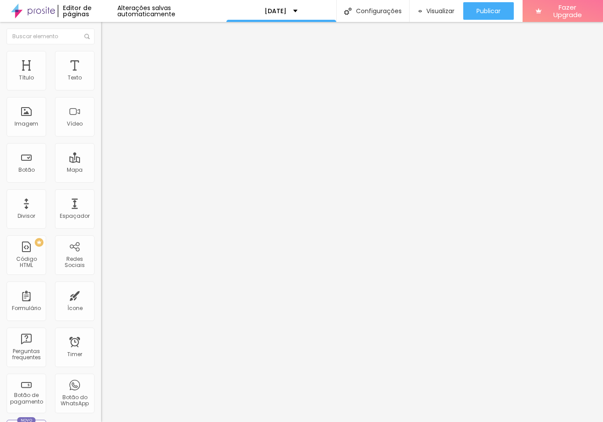
type input "5"
type input "10"
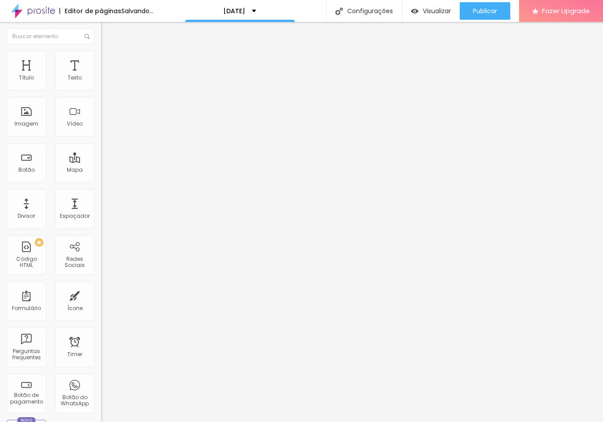
type input "15"
type input "20"
type input "30"
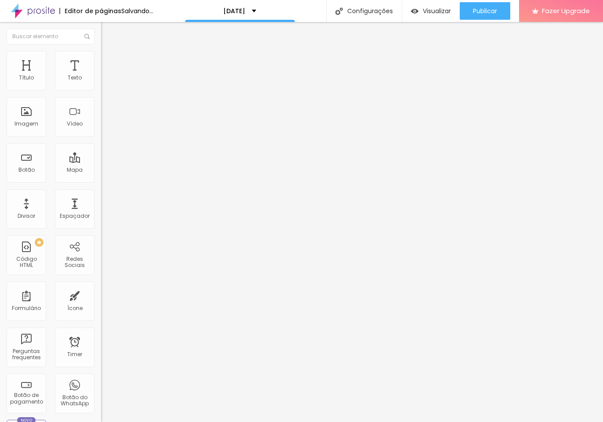
type input "30"
type input "45"
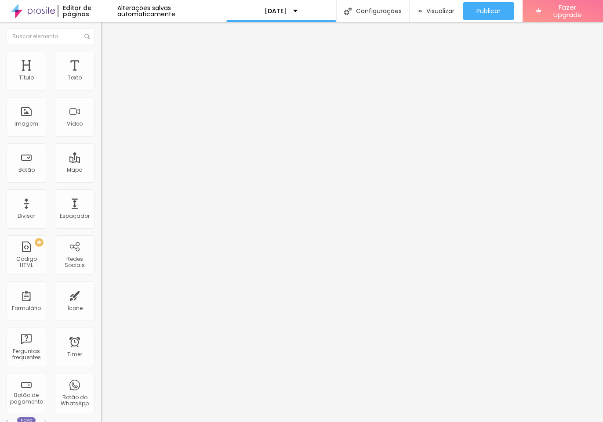
type input "50"
type input "45"
type input "40"
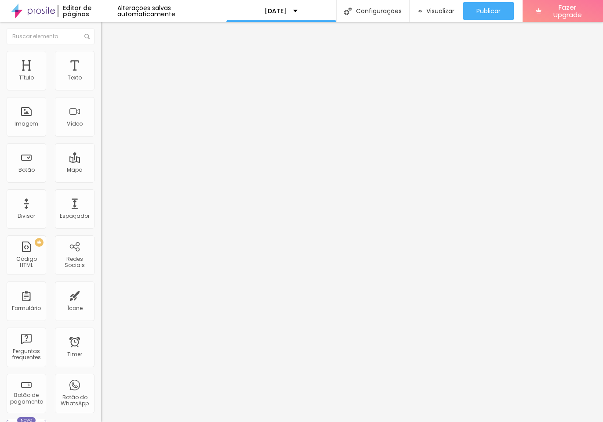
type input "40"
type input "35"
type input "30"
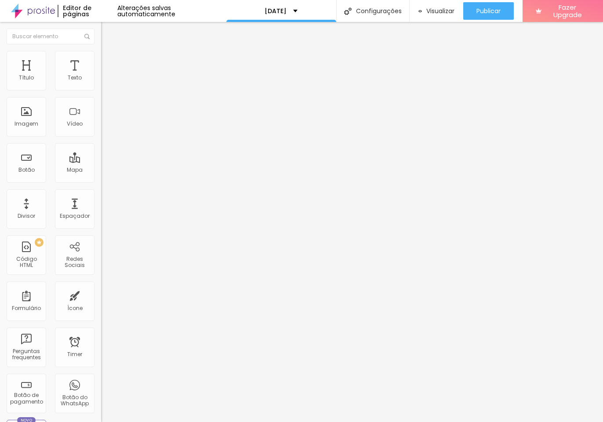
type input "25"
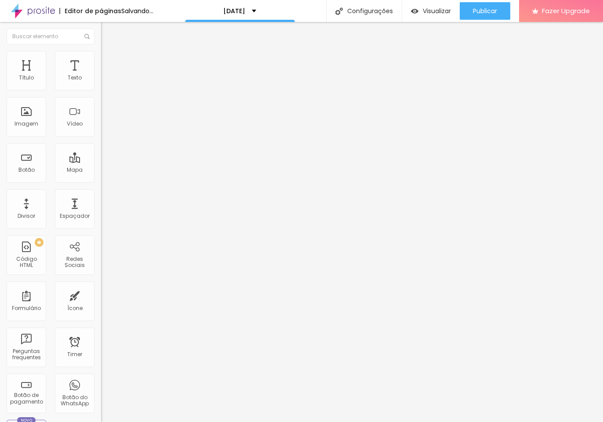
type input "20"
type input "15"
type input "10"
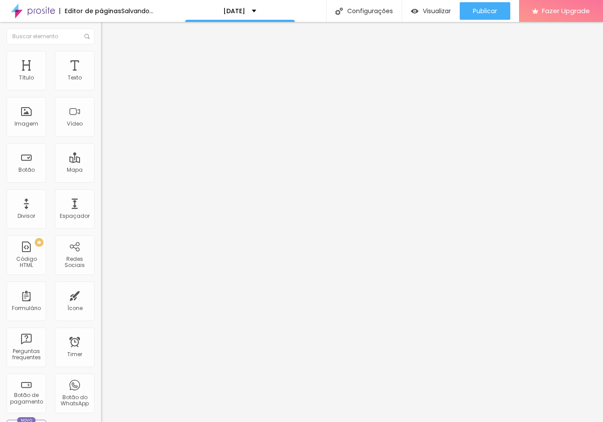
type input "10"
type input "5"
type input "0"
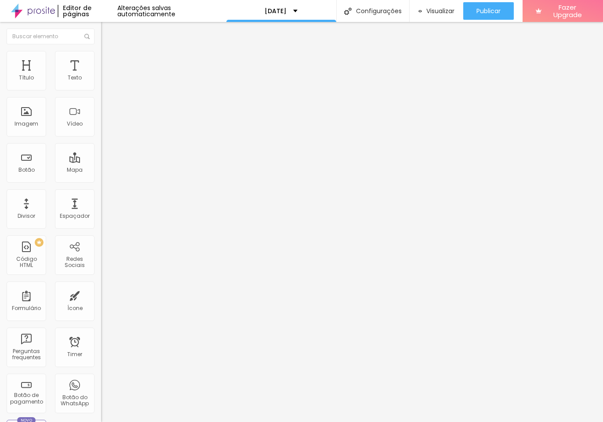
type input "5"
type input "10"
drag, startPoint x: 36, startPoint y: 86, endPoint x: 26, endPoint y: 88, distance: 9.9
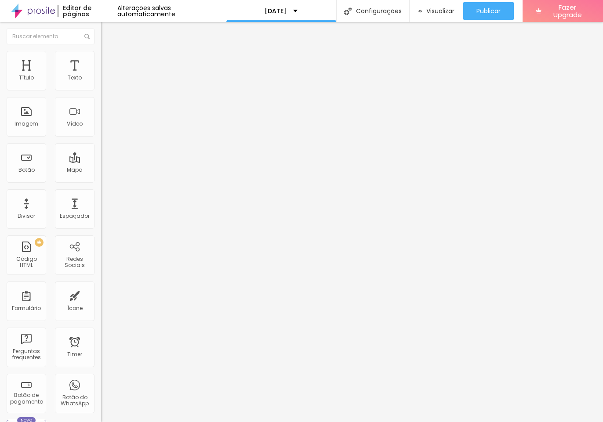
type input "10"
click at [101, 170] on input "range" at bounding box center [129, 173] width 57 height 7
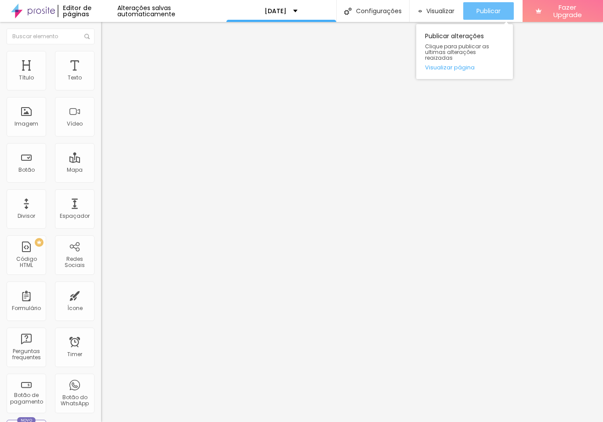
click at [484, 9] on span "Publicar" at bounding box center [488, 10] width 24 height 7
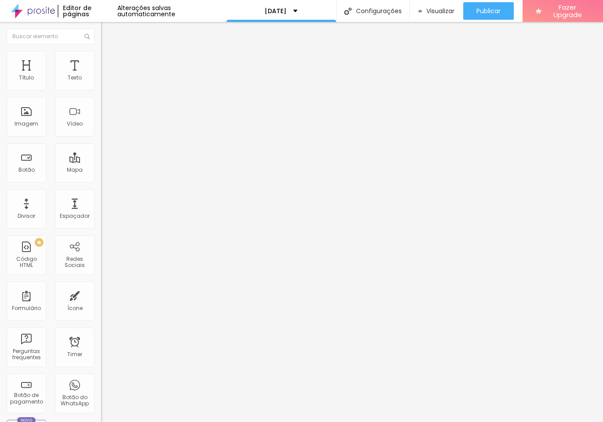
click at [101, 67] on li "Estilo" at bounding box center [151, 62] width 101 height 9
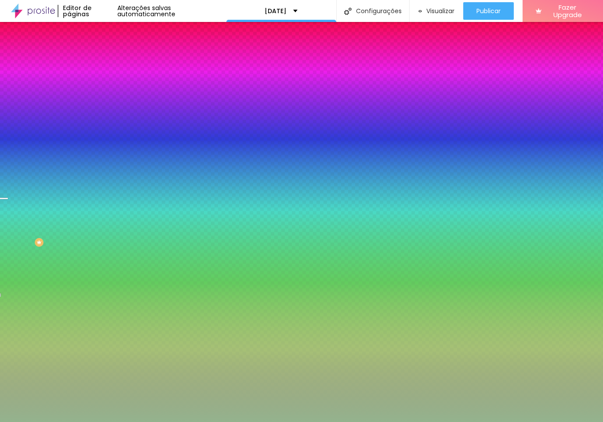
click at [109, 70] on span "Avançado" at bounding box center [123, 72] width 29 height 7
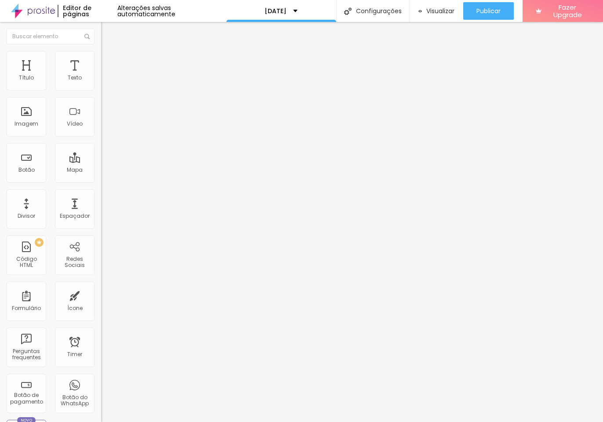
click at [101, 65] on li "Estilo" at bounding box center [151, 62] width 101 height 9
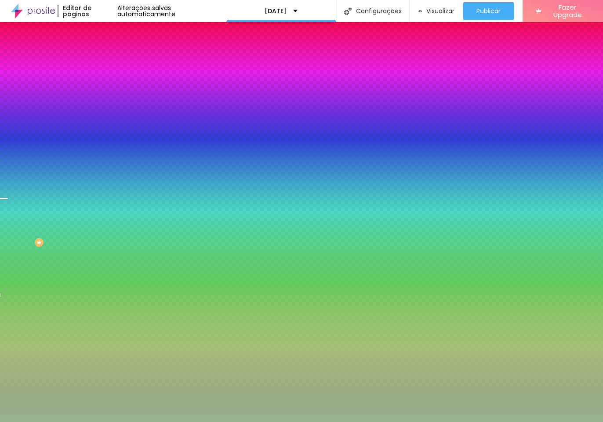
click at [101, 58] on li "Conteúdo" at bounding box center [151, 53] width 101 height 9
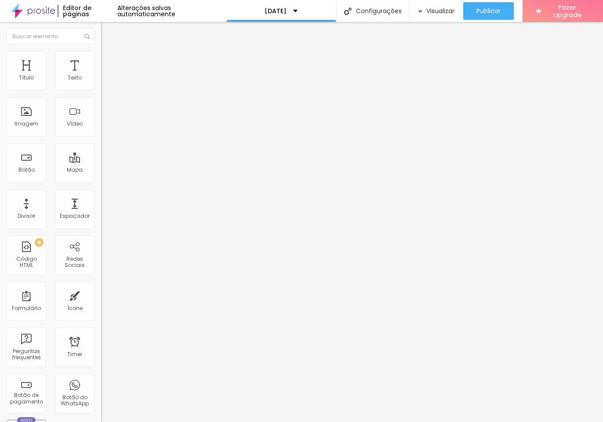
click at [101, 93] on span "Editar perguntas" at bounding box center [126, 89] width 50 height 7
drag, startPoint x: 96, startPoint y: 235, endPoint x: 101, endPoint y: 115, distance: 119.6
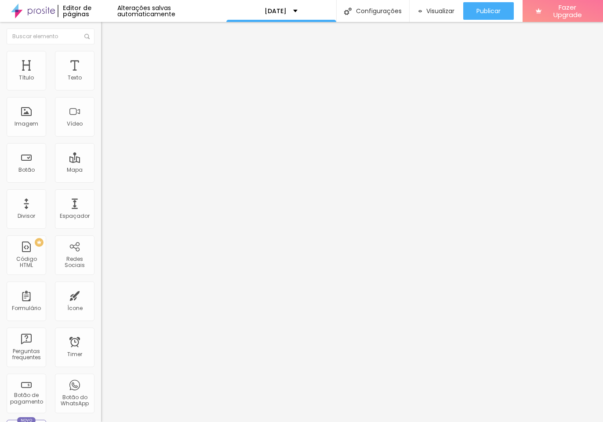
drag, startPoint x: 279, startPoint y: 231, endPoint x: 183, endPoint y: 222, distance: 97.1
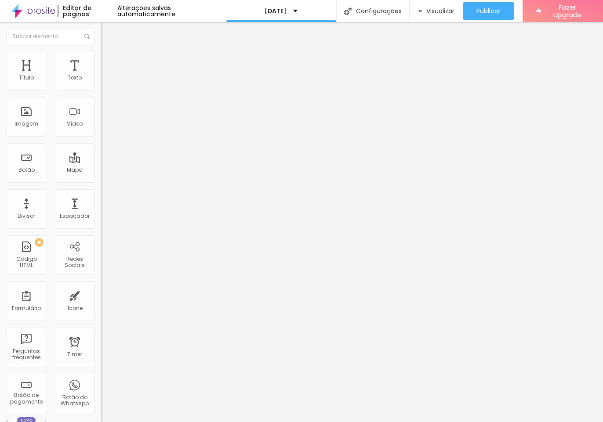
drag, startPoint x: 200, startPoint y: 228, endPoint x: 218, endPoint y: 228, distance: 18.4
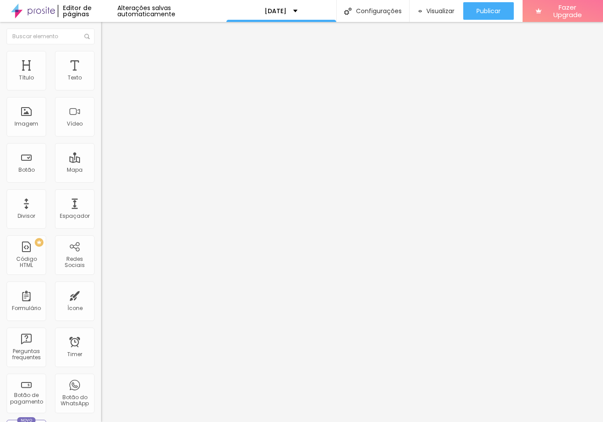
click at [101, 93] on span "Editar perguntas" at bounding box center [126, 89] width 50 height 7
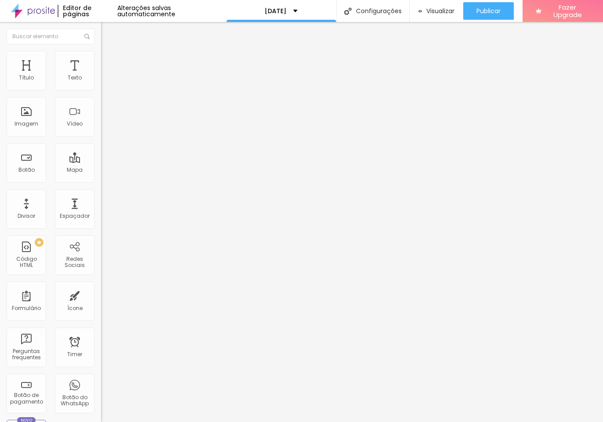
click at [101, 93] on span "Editar perguntas" at bounding box center [126, 89] width 50 height 7
drag, startPoint x: 195, startPoint y: 144, endPoint x: 433, endPoint y: 152, distance: 238.1
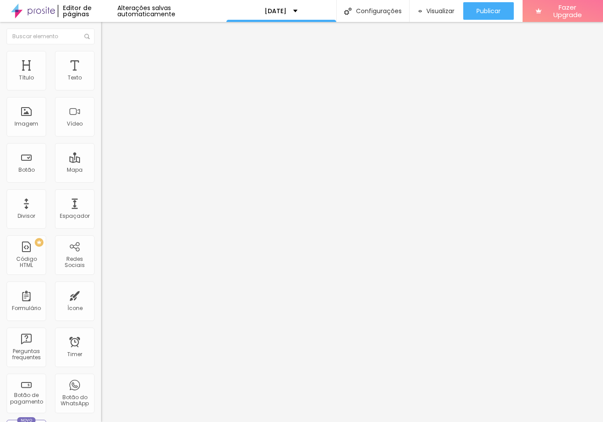
drag, startPoint x: 199, startPoint y: 146, endPoint x: 406, endPoint y: 157, distance: 206.7
copy p "Gostava de fazer umas fotografias do meu filho com os primos, é possível?"
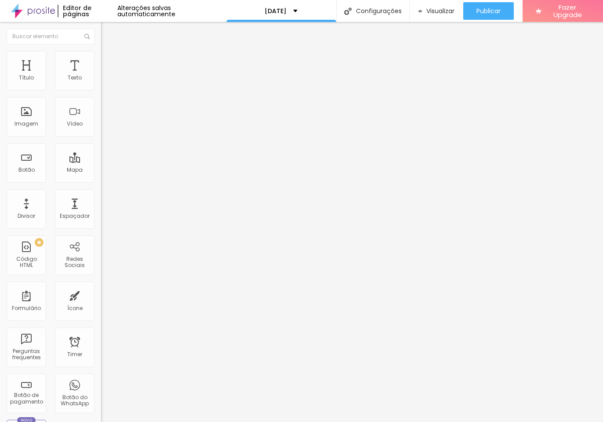
drag, startPoint x: 197, startPoint y: 146, endPoint x: 208, endPoint y: 147, distance: 11.1
drag, startPoint x: 206, startPoint y: 146, endPoint x: 378, endPoint y: 156, distance: 172.4
drag, startPoint x: 204, startPoint y: 147, endPoint x: 195, endPoint y: 147, distance: 9.2
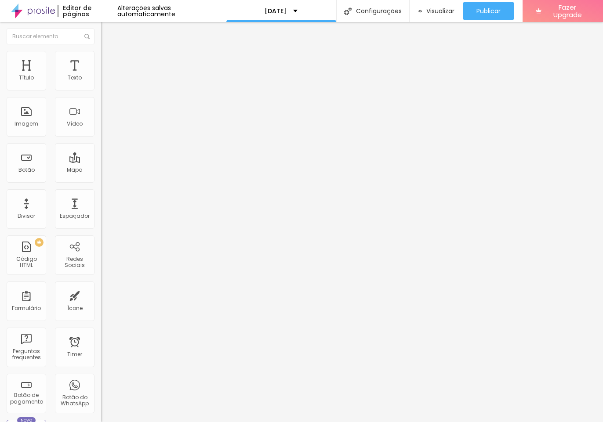
drag, startPoint x: 449, startPoint y: 144, endPoint x: 474, endPoint y: 171, distance: 36.3
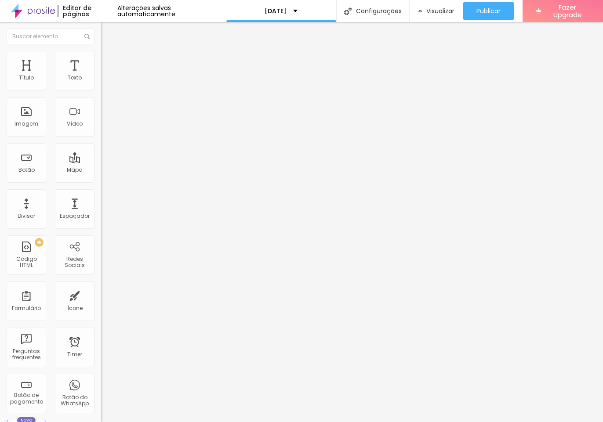
click at [101, 93] on span "Editar perguntas" at bounding box center [126, 89] width 50 height 7
drag, startPoint x: 271, startPoint y: 236, endPoint x: 293, endPoint y: 251, distance: 26.9
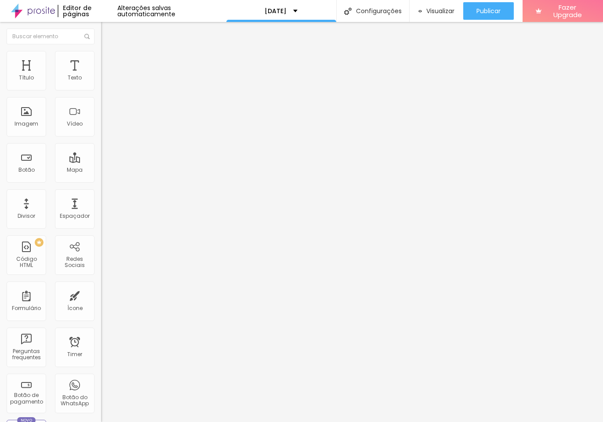
drag, startPoint x: 351, startPoint y: 249, endPoint x: 400, endPoint y: 251, distance: 49.2
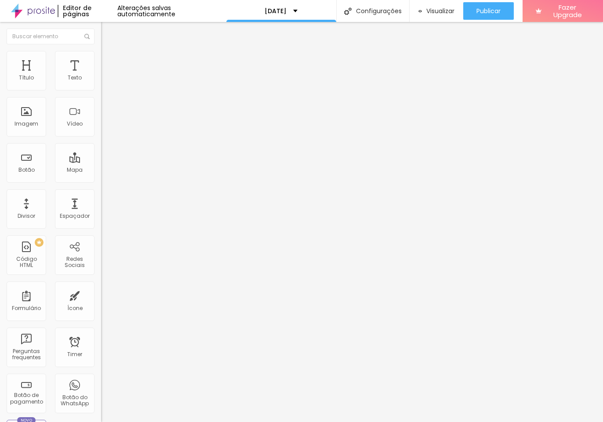
click at [101, 93] on span "Editar perguntas" at bounding box center [126, 89] width 50 height 7
drag, startPoint x: 342, startPoint y: 229, endPoint x: 343, endPoint y: 238, distance: 8.9
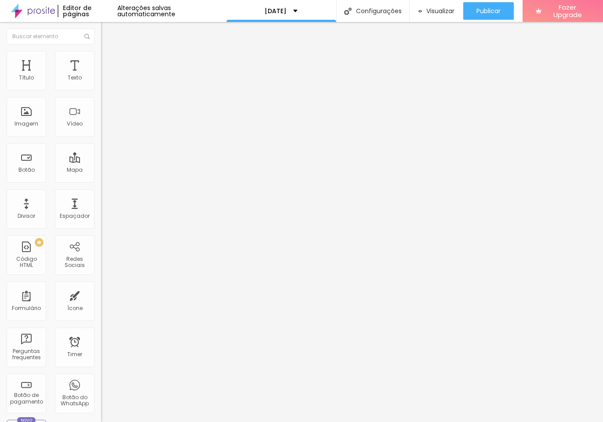
drag, startPoint x: 334, startPoint y: 259, endPoint x: 317, endPoint y: 259, distance: 17.1
drag, startPoint x: 351, startPoint y: 260, endPoint x: 302, endPoint y: 260, distance: 49.6
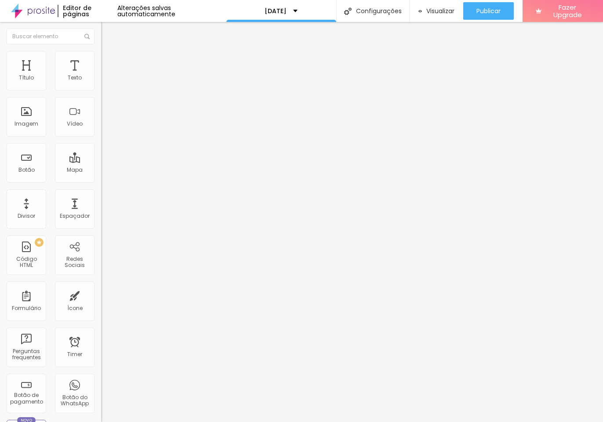
drag, startPoint x: 358, startPoint y: 278, endPoint x: 193, endPoint y: 273, distance: 165.2
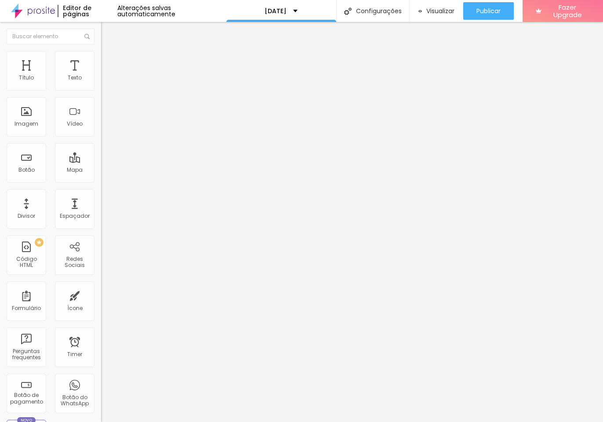
drag, startPoint x: 443, startPoint y: 268, endPoint x: 450, endPoint y: 280, distance: 13.8
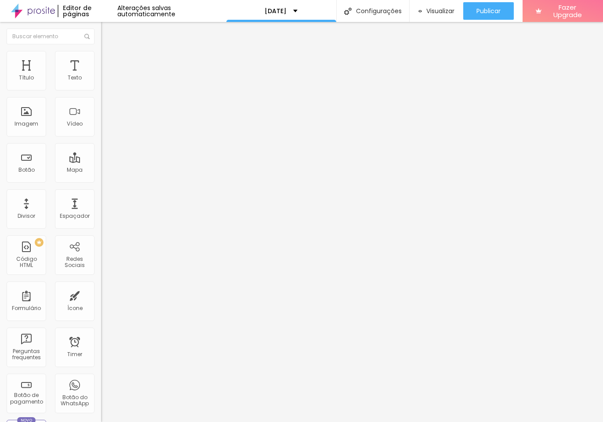
scroll to position [16, 0]
drag, startPoint x: 427, startPoint y: 153, endPoint x: 211, endPoint y: 139, distance: 216.1
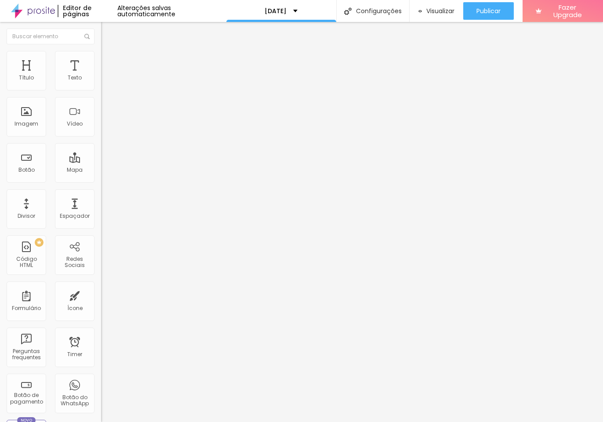
click at [101, 93] on span "Editar perguntas" at bounding box center [126, 89] width 50 height 7
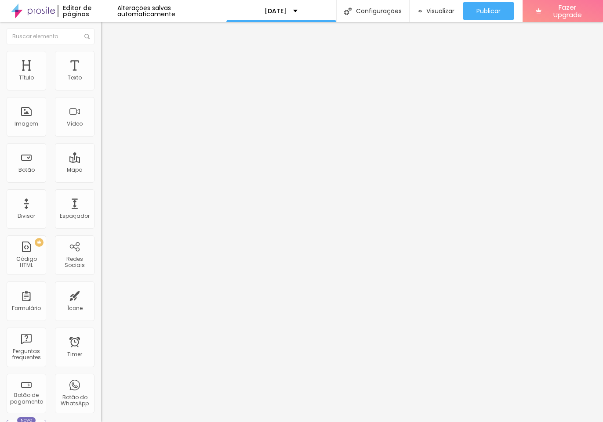
scroll to position [63, 0]
click at [101, 93] on span "Editar perguntas" at bounding box center [126, 89] width 50 height 7
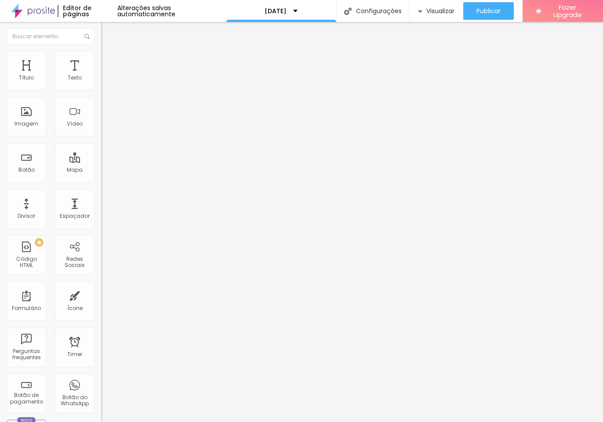
drag, startPoint x: 242, startPoint y: 146, endPoint x: 185, endPoint y: 144, distance: 57.1
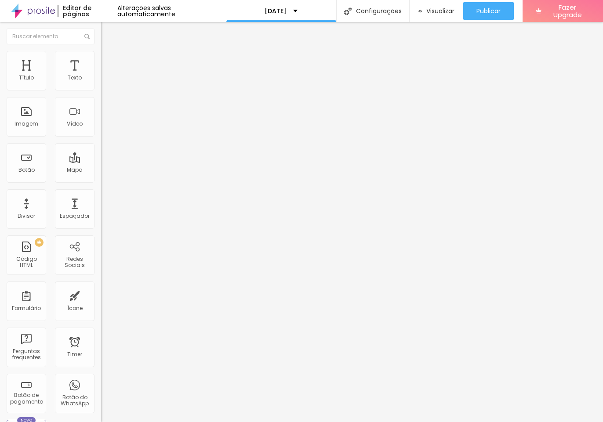
drag, startPoint x: 308, startPoint y: 147, endPoint x: 191, endPoint y: 155, distance: 117.1
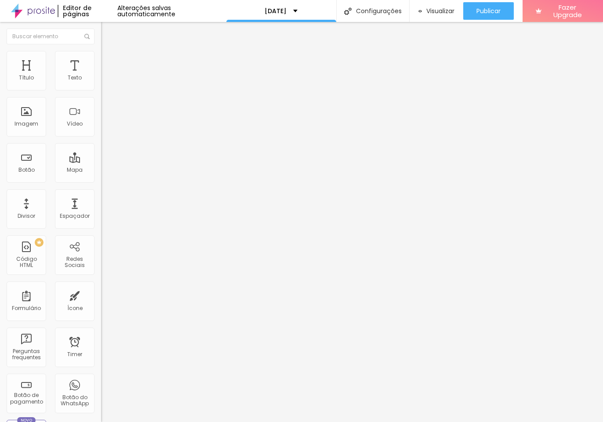
drag, startPoint x: 471, startPoint y: 228, endPoint x: 426, endPoint y: 229, distance: 44.4
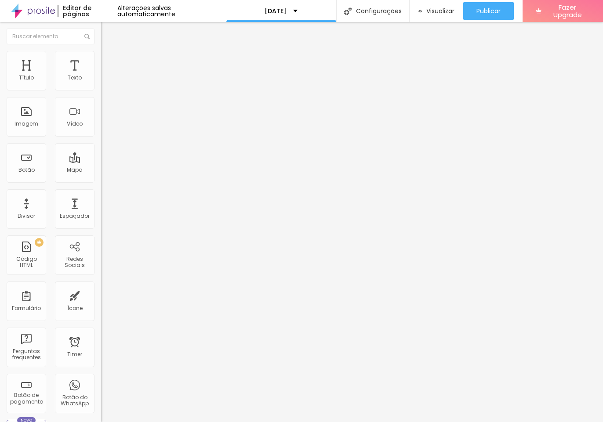
drag, startPoint x: 342, startPoint y: 270, endPoint x: 345, endPoint y: 274, distance: 5.4
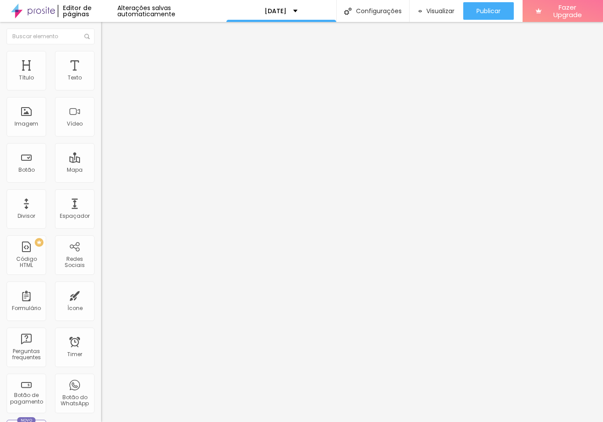
scroll to position [7, 0]
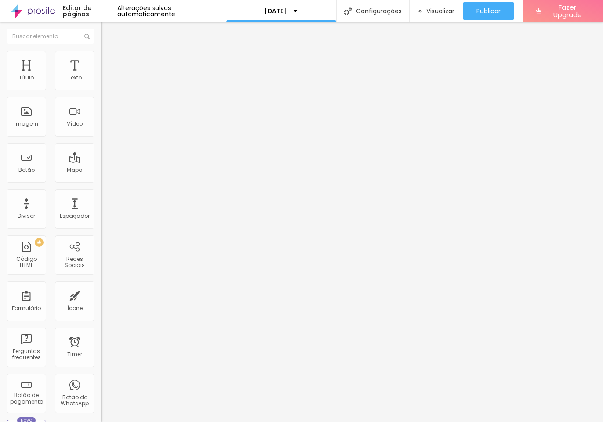
drag, startPoint x: 429, startPoint y: 237, endPoint x: 359, endPoint y: 237, distance: 69.8
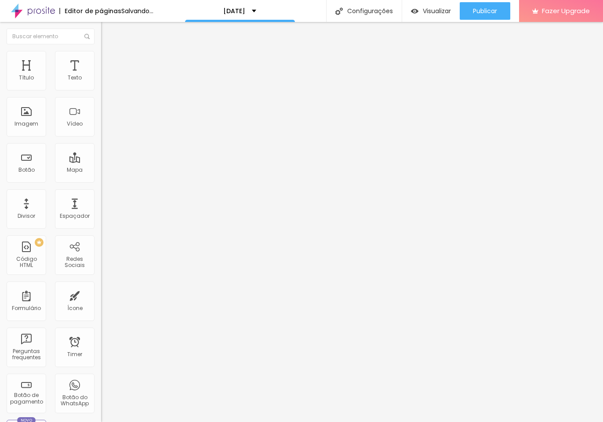
click at [101, 93] on span "Editar perguntas" at bounding box center [126, 89] width 50 height 7
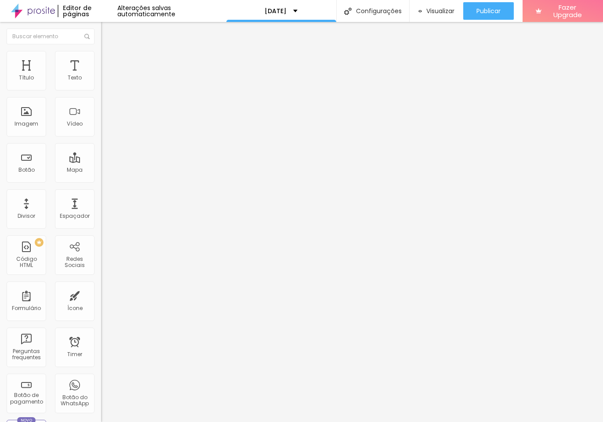
drag, startPoint x: 107, startPoint y: 216, endPoint x: 115, endPoint y: 242, distance: 27.5
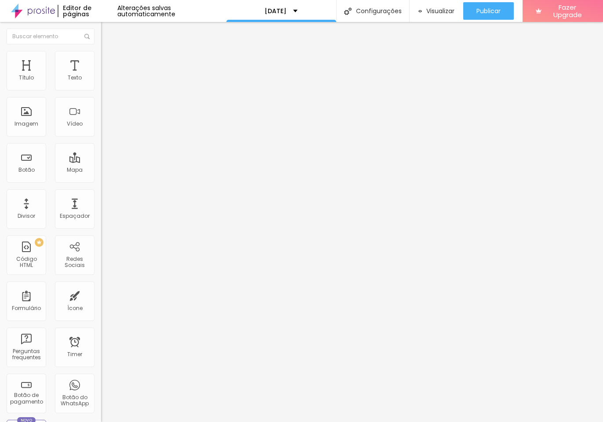
click at [101, 93] on span "Editar perguntas" at bounding box center [126, 89] width 50 height 7
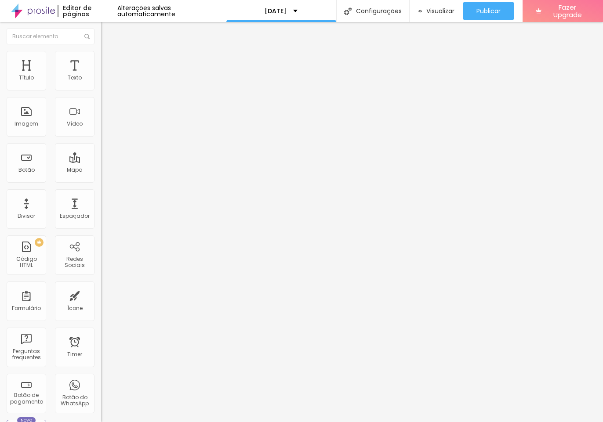
drag, startPoint x: 148, startPoint y: 74, endPoint x: 151, endPoint y: 81, distance: 7.9
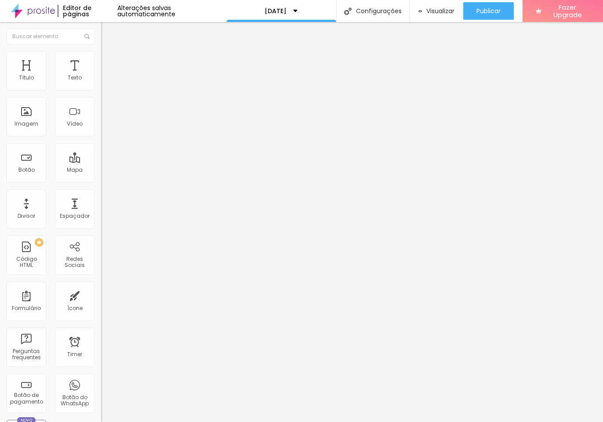
scroll to position [5, 0]
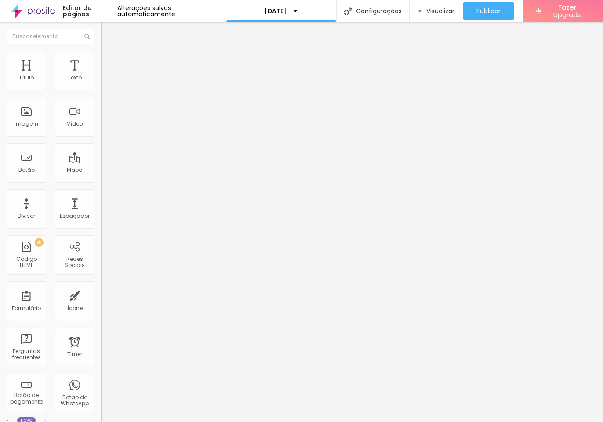
drag, startPoint x: 117, startPoint y: 306, endPoint x: 64, endPoint y: 305, distance: 53.1
drag, startPoint x: 46, startPoint y: 304, endPoint x: 56, endPoint y: 305, distance: 10.1
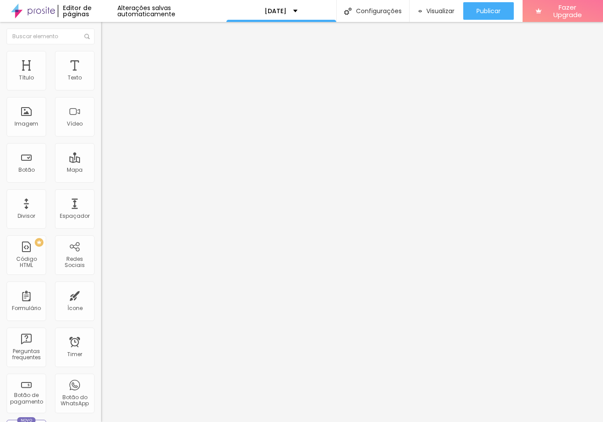
drag, startPoint x: 278, startPoint y: 245, endPoint x: 193, endPoint y: 212, distance: 90.5
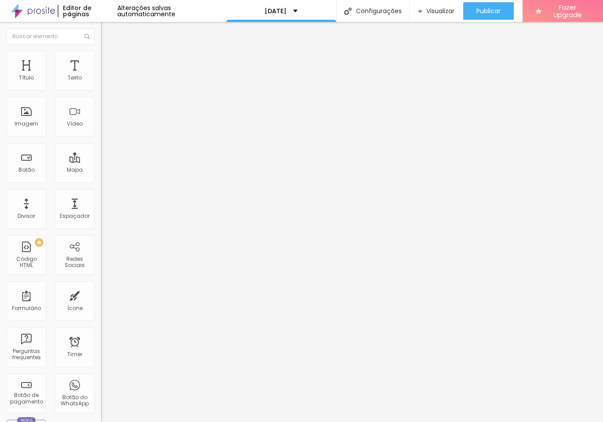
click at [101, 93] on span "Editar perguntas" at bounding box center [126, 89] width 50 height 7
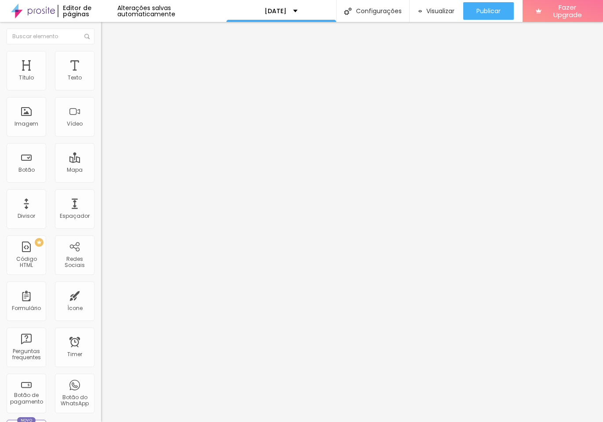
click at [101, 76] on span "Trocar imagem" at bounding box center [125, 71] width 48 height 7
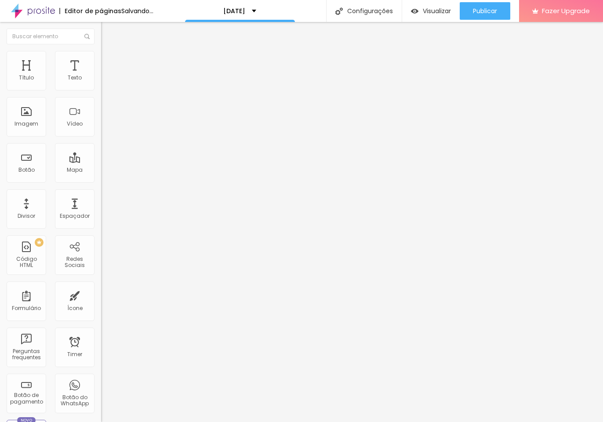
click at [101, 76] on span "Trocar imagem" at bounding box center [125, 71] width 48 height 7
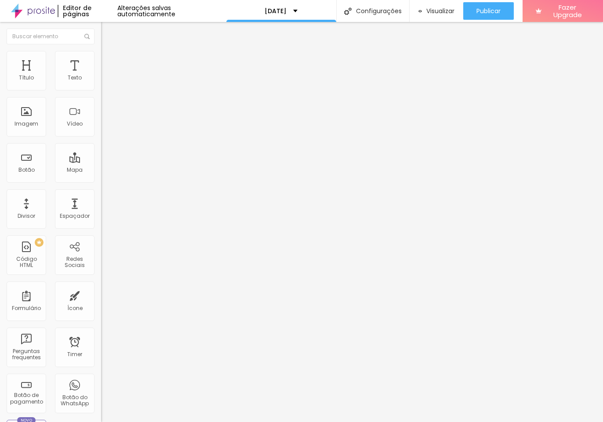
click at [510, 1] on div "Publicar Publicar alterações Clique para publicar as ultimas alterações reaizad…" at bounding box center [488, 11] width 51 height 22
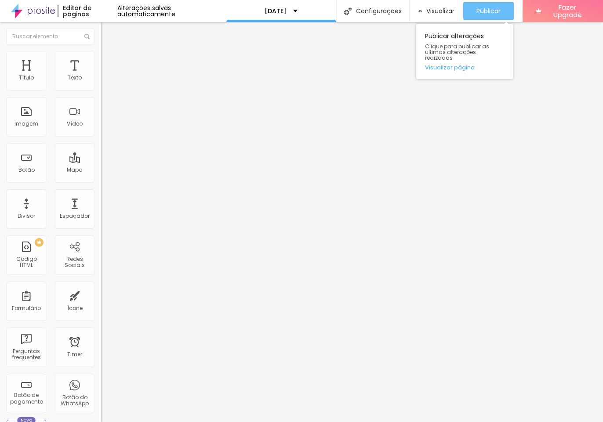
click at [507, 6] on button "Publicar" at bounding box center [488, 11] width 51 height 18
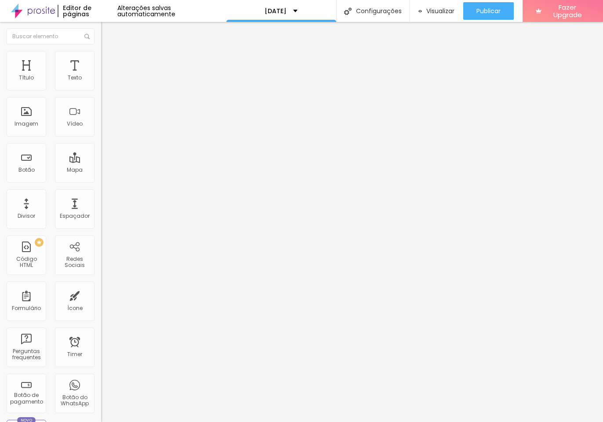
click at [101, 93] on span "Editar perguntas" at bounding box center [126, 89] width 50 height 7
drag, startPoint x: 339, startPoint y: 304, endPoint x: 197, endPoint y: 276, distance: 144.3
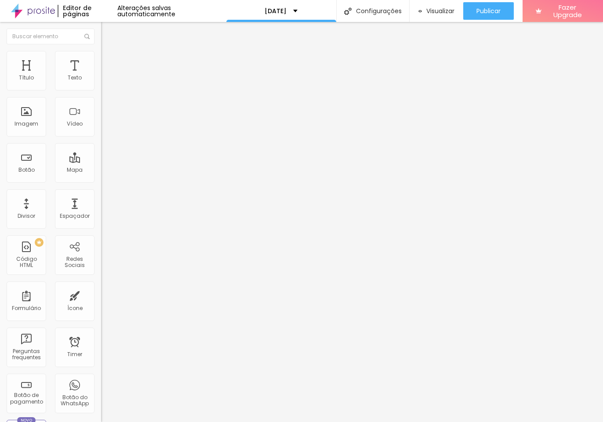
scroll to position [14, 0]
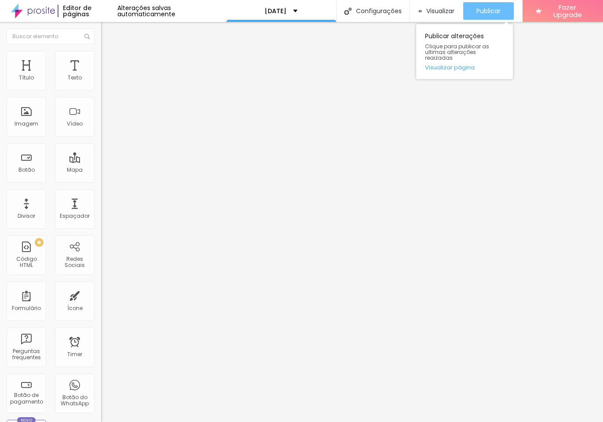
click at [494, 14] on span "Publicar" at bounding box center [488, 10] width 24 height 7
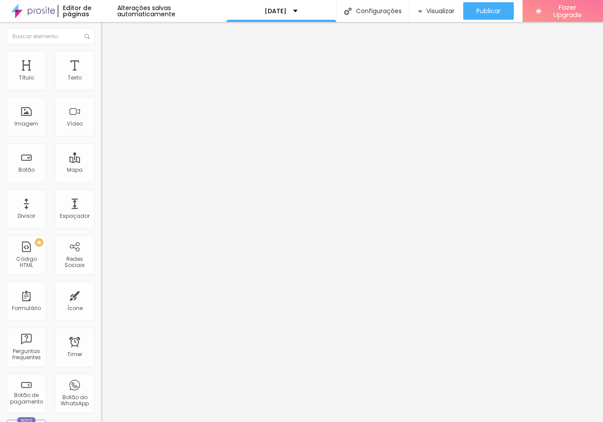
click at [101, 76] on span "Trocar imagem" at bounding box center [125, 71] width 48 height 7
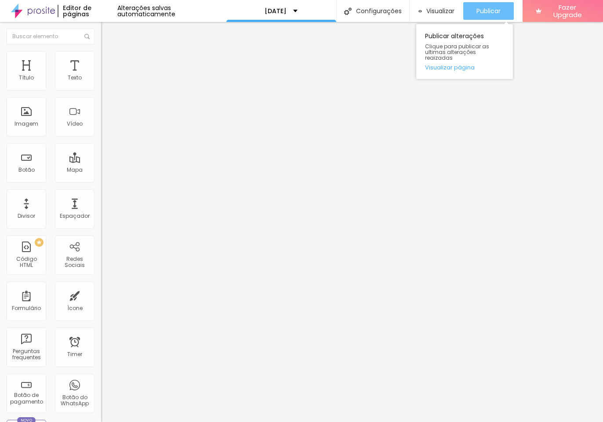
click at [500, 16] on button "Publicar" at bounding box center [488, 11] width 51 height 18
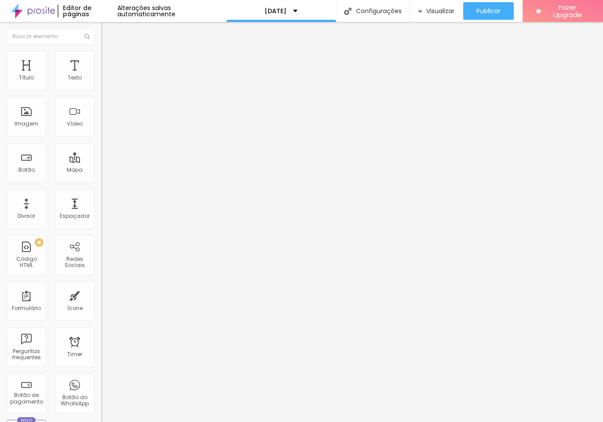
click at [101, 76] on span "Trocar imagem" at bounding box center [125, 71] width 48 height 7
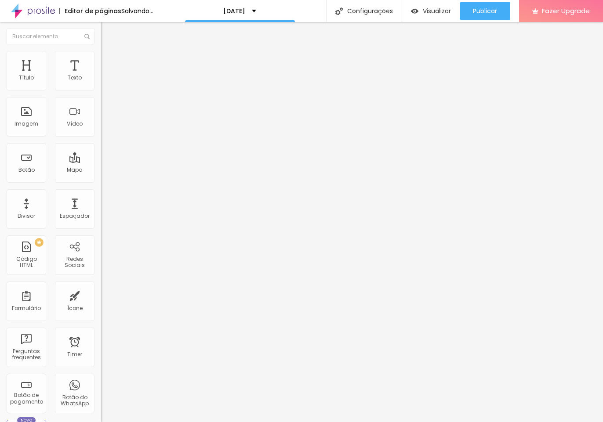
scroll to position [0, 0]
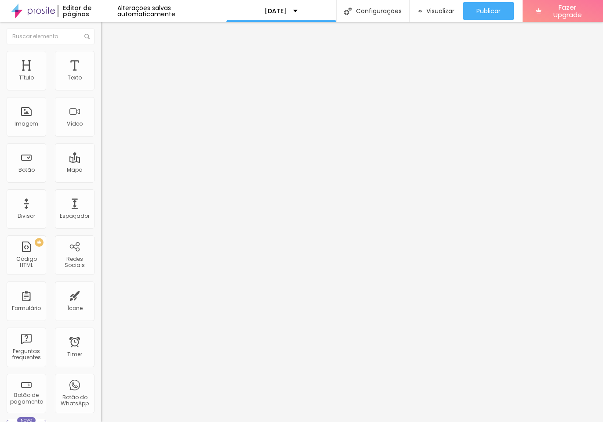
click at [101, 75] on div "Trocar imagem" at bounding box center [151, 72] width 101 height 6
click at [101, 76] on span "Trocar imagem" at bounding box center [125, 71] width 48 height 7
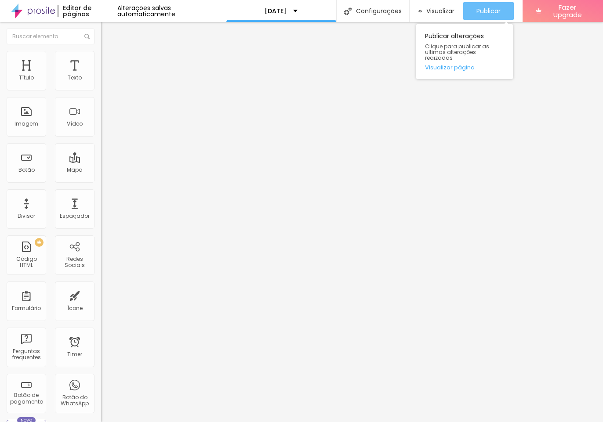
click at [499, 6] on div "Publicar" at bounding box center [488, 11] width 24 height 18
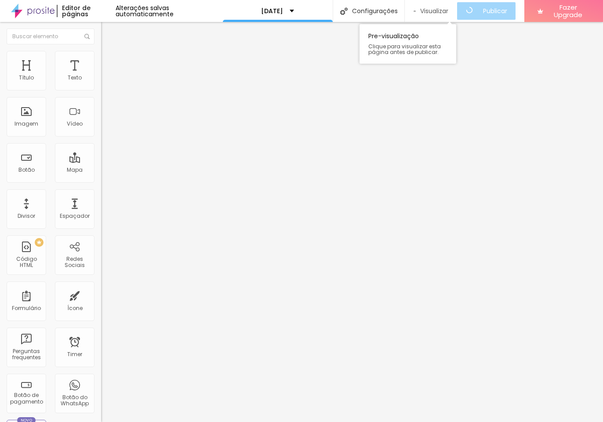
click at [427, 6] on div "Visualizar" at bounding box center [430, 11] width 35 height 18
